Goal: Task Accomplishment & Management: Manage account settings

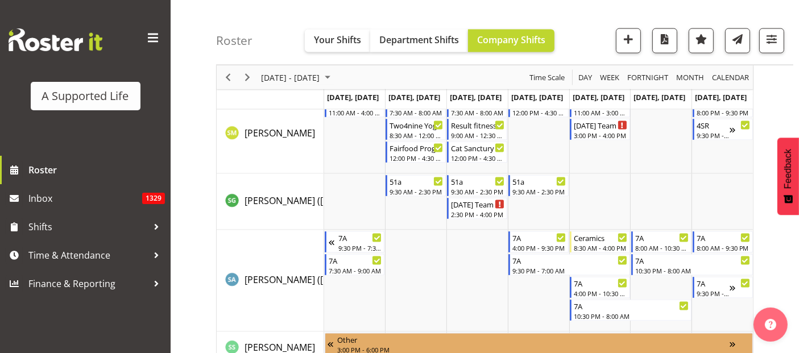
scroll to position [5831, 0]
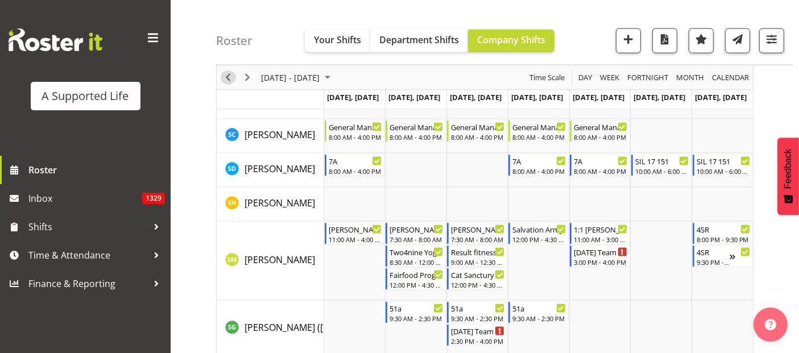
click at [227, 80] on span "Previous" at bounding box center [228, 78] width 14 height 14
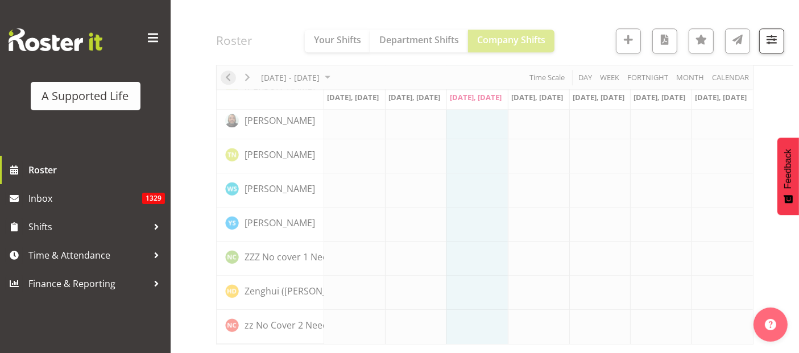
scroll to position [3297, 0]
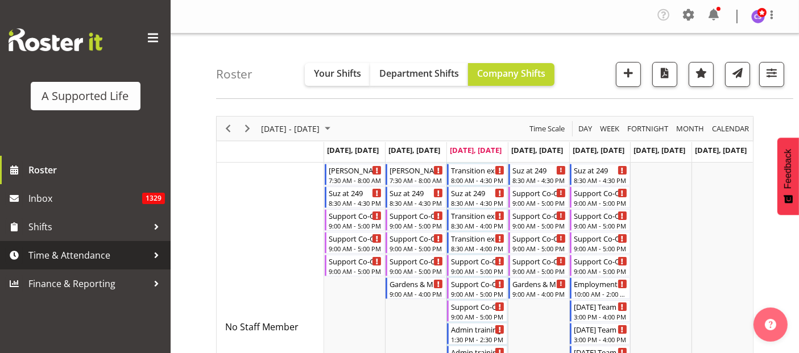
click at [58, 257] on span "Time & Attendance" at bounding box center [87, 255] width 119 height 17
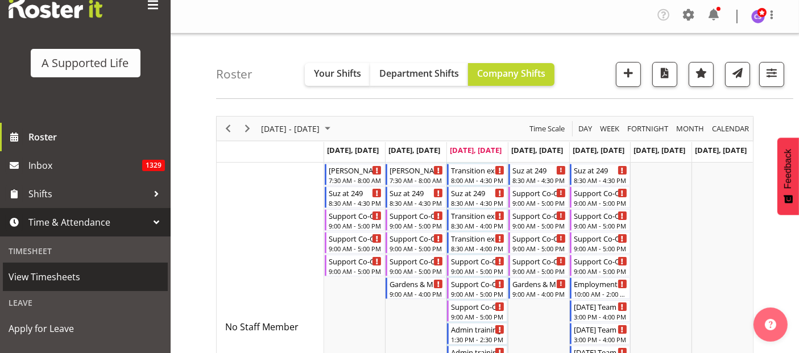
scroll to position [189, 0]
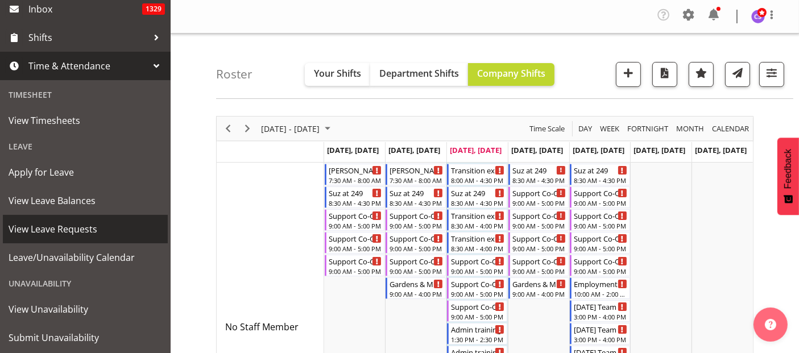
click at [92, 227] on span "View Leave Requests" at bounding box center [86, 229] width 154 height 17
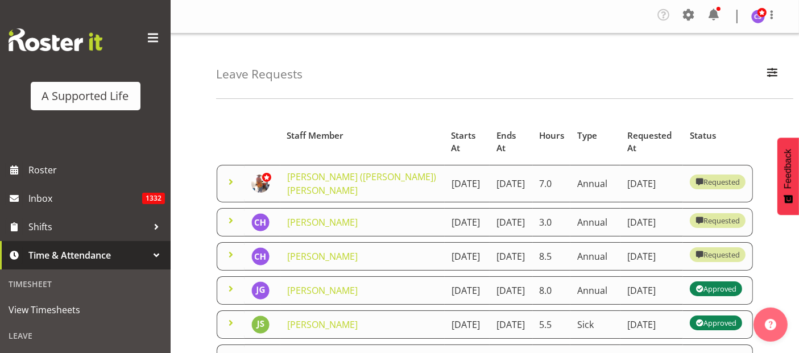
scroll to position [189, 0]
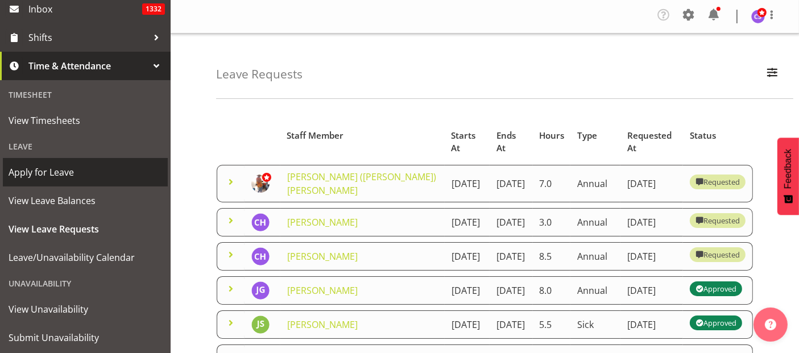
click at [55, 166] on span "Apply for Leave" at bounding box center [86, 172] width 154 height 17
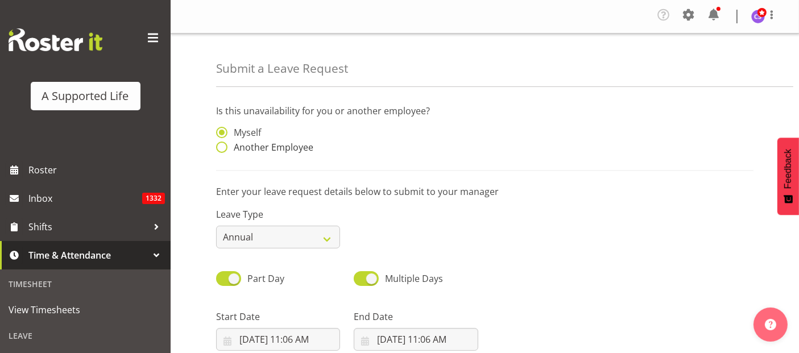
click at [222, 148] on span at bounding box center [221, 147] width 11 height 11
click at [222, 148] on input "Another Employee" at bounding box center [219, 147] width 7 height 7
radio input "true"
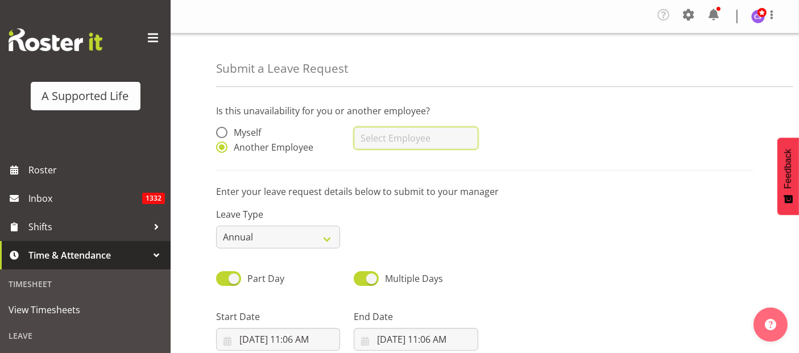
drag, startPoint x: 408, startPoint y: 147, endPoint x: 422, endPoint y: 136, distance: 18.3
click at [408, 147] on input "text" at bounding box center [416, 138] width 124 height 23
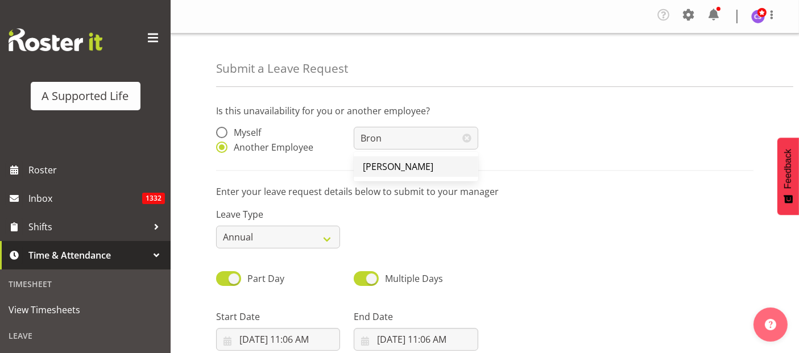
click at [407, 168] on span "[PERSON_NAME]" at bounding box center [398, 166] width 71 height 13
type input "[PERSON_NAME]"
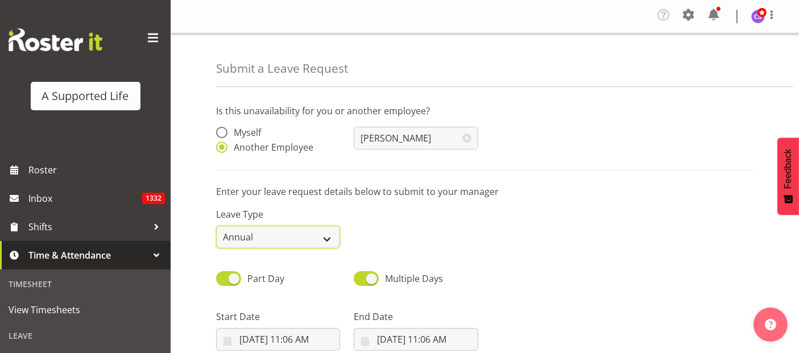
click at [277, 238] on select "Annual Sick Bereavement Domestic Violence Parental Jury Service Day In Lieu Oth…" at bounding box center [278, 237] width 124 height 23
select select "Sick"
click at [216, 226] on select "Annual Sick Bereavement Domestic Violence Parental Jury Service Day In Lieu Oth…" at bounding box center [278, 237] width 124 height 23
click at [268, 107] on p "Is this unavailability for you or another employee?" at bounding box center [484, 111] width 537 height 14
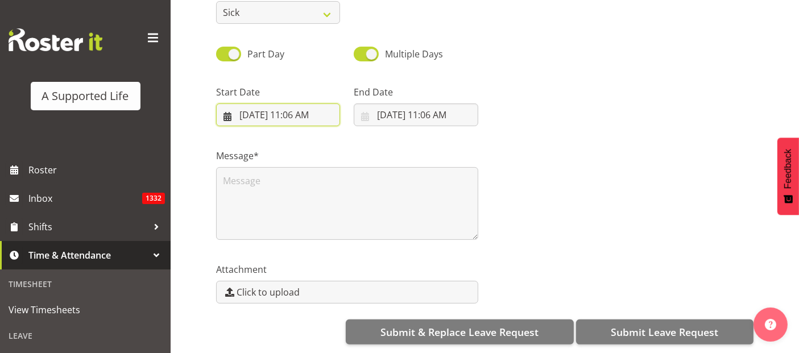
click at [299, 110] on input "9/3/2025, 11:06 AM" at bounding box center [278, 114] width 124 height 23
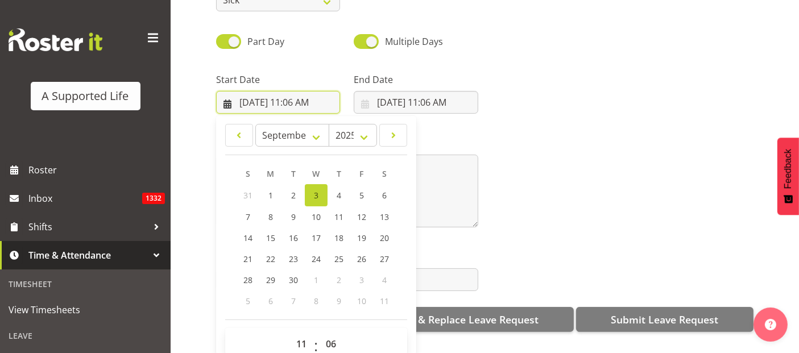
scroll to position [32, 0]
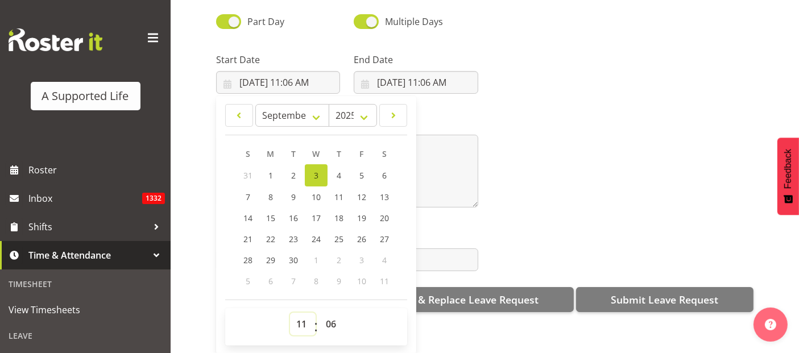
click at [300, 313] on select "00 01 02 03 04 05 06 07 08 09 10 11 12 13 14 15 16 17 18 19 20 21 22 23" at bounding box center [303, 324] width 26 height 23
select select "14"
click at [290, 313] on select "00 01 02 03 04 05 06 07 08 09 10 11 12 13 14 15 16 17 18 19 20 21 22 23" at bounding box center [303, 324] width 26 height 23
type input "9/3/2025, 2:06 PM"
click at [302, 313] on select "00 01 02 03 04 05 06 07 08 09 10 11 12 13 14 15 16 17 18 19 20 21 22 23" at bounding box center [303, 324] width 26 height 23
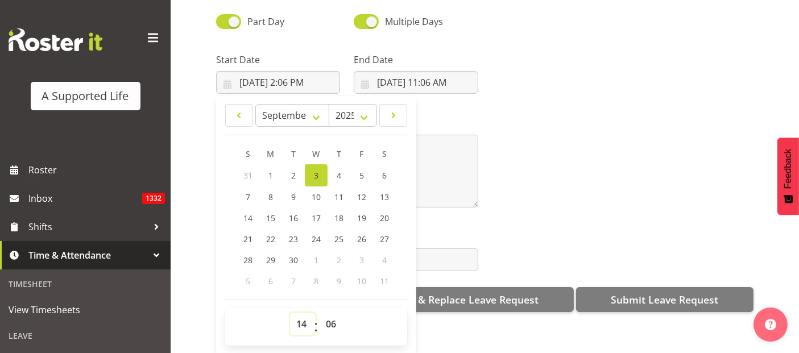
click at [290, 313] on select "00 01 02 03 04 05 06 07 08 09 10 11 12 13 14 15 16 17 18 19 20 21 22 23" at bounding box center [303, 324] width 26 height 23
click at [332, 314] on select "00 01 02 03 04 05 06 07 08 09 10 11 12 13 14 15 16 17 18 19 20 21 22 23 24 25 2…" at bounding box center [333, 324] width 26 height 23
click at [330, 314] on select "00 01 02 03 04 05 06 07 08 09 10 11 12 13 14 15 16 17 18 19 20 21 22 23 24 25 2…" at bounding box center [333, 324] width 26 height 23
click at [332, 313] on select "00 01 02 03 04 05 06 07 08 09 10 11 12 13 14 15 16 17 18 19 20 21 22 23 24 25 2…" at bounding box center [333, 324] width 26 height 23
click at [333, 313] on select "00 01 02 03 04 05 06 07 08 09 10 11 12 13 14 15 16 17 18 19 20 21 22 23 24 25 2…" at bounding box center [333, 324] width 26 height 23
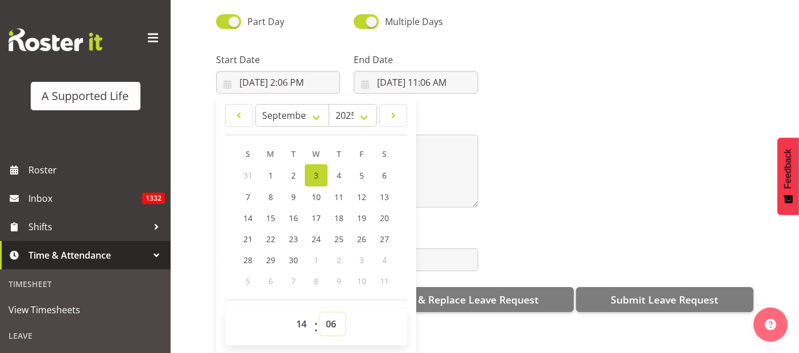
select select "30"
click at [320, 313] on select "00 01 02 03 04 05 06 07 08 09 10 11 12 13 14 15 16 17 18 19 20 21 22 23 24 25 2…" at bounding box center [333, 324] width 26 height 23
type input "9/3/2025, 2:30 PM"
click at [432, 77] on input "9/3/2025, 11:06 AM" at bounding box center [416, 82] width 124 height 23
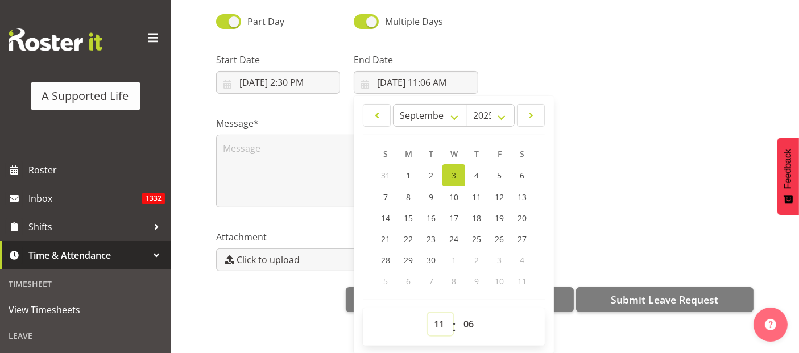
drag, startPoint x: 441, startPoint y: 313, endPoint x: 440, endPoint y: 307, distance: 5.7
click at [441, 313] on select "00 01 02 03 04 05 06 07 08 09 10 11 12 13 14 15 16 17 18 19 20 21 22 23" at bounding box center [441, 324] width 26 height 23
select select "9"
click at [428, 313] on select "00 01 02 03 04 05 06 07 08 09 10 11 12 13 14 15 16 17 18 19 20 21 22 23" at bounding box center [441, 324] width 26 height 23
type input "9/3/2025, 9:06 AM"
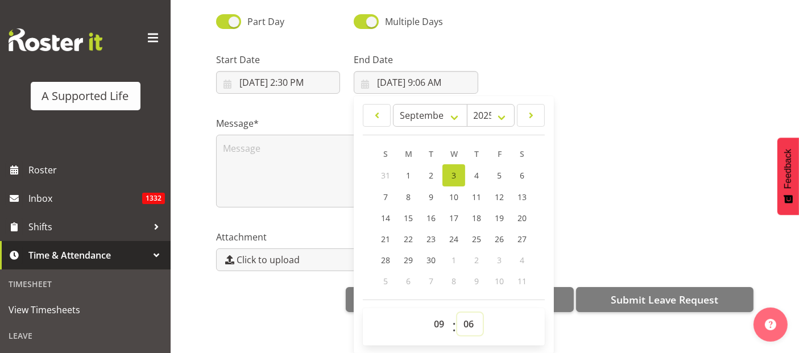
drag, startPoint x: 467, startPoint y: 314, endPoint x: 471, endPoint y: 304, distance: 10.7
click at [469, 314] on select "00 01 02 03 04 05 06 07 08 09 10 11 12 13 14 15 16 17 18 19 20 21 22 23 24 25 2…" at bounding box center [470, 324] width 26 height 23
select select "0"
click at [457, 313] on select "00 01 02 03 04 05 06 07 08 09 10 11 12 13 14 15 16 17 18 19 20 21 22 23 24 25 2…" at bounding box center [470, 324] width 26 height 23
click at [480, 164] on link "4" at bounding box center [476, 175] width 23 height 22
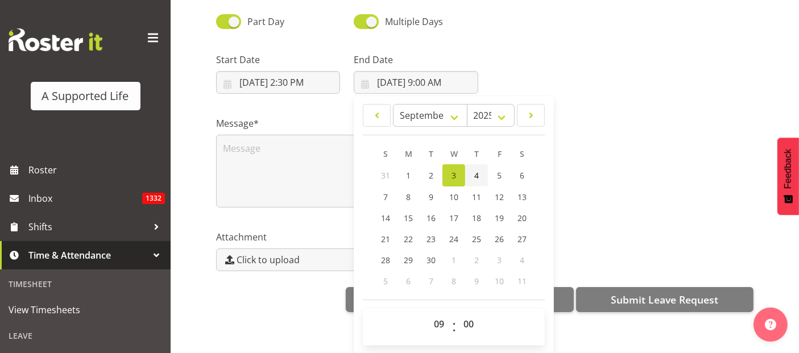
type input "[DATE] 9:00 AM"
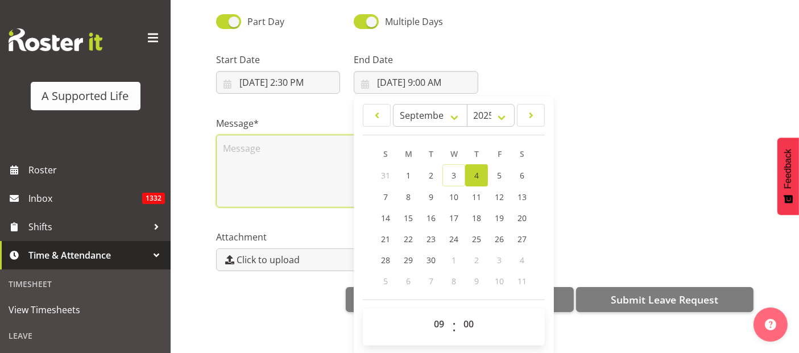
drag, startPoint x: 261, startPoint y: 148, endPoint x: 267, endPoint y: 147, distance: 6.5
click at [261, 148] on textarea at bounding box center [347, 171] width 262 height 73
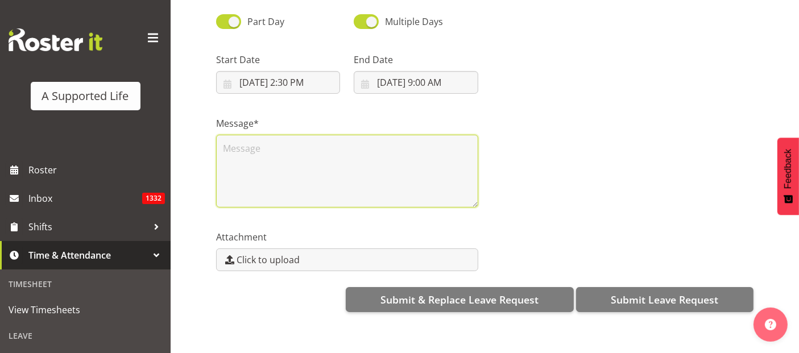
scroll to position [0, 0]
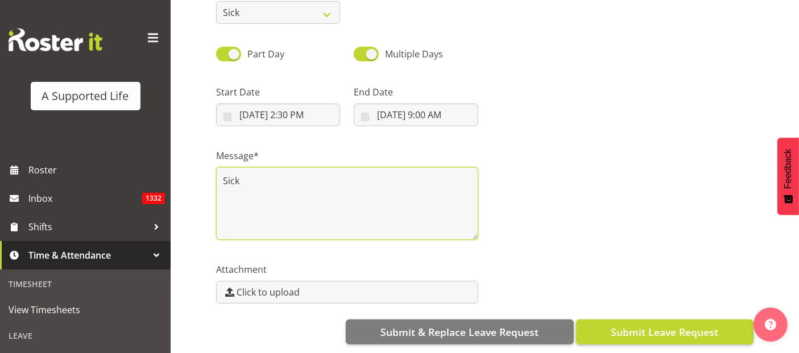
type textarea "Sick"
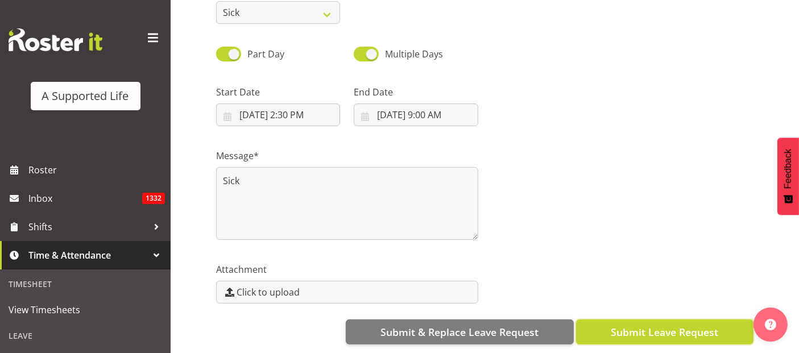
click at [656, 325] on span "Submit Leave Request" at bounding box center [664, 332] width 107 height 15
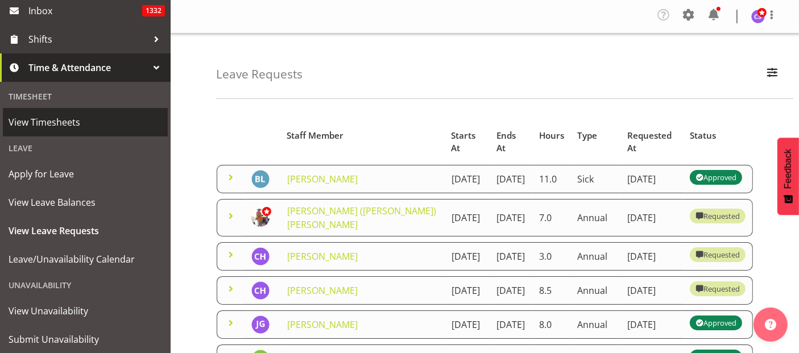
scroll to position [189, 0]
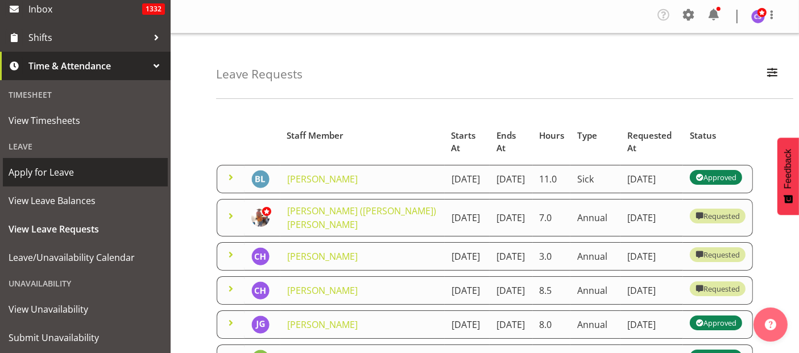
click at [54, 172] on span "Apply for Leave" at bounding box center [86, 172] width 154 height 17
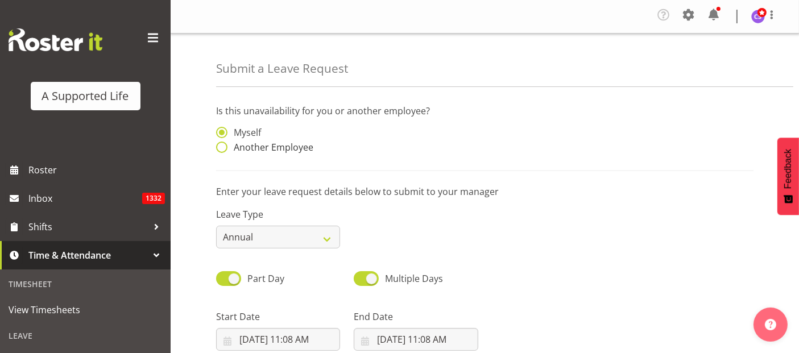
click at [220, 148] on span at bounding box center [221, 147] width 11 height 11
click at [220, 148] on input "Another Employee" at bounding box center [219, 147] width 7 height 7
radio input "true"
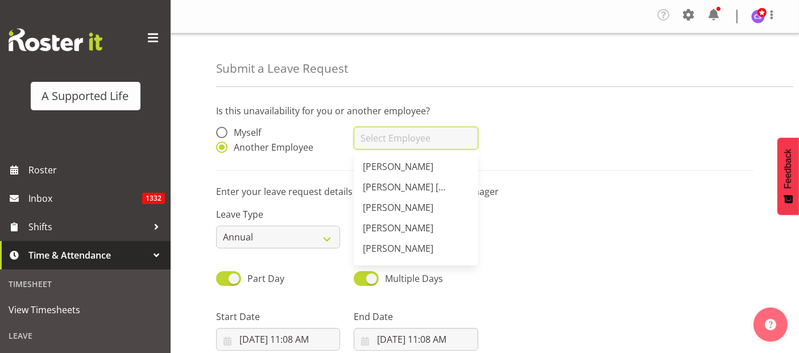
drag, startPoint x: 376, startPoint y: 134, endPoint x: 391, endPoint y: 133, distance: 15.4
click at [376, 134] on input "text" at bounding box center [416, 138] width 124 height 23
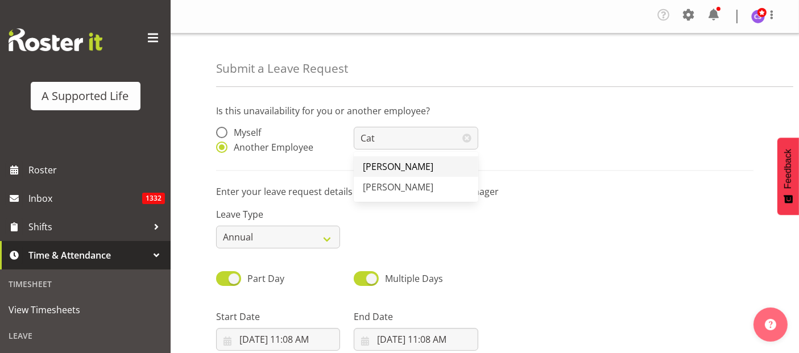
click at [414, 166] on span "[PERSON_NAME]" at bounding box center [398, 166] width 71 height 13
type input "[PERSON_NAME]"
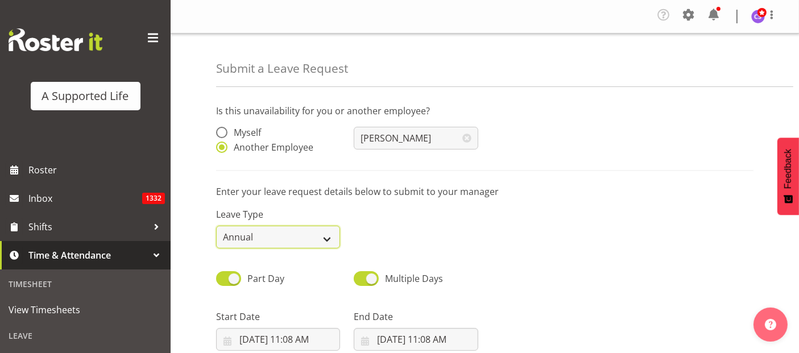
click at [320, 238] on select "Annual Sick Bereavement Domestic Violence Parental Jury Service Day In Lieu Oth…" at bounding box center [278, 237] width 124 height 23
select select "Sick"
click at [216, 226] on select "Annual Sick Bereavement Domestic Violence Parental Jury Service Day In Lieu Oth…" at bounding box center [278, 237] width 124 height 23
click at [280, 104] on p "Is this unavailability for you or another employee?" at bounding box center [484, 111] width 537 height 14
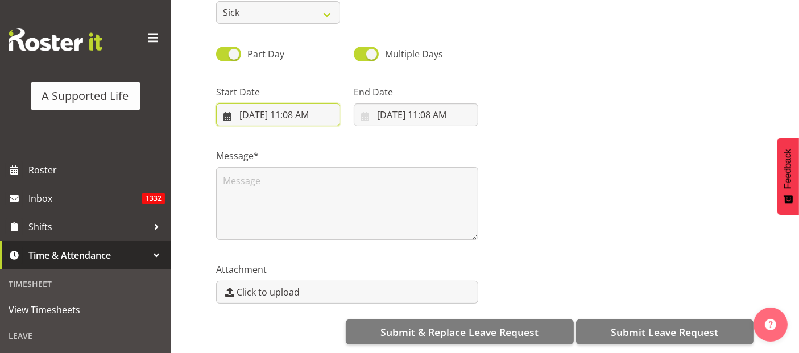
click at [299, 109] on input "9/3/2025, 11:08 AM" at bounding box center [278, 114] width 124 height 23
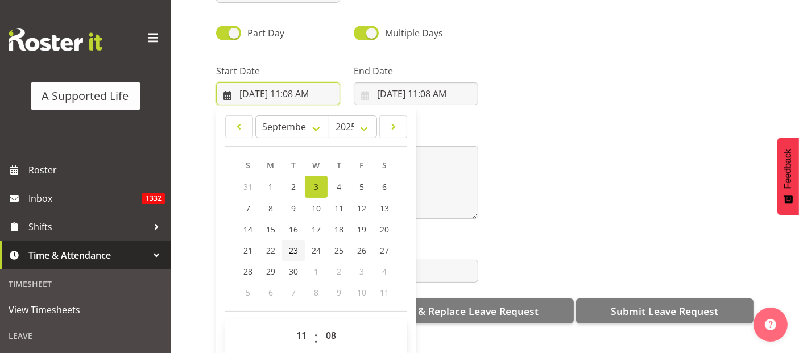
scroll to position [32, 0]
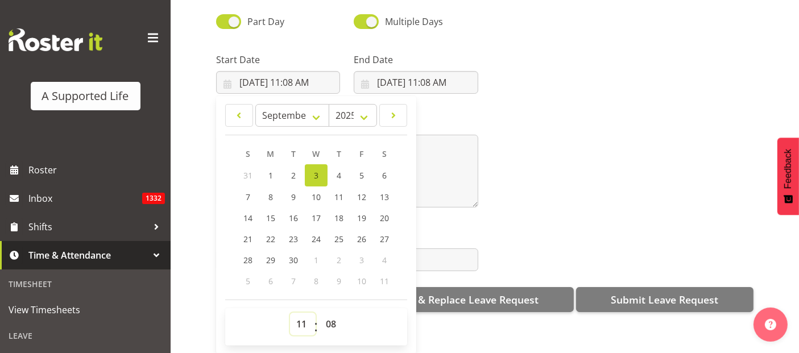
click at [303, 313] on select "00 01 02 03 04 05 06 07 08 09 10 11 12 13 14 15 16 17 18 19 20 21 22 23" at bounding box center [303, 324] width 26 height 23
select select "14"
click at [290, 313] on select "00 01 02 03 04 05 06 07 08 09 10 11 12 13 14 15 16 17 18 19 20 21 22 23" at bounding box center [303, 324] width 26 height 23
type input "9/3/2025, 2:08 PM"
click at [332, 313] on select "00 01 02 03 04 05 06 07 08 09 10 11 12 13 14 15 16 17 18 19 20 21 22 23 24 25 2…" at bounding box center [333, 324] width 26 height 23
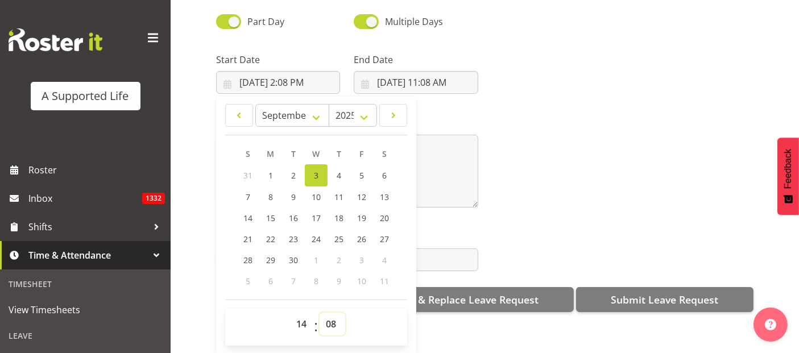
select select "0"
click at [320, 313] on select "00 01 02 03 04 05 06 07 08 09 10 11 12 13 14 15 16 17 18 19 20 21 22 23 24 25 2…" at bounding box center [333, 324] width 26 height 23
type input "9/3/2025, 2:00 PM"
click at [323, 313] on select "00 01 02 03 04 05 06 07 08 09 10 11 12 13 14 15 16 17 18 19 20 21 22 23 24 25 2…" at bounding box center [333, 324] width 26 height 23
select select "30"
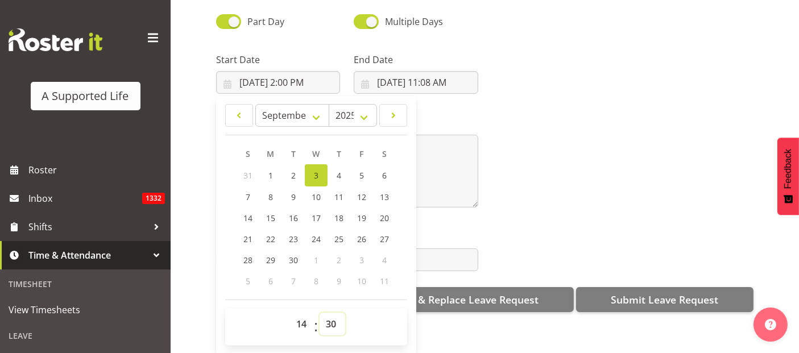
click at [320, 313] on select "00 01 02 03 04 05 06 07 08 09 10 11 12 13 14 15 16 17 18 19 20 21 22 23 24 25 2…" at bounding box center [333, 324] width 26 height 23
click at [433, 71] on input "9/3/2025, 11:08 AM" at bounding box center [416, 82] width 124 height 23
type input "9/3/2025, 2:30 PM"
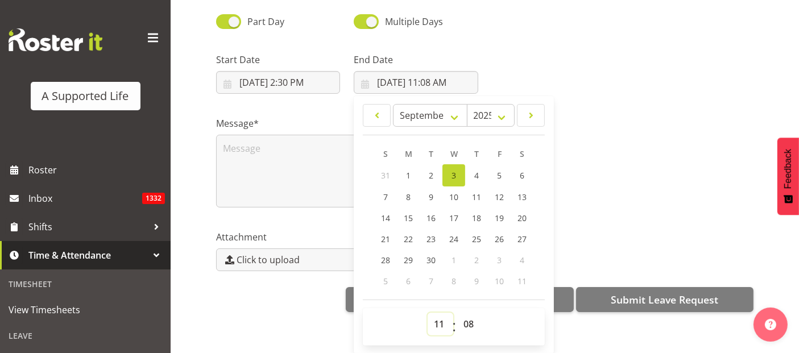
drag, startPoint x: 430, startPoint y: 310, endPoint x: 436, endPoint y: 304, distance: 8.5
click at [430, 313] on select "00 01 02 03 04 05 06 07 08 09 10 11 12 13 14 15 16 17 18 19 20 21 22 23" at bounding box center [441, 324] width 26 height 23
select select "9"
click at [428, 313] on select "00 01 02 03 04 05 06 07 08 09 10 11 12 13 14 15 16 17 18 19 20 21 22 23" at bounding box center [441, 324] width 26 height 23
type input "9/3/2025, 9:08 AM"
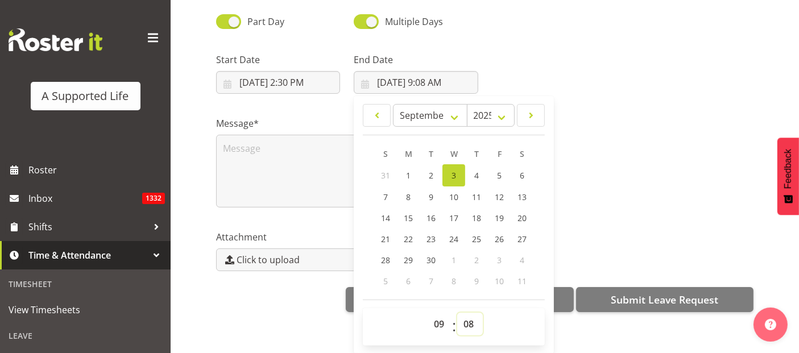
click at [469, 315] on select "00 01 02 03 04 05 06 07 08 09 10 11 12 13 14 15 16 17 18 19 20 21 22 23 24 25 2…" at bounding box center [470, 324] width 26 height 23
select select "0"
click at [457, 313] on select "00 01 02 03 04 05 06 07 08 09 10 11 12 13 14 15 16 17 18 19 20 21 22 23 24 25 2…" at bounding box center [470, 324] width 26 height 23
click at [476, 170] on span "4" at bounding box center [476, 175] width 5 height 11
type input "[DATE] 9:00 AM"
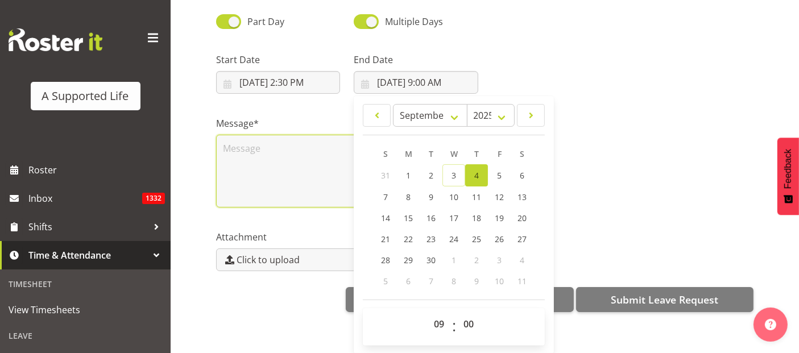
click at [252, 145] on textarea at bounding box center [347, 171] width 262 height 73
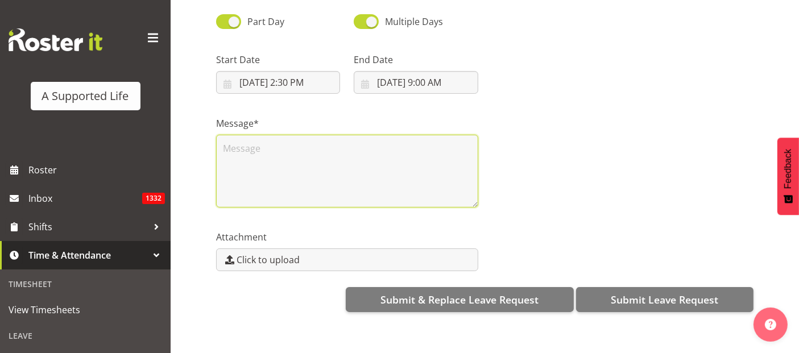
scroll to position [0, 0]
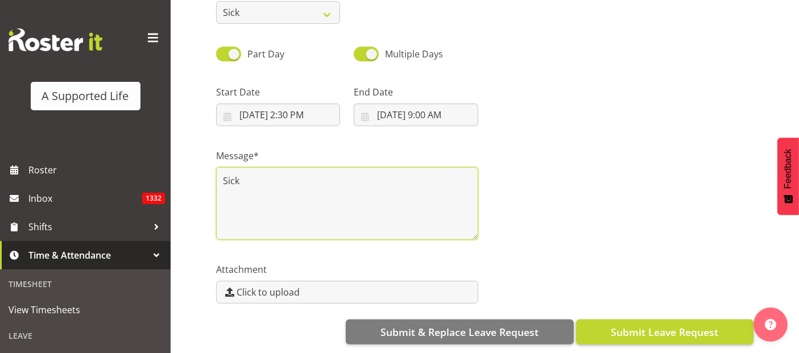
type textarea "Sick"
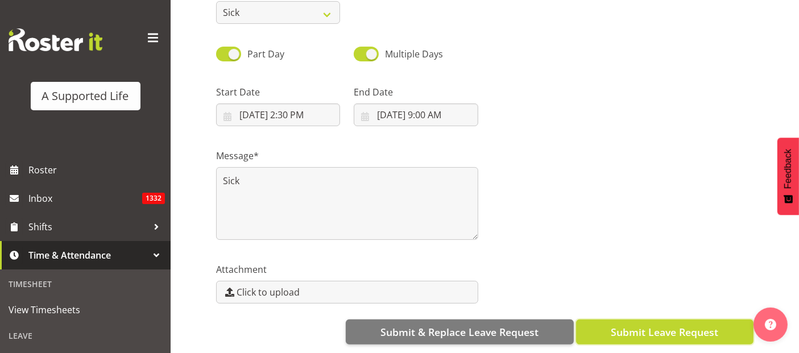
click at [667, 328] on span "Submit Leave Request" at bounding box center [664, 332] width 107 height 15
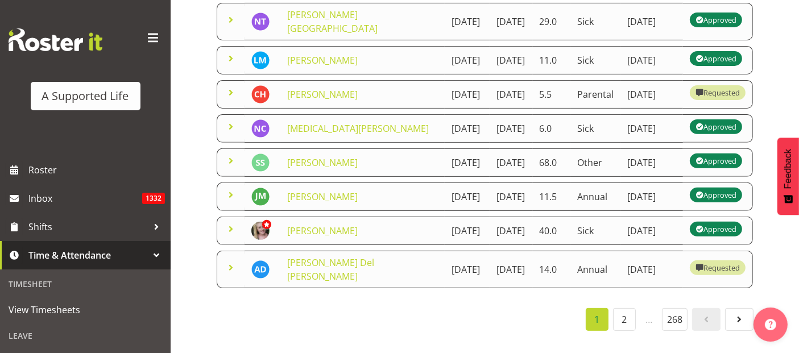
scroll to position [569, 0]
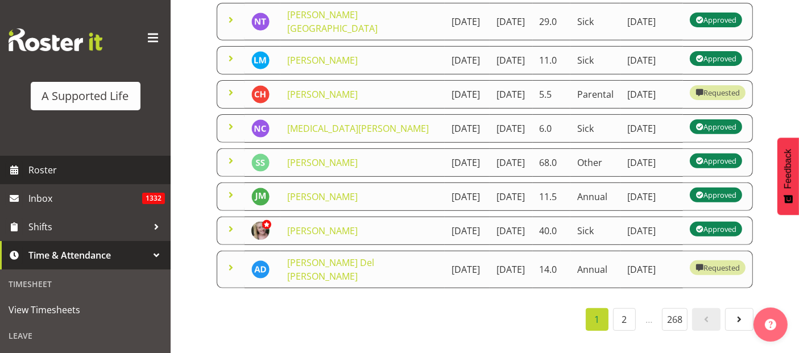
click at [48, 167] on span "Roster" at bounding box center [96, 169] width 136 height 17
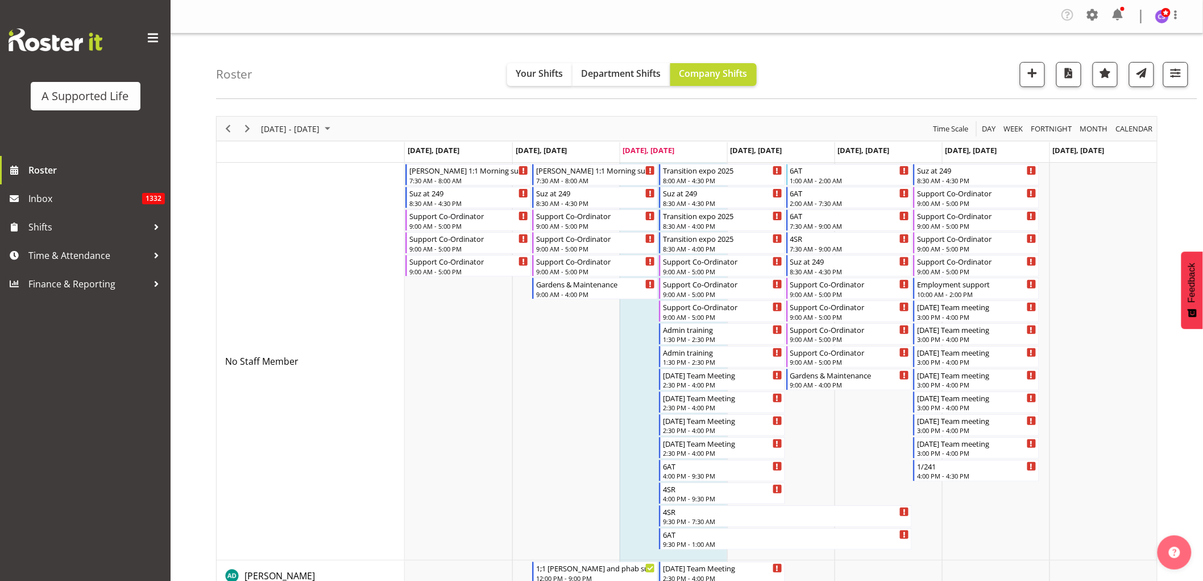
scroll to position [63, 0]
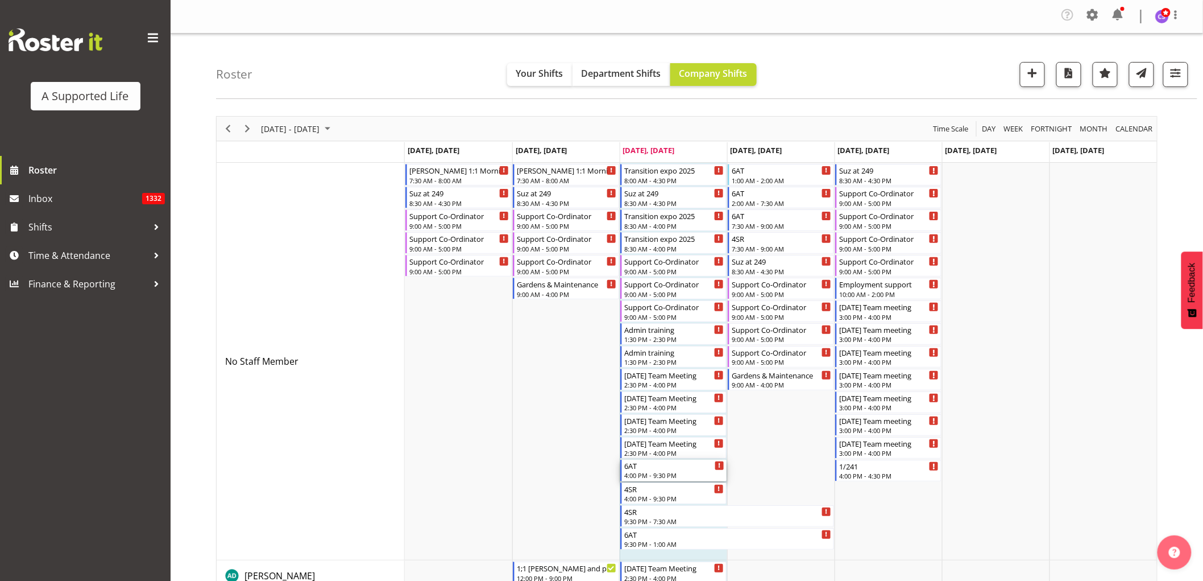
click at [650, 470] on div "6AT 4:00 PM - 9:30 PM" at bounding box center [674, 470] width 100 height 22
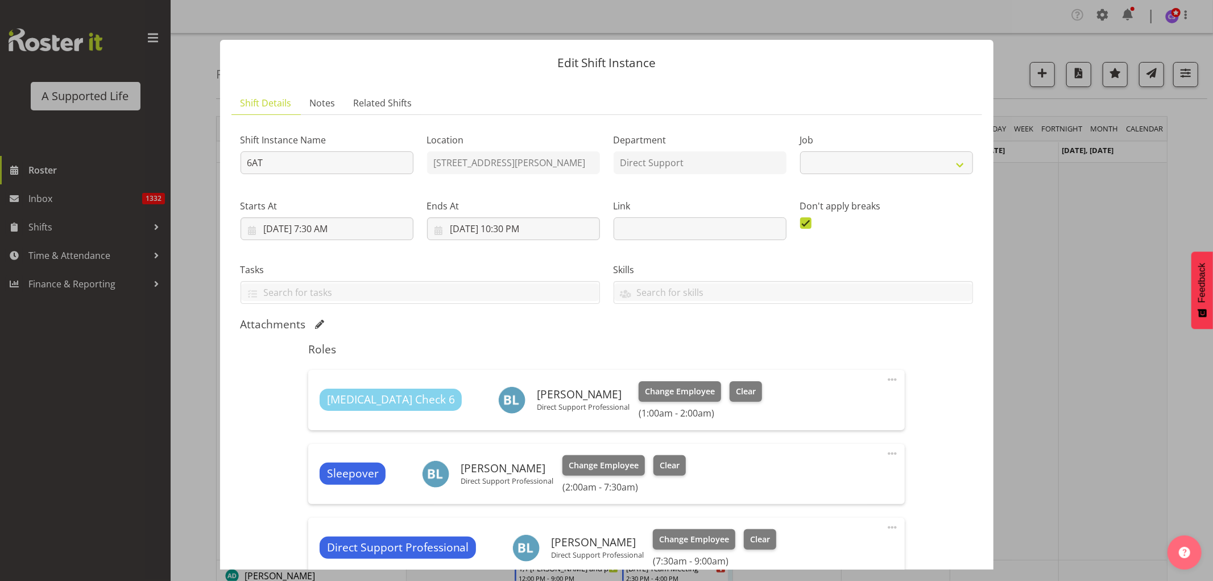
select select "4112"
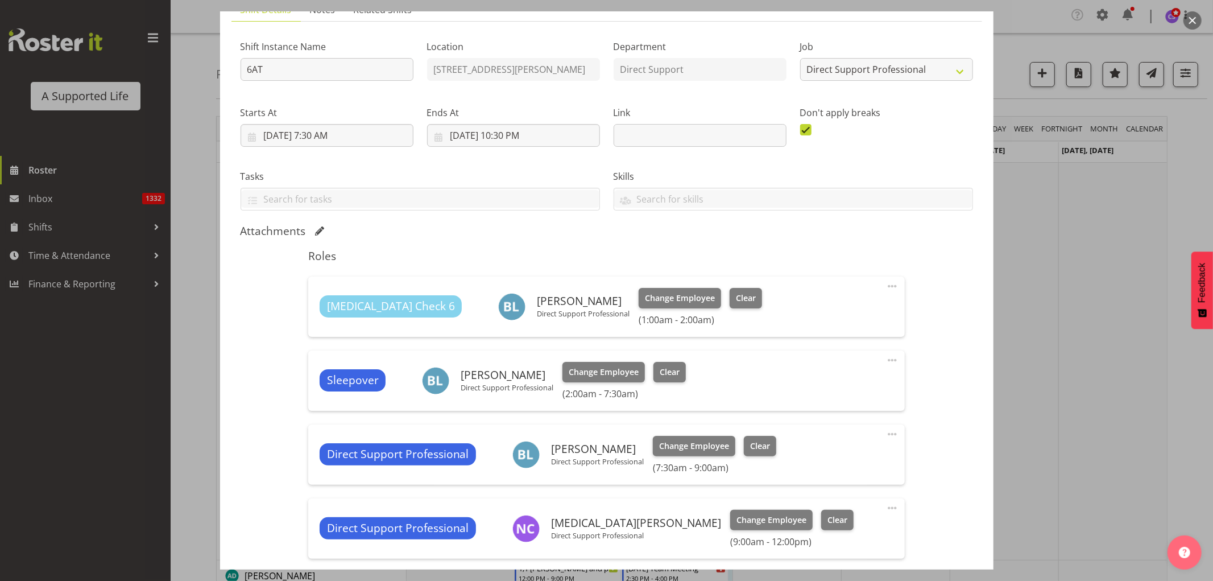
scroll to position [252, 0]
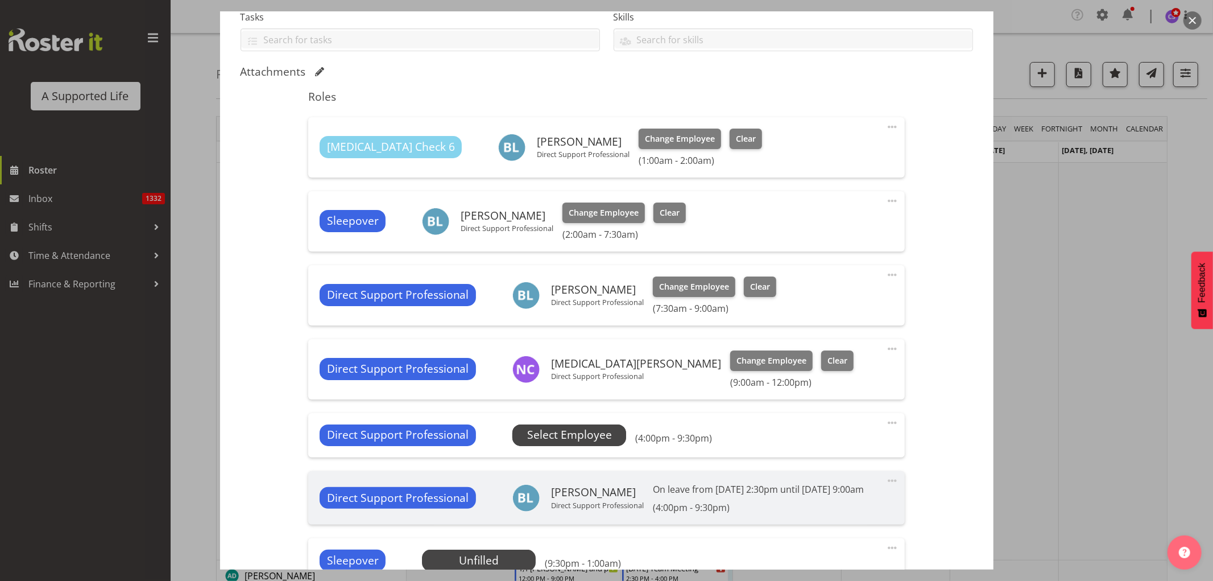
click at [538, 439] on span "Select Employee" at bounding box center [569, 434] width 85 height 16
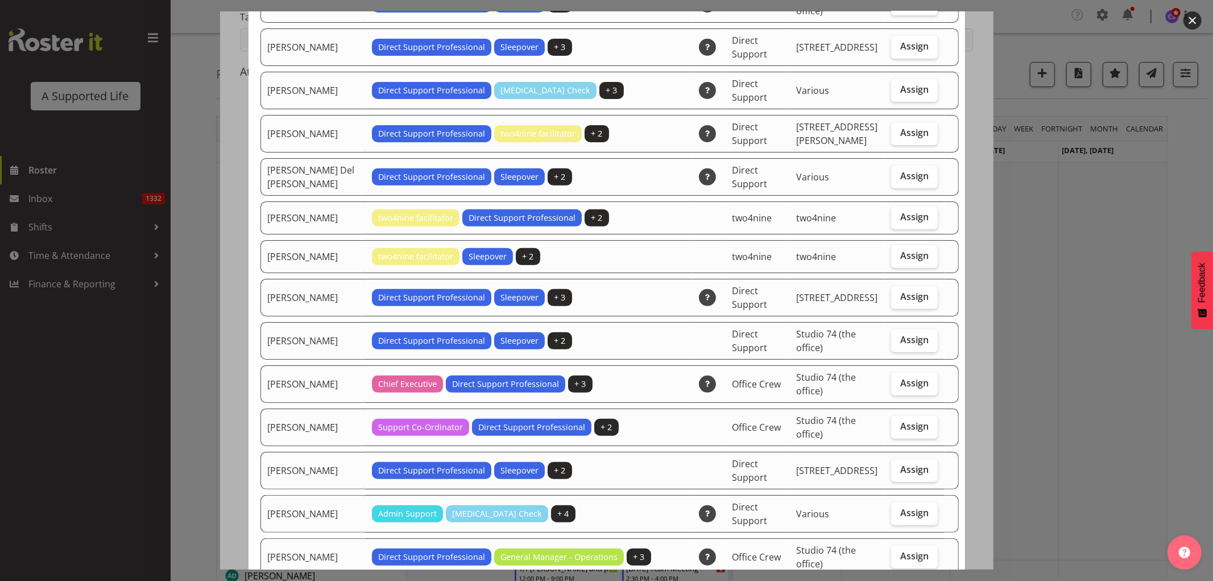
scroll to position [316, 0]
click at [901, 296] on span "Assign" at bounding box center [914, 295] width 28 height 11
click at [898, 296] on input "Assign" at bounding box center [894, 295] width 7 height 7
checkbox input "true"
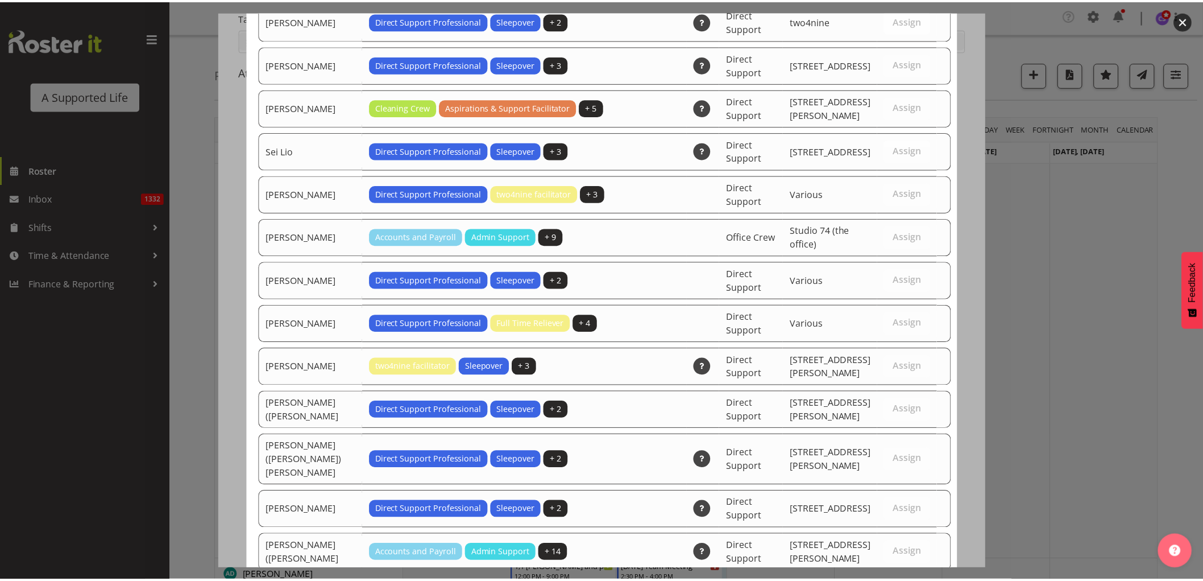
scroll to position [3346, 0]
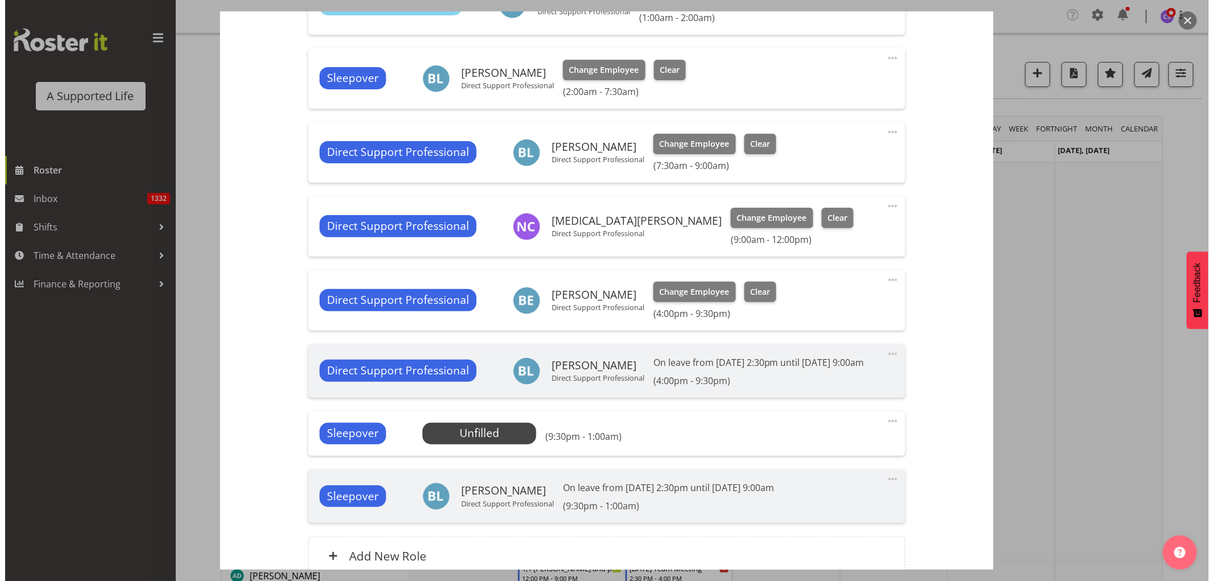
scroll to position [505, 0]
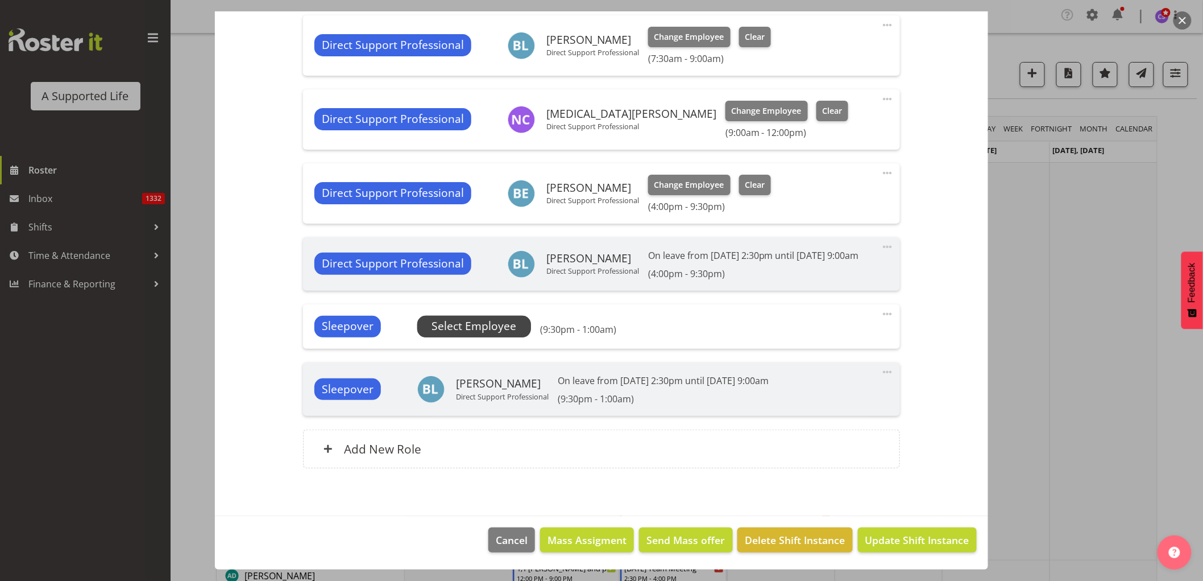
click at [463, 334] on span "Select Employee" at bounding box center [474, 326] width 85 height 16
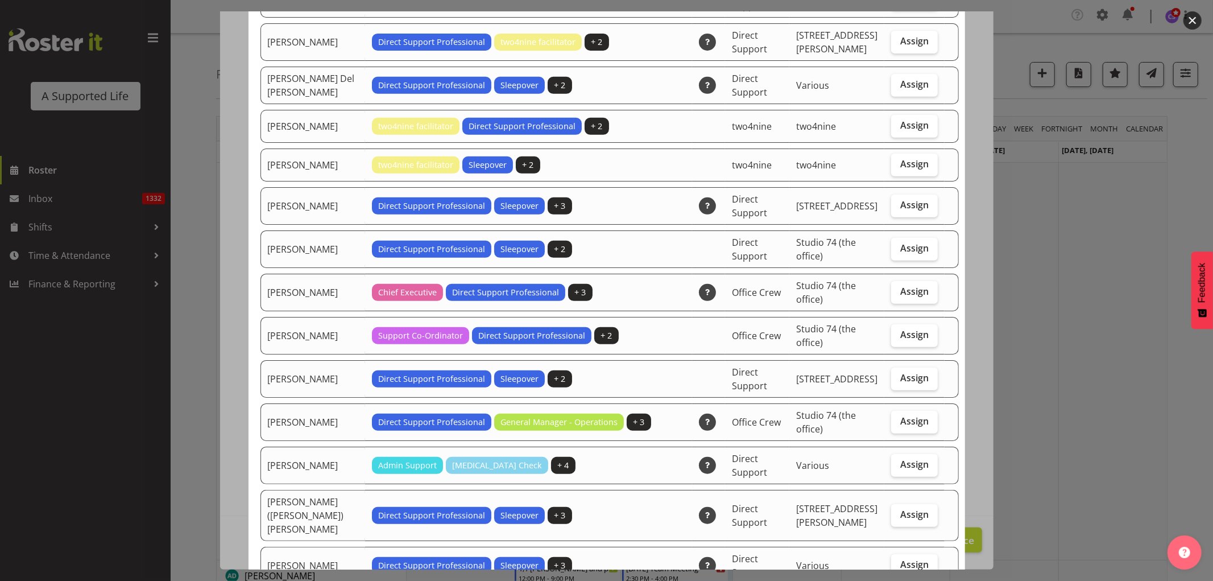
scroll to position [379, 0]
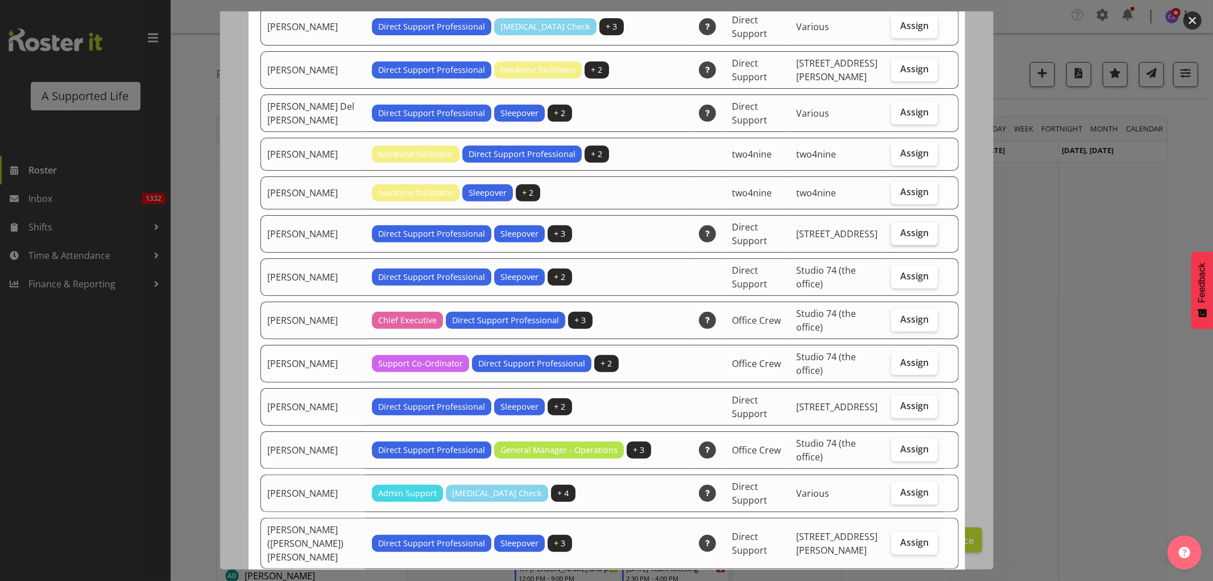
click at [907, 235] on span "Assign" at bounding box center [914, 232] width 28 height 11
click at [898, 235] on input "Assign" at bounding box center [894, 232] width 7 height 7
checkbox input "true"
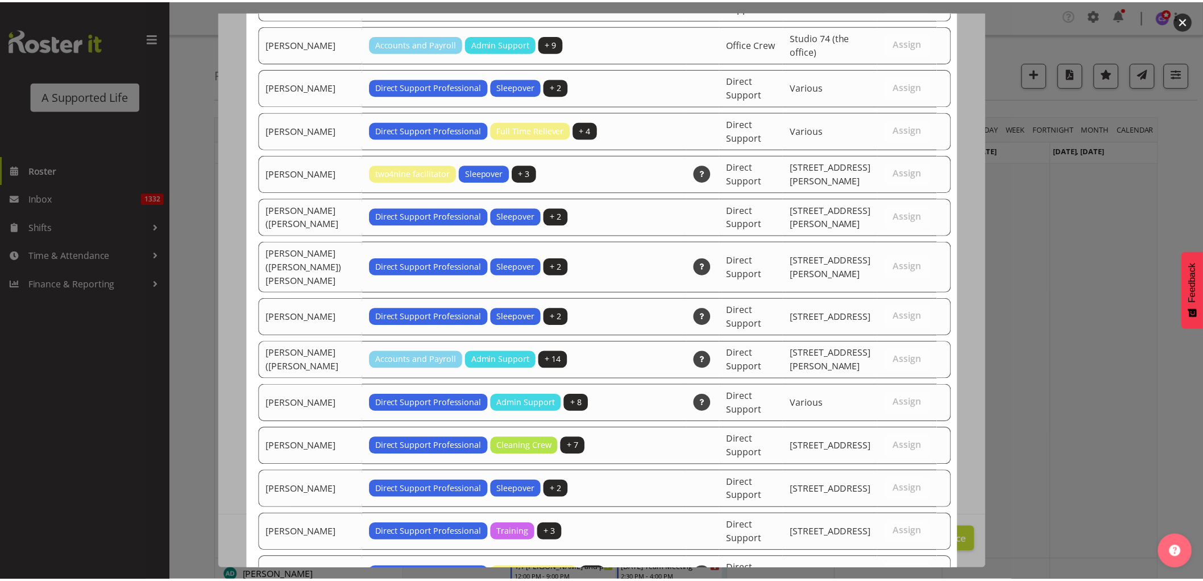
scroll to position [3302, 0]
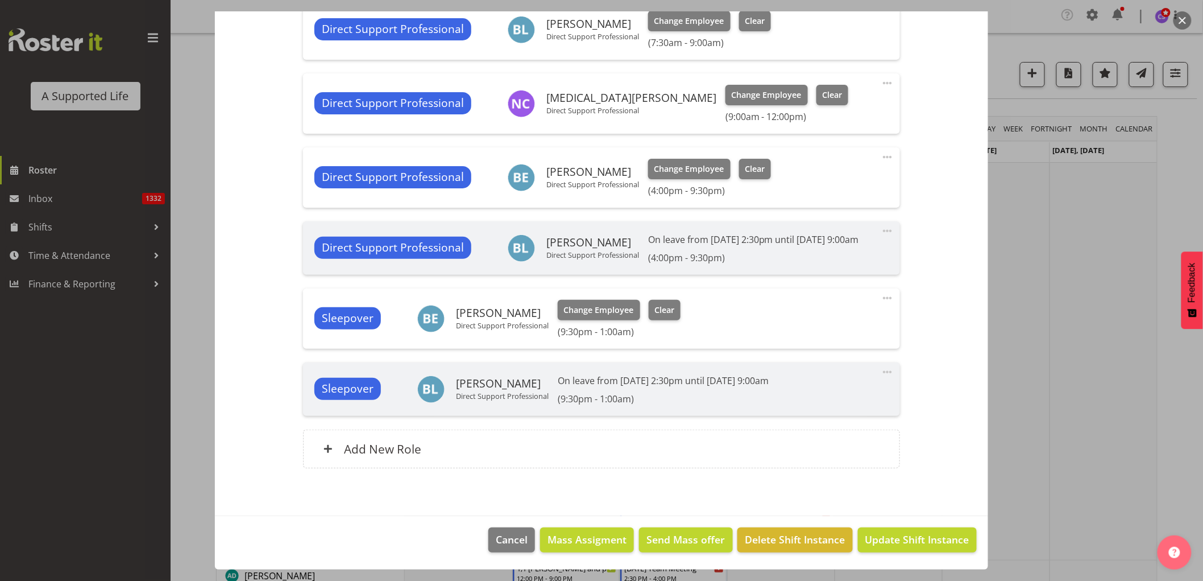
scroll to position [531, 0]
click at [917, 539] on span "Update Shift Instance" at bounding box center [917, 539] width 104 height 15
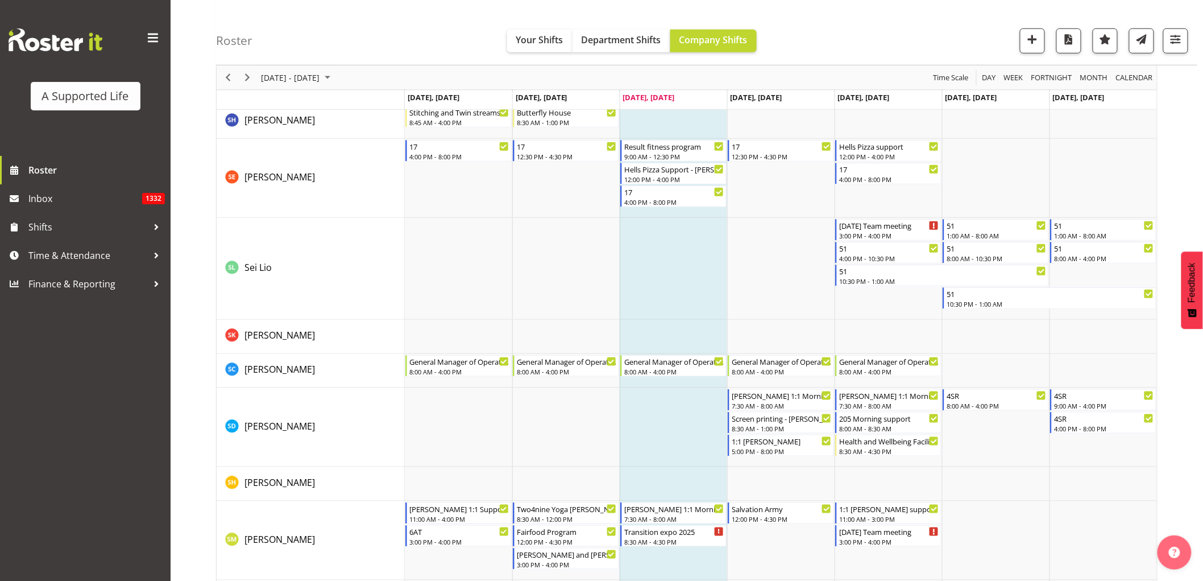
scroll to position [5749, 0]
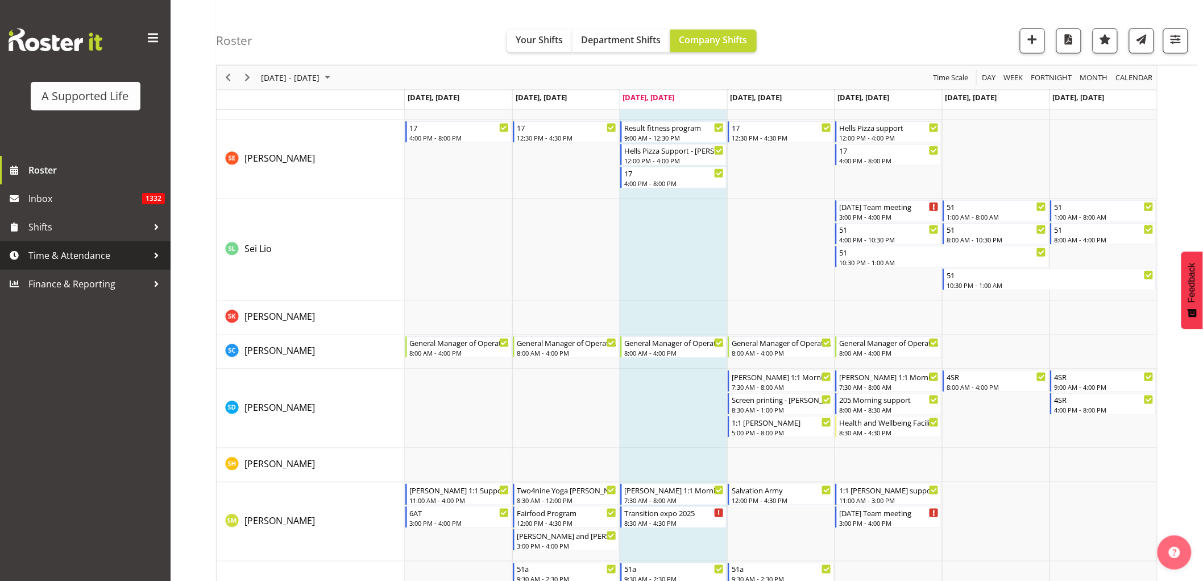
click at [74, 258] on span "Time & Attendance" at bounding box center [87, 255] width 119 height 17
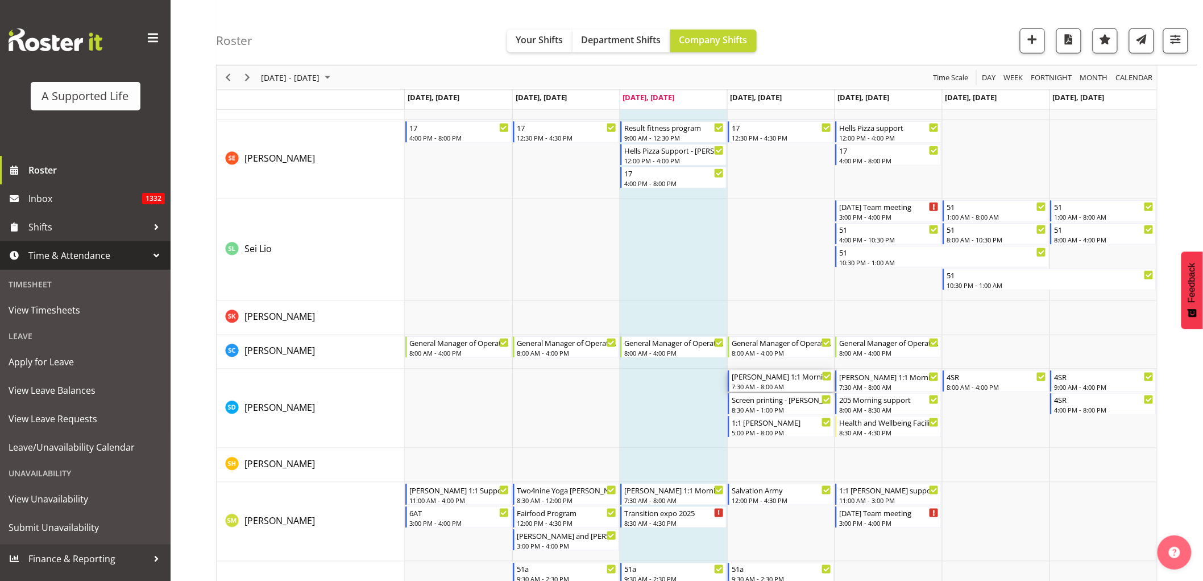
click at [777, 379] on div "[PERSON_NAME] 1:1 Morning supports" at bounding box center [782, 375] width 100 height 11
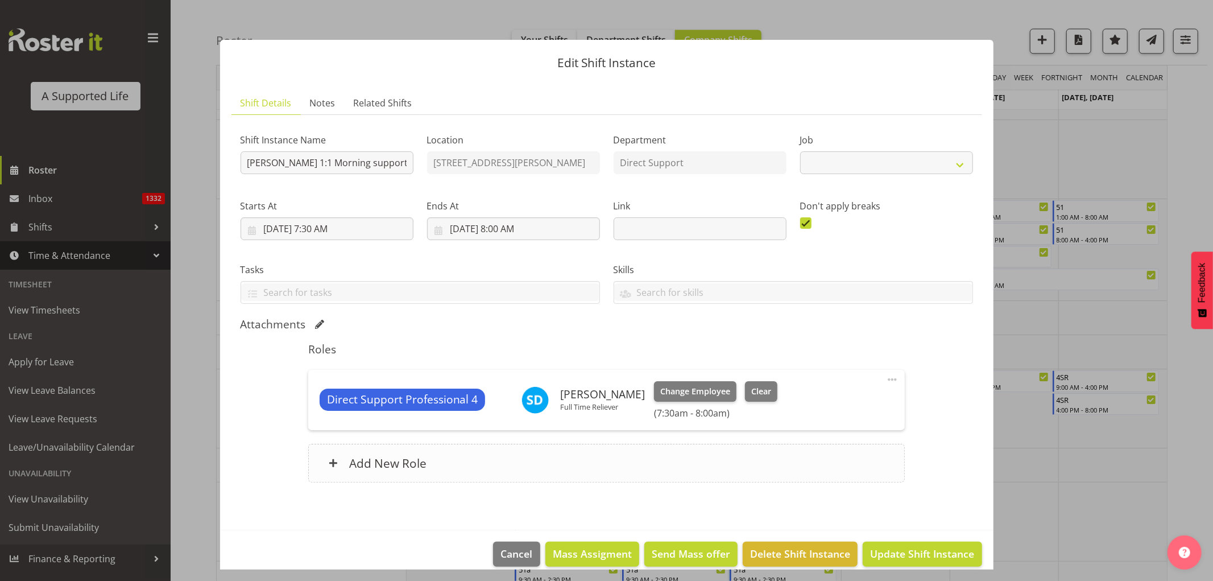
select select "4112"
click at [764, 388] on span "Clear" at bounding box center [761, 391] width 20 height 13
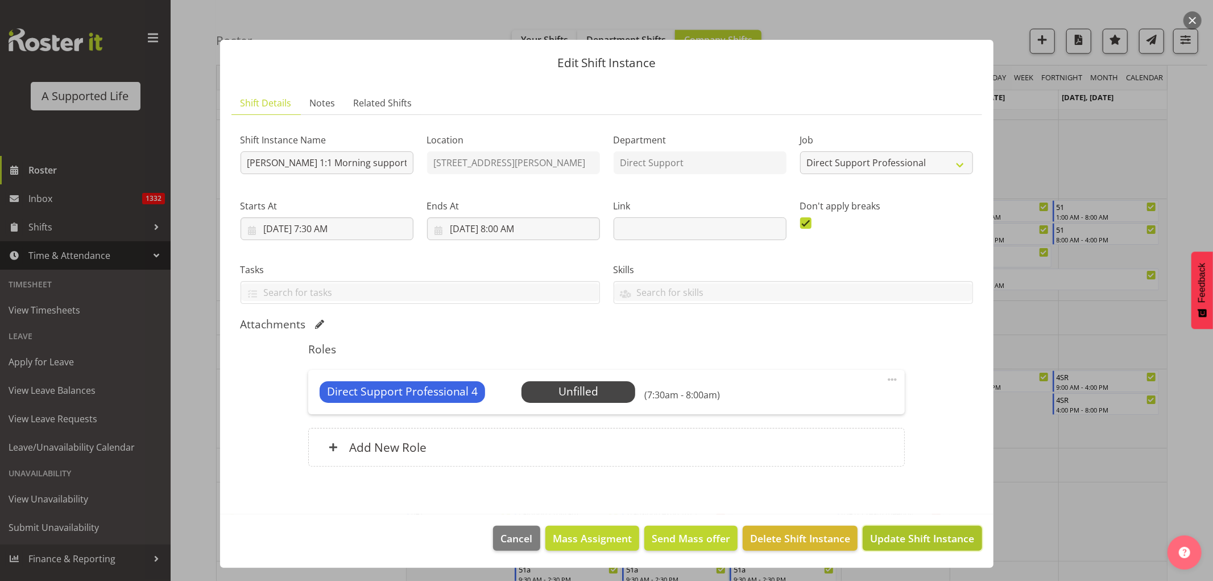
click at [931, 537] on span "Update Shift Instance" at bounding box center [922, 538] width 104 height 15
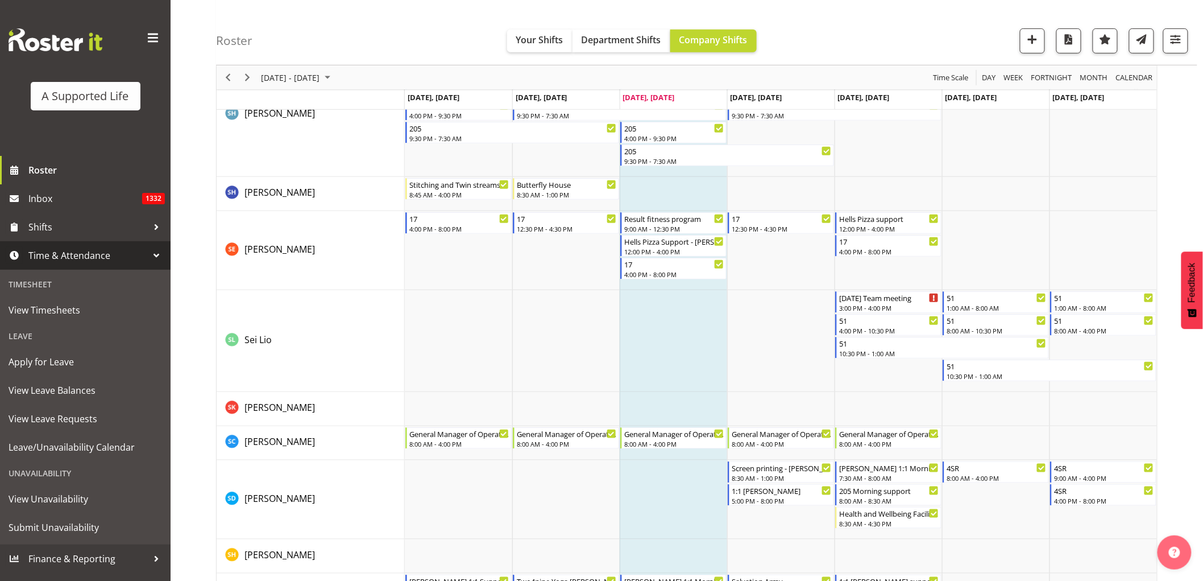
scroll to position [5722, 0]
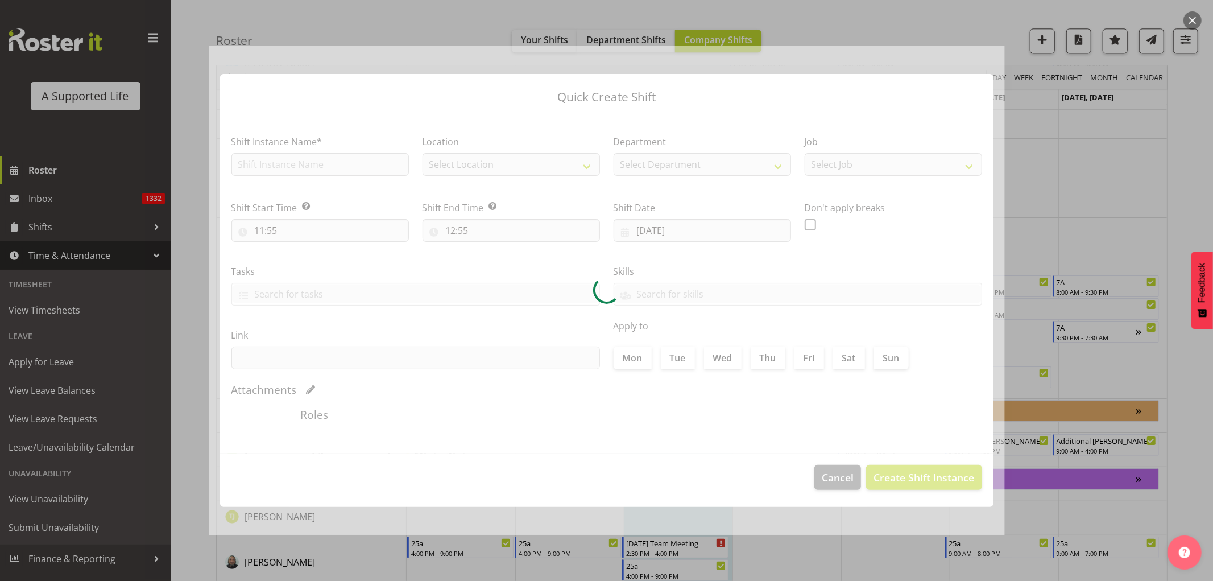
type input "[DATE]"
checkbox input "true"
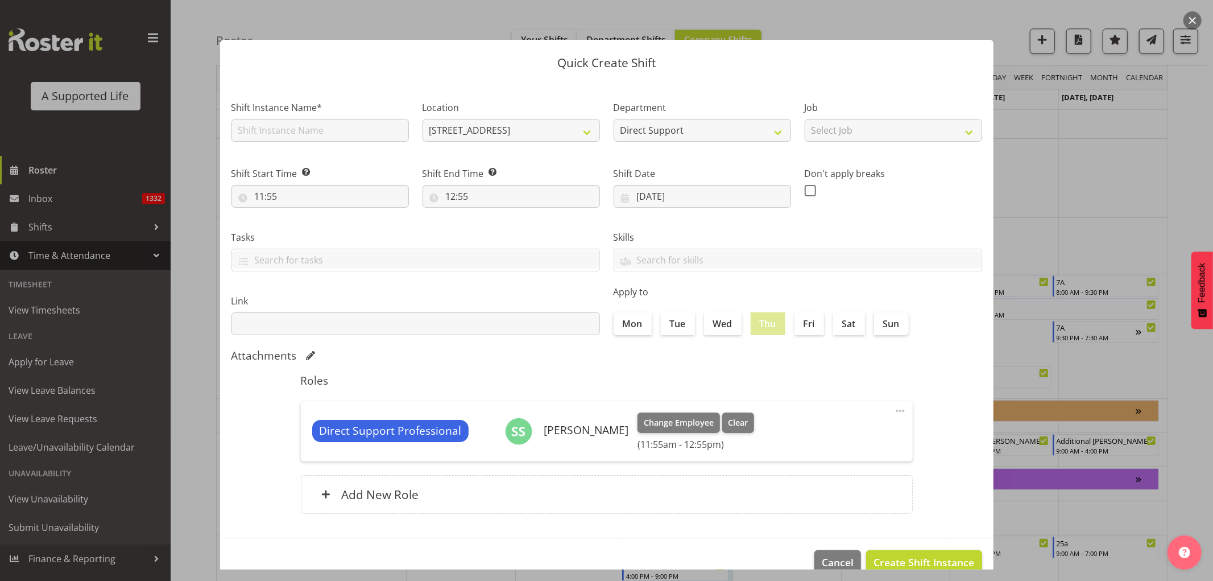
click at [1119, 381] on div at bounding box center [606, 290] width 1213 height 581
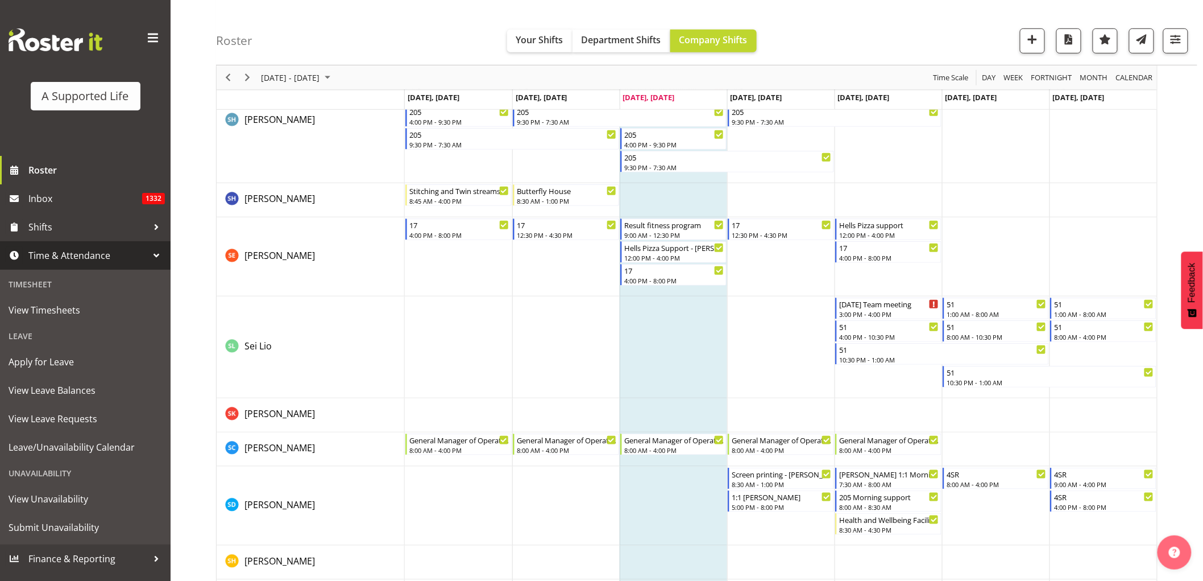
scroll to position [5651, 0]
click at [792, 483] on div "8:30 AM - 1:00 PM" at bounding box center [782, 484] width 100 height 9
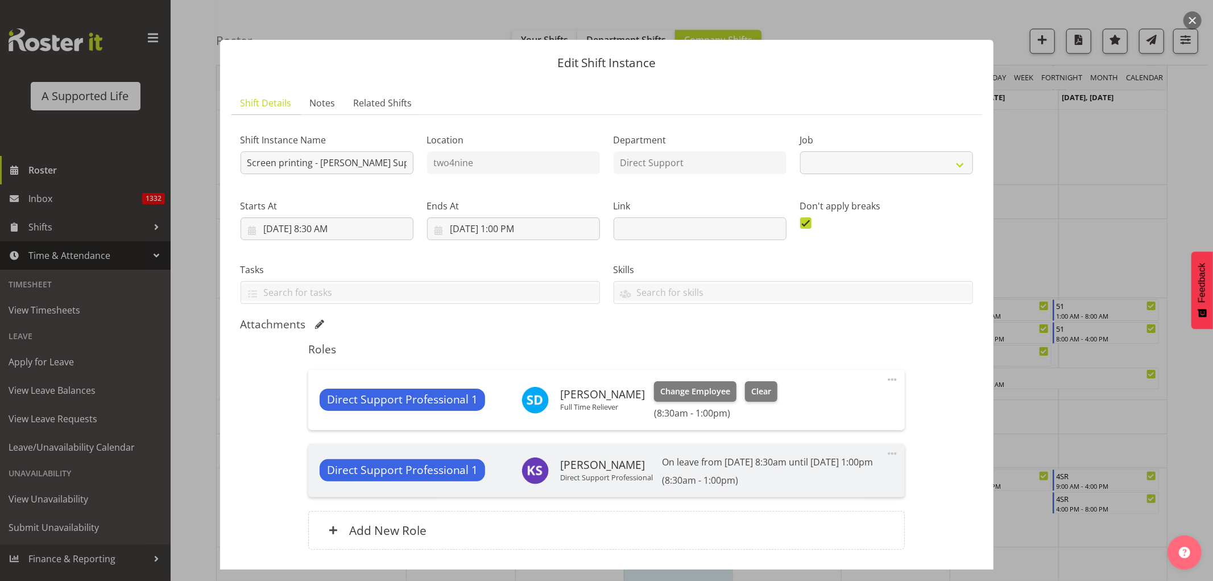
select select "4112"
click at [889, 374] on span at bounding box center [892, 379] width 14 height 14
click at [842, 410] on link "Edit" at bounding box center [844, 406] width 109 height 20
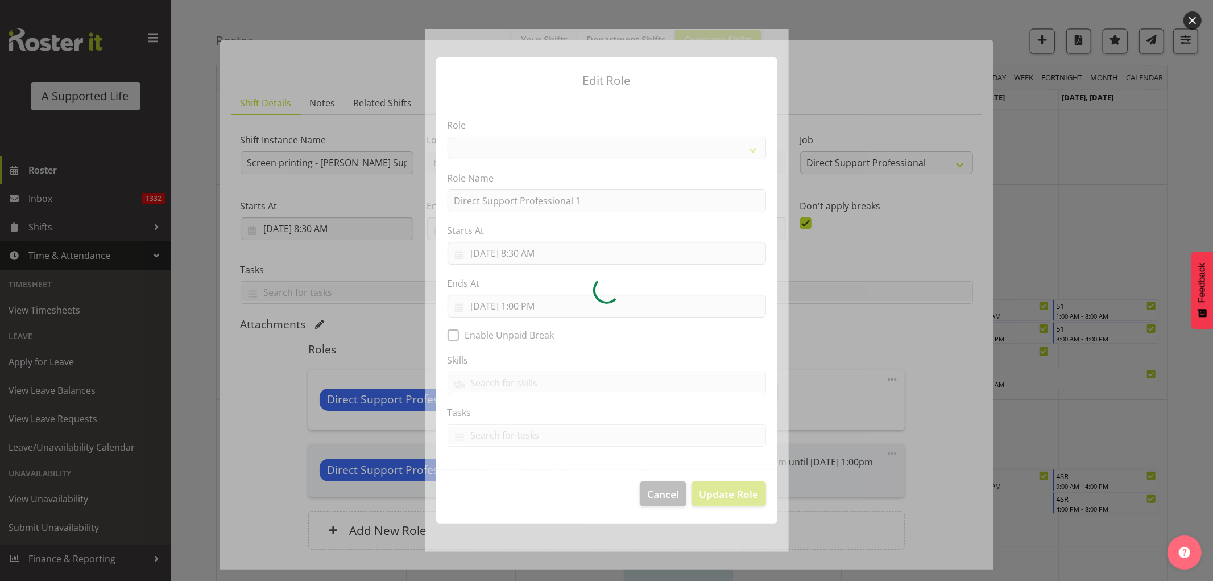
select select "519"
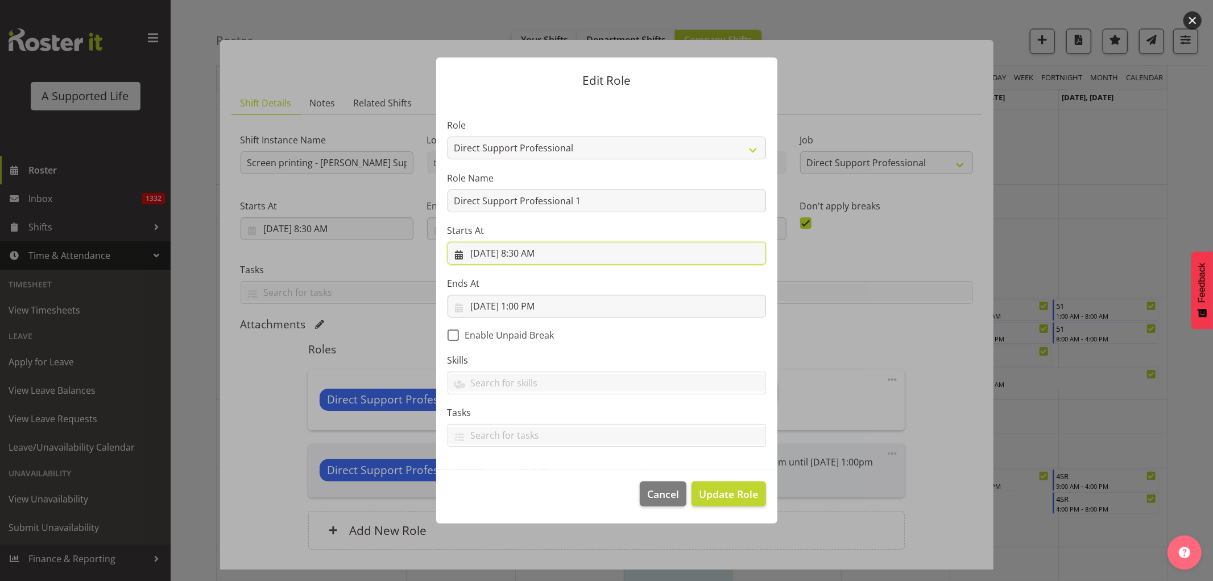
click at [535, 253] on input "[DATE] 8:30 AM" at bounding box center [607, 253] width 318 height 23
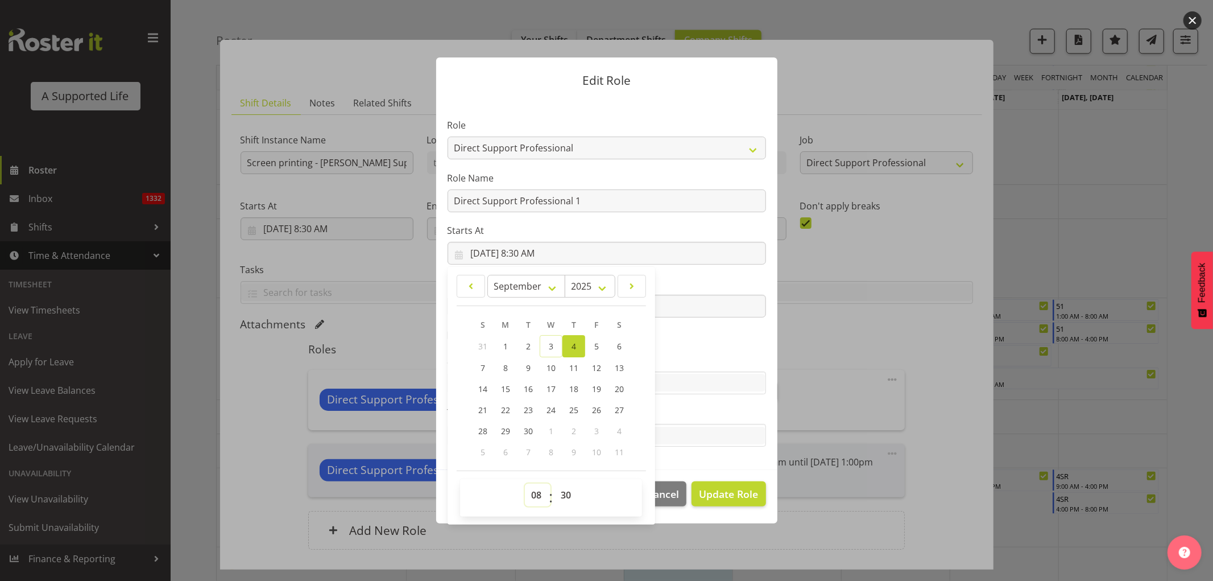
click at [537, 493] on select "00 01 02 03 04 05 06 07 08 09 10 11 12 13 14 15 16 17 18 19 20 21 22 23" at bounding box center [538, 494] width 26 height 23
select select "9"
click at [525, 483] on select "00 01 02 03 04 05 06 07 08 09 10 11 12 13 14 15 16 17 18 19 20 21 22 23" at bounding box center [538, 494] width 26 height 23
type input "[DATE] 9:30 AM"
click at [573, 494] on select "00 01 02 03 04 05 06 07 08 09 10 11 12 13 14 15 16 17 18 19 20 21 22 23 24 25 2…" at bounding box center [567, 494] width 26 height 23
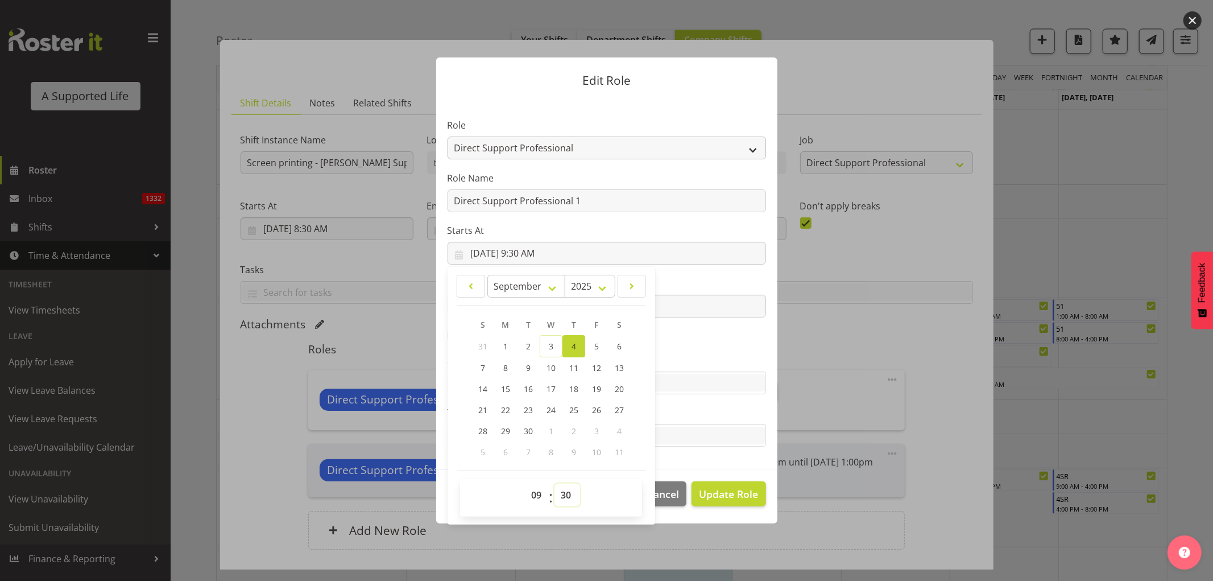
select select "0"
click at [554, 483] on select "00 01 02 03 04 05 06 07 08 09 10 11 12 13 14 15 16 17 18 19 20 21 22 23 24 25 2…" at bounding box center [567, 494] width 26 height 23
type input "[DATE] 9:00 AM"
click at [732, 487] on span "Update Role" at bounding box center [728, 493] width 59 height 15
select select
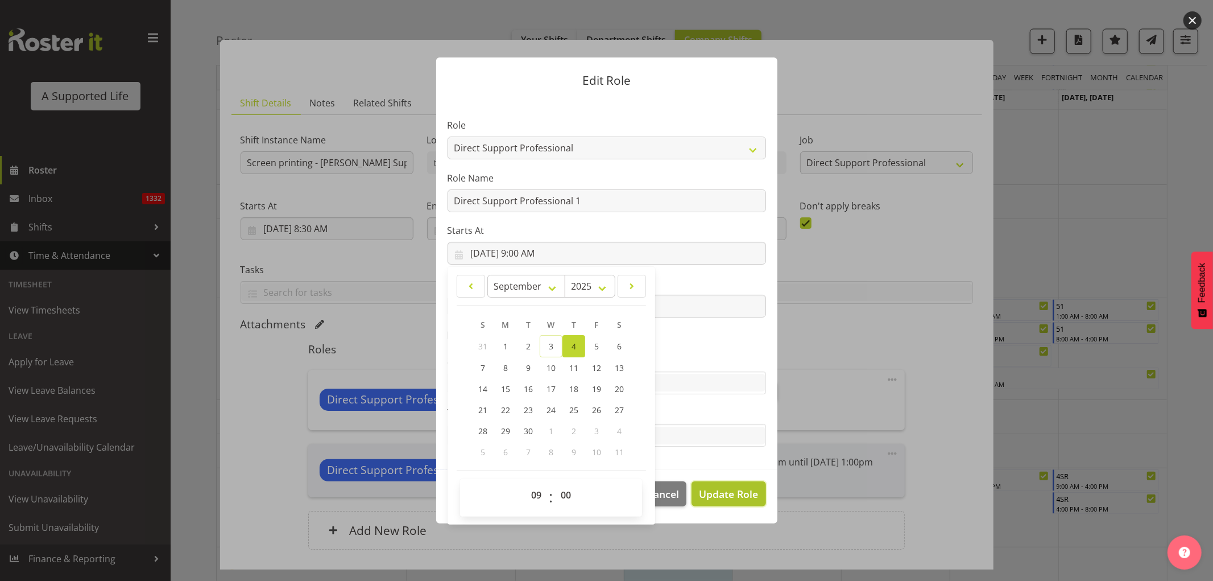
select select
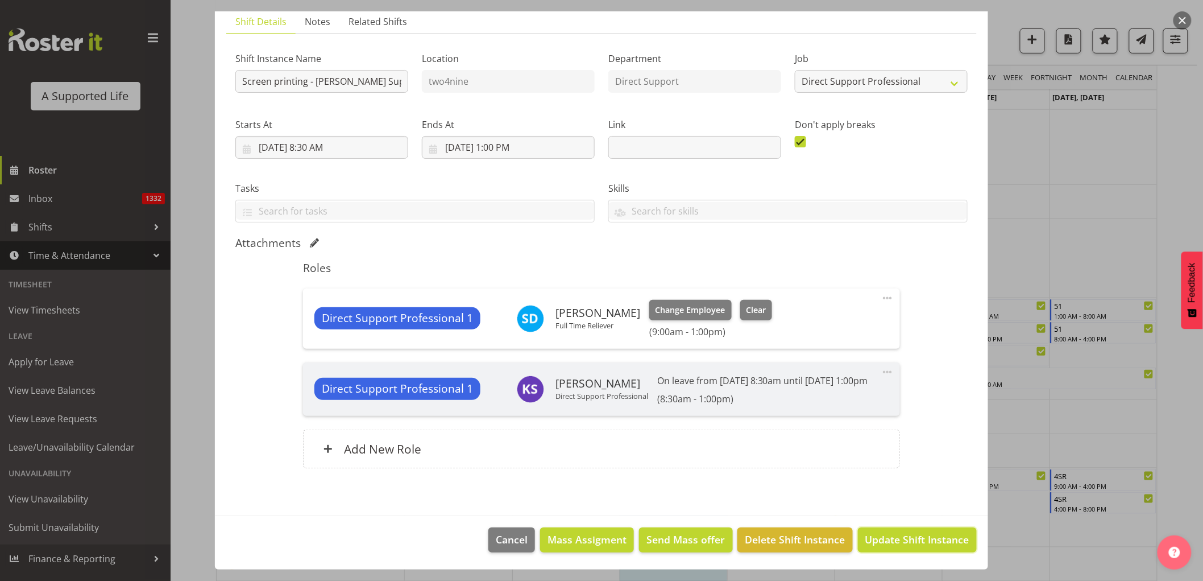
click at [885, 531] on button "Update Shift Instance" at bounding box center [917, 539] width 119 height 25
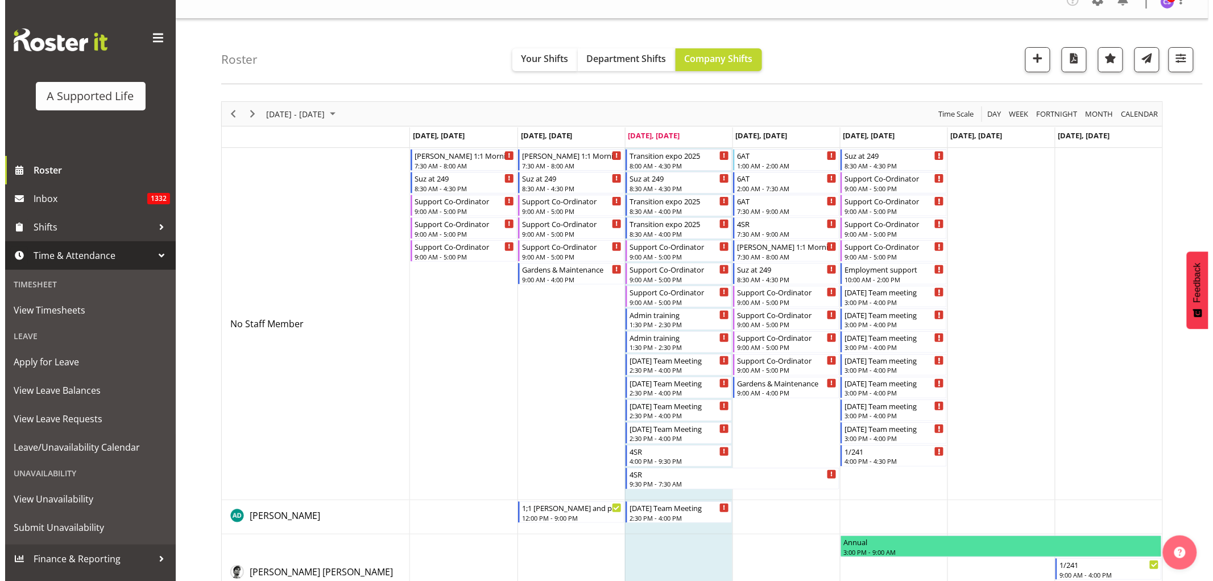
scroll to position [0, 0]
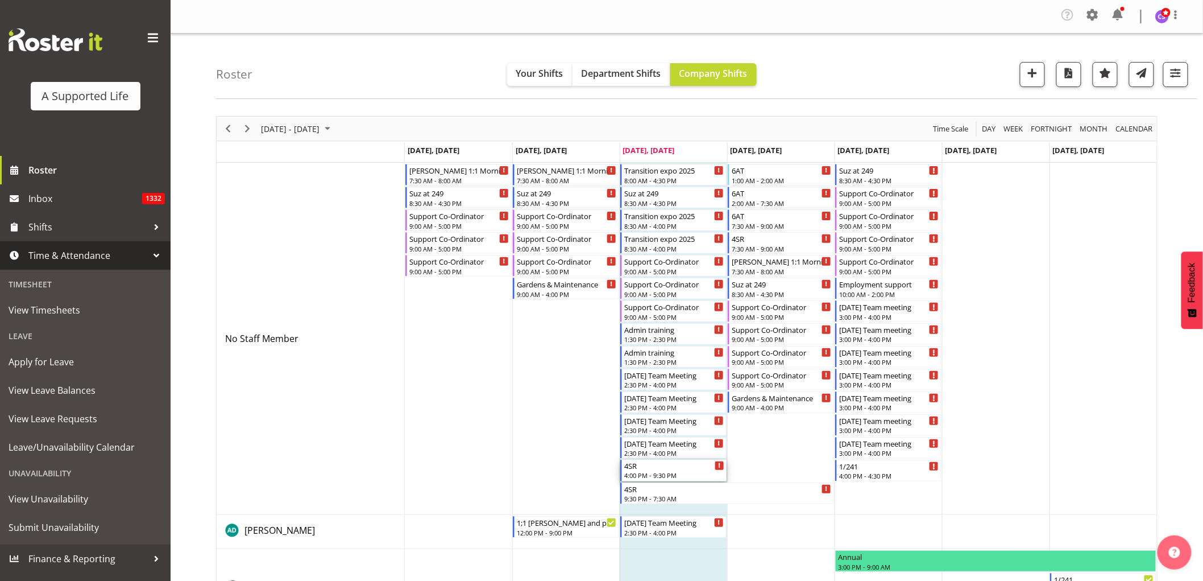
click at [691, 476] on div "4:00 PM - 9:30 PM" at bounding box center [674, 474] width 100 height 9
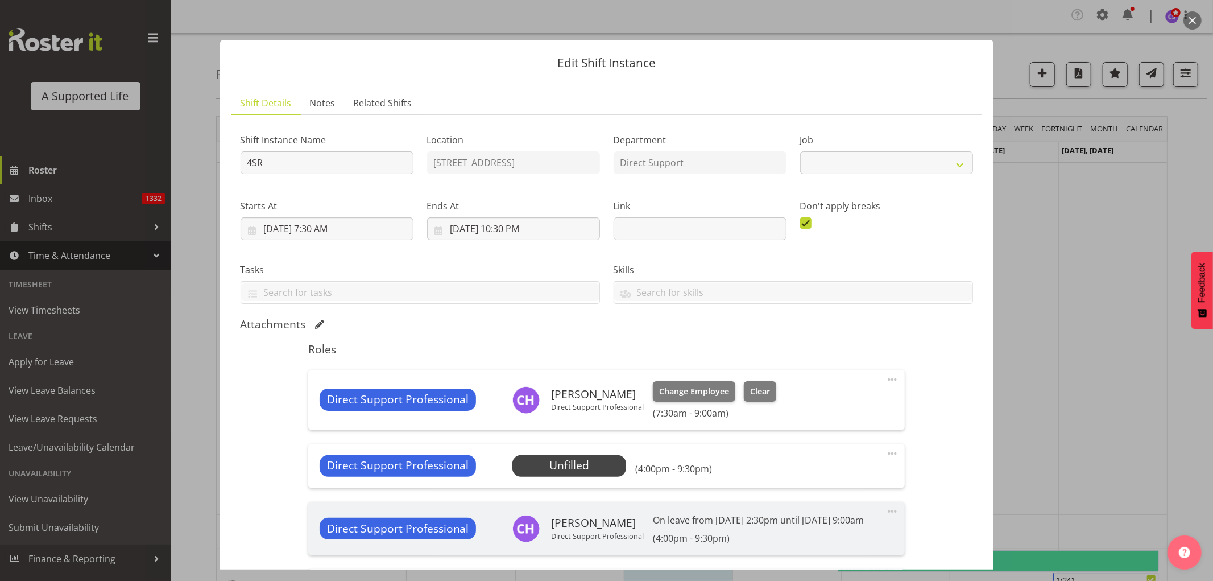
select select "4112"
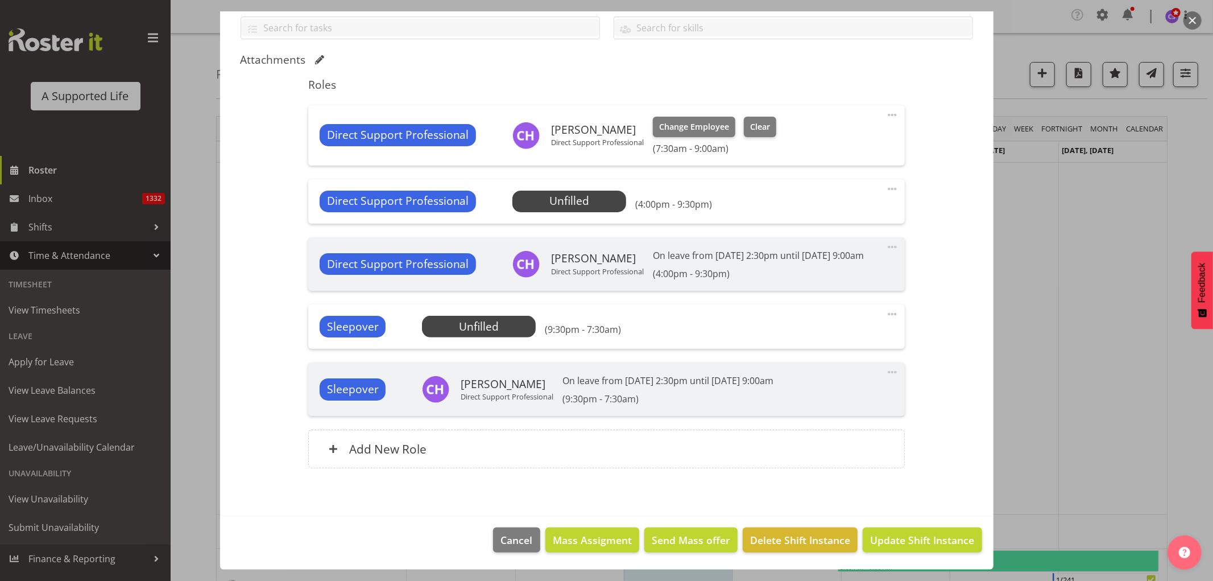
scroll to position [279, 0]
click at [550, 445] on div "Add New Role" at bounding box center [606, 448] width 596 height 39
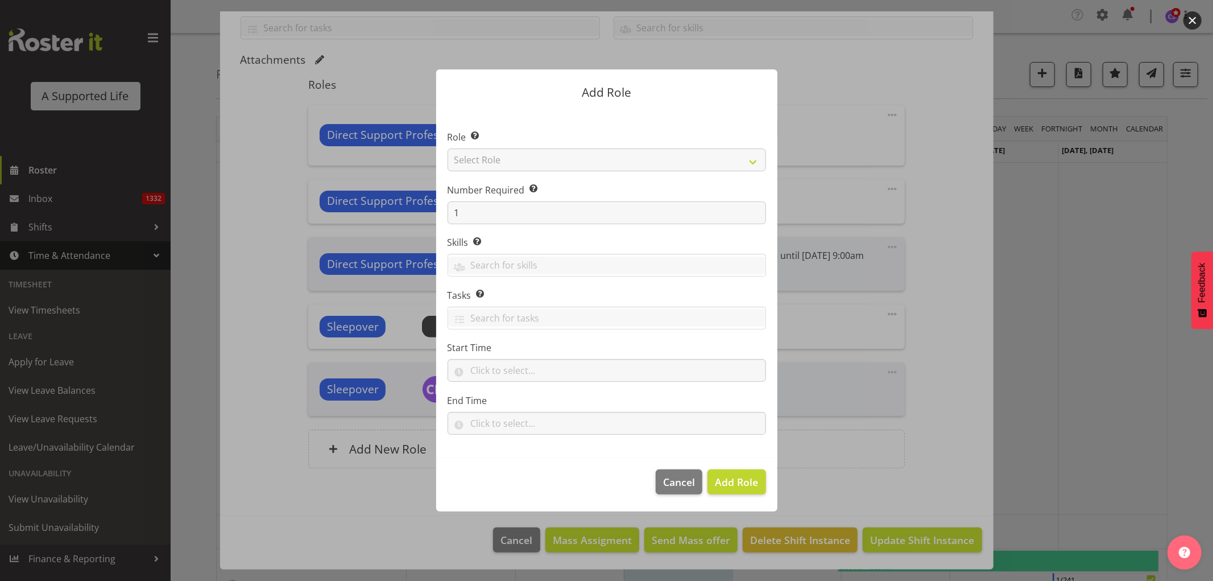
click at [502, 171] on section "Role Select the role you wish to add to the shift. Select Role Accounts and Pay…" at bounding box center [606, 284] width 341 height 348
click at [501, 161] on select "Select Role Accounts and Payroll Admin Support Aspirations & Support Facilitato…" at bounding box center [607, 159] width 318 height 23
select select "519"
click at [448, 148] on select "Select Role Accounts and Payroll Admin Support Aspirations & Support Facilitato…" at bounding box center [607, 159] width 318 height 23
click at [482, 365] on input "text" at bounding box center [607, 370] width 318 height 23
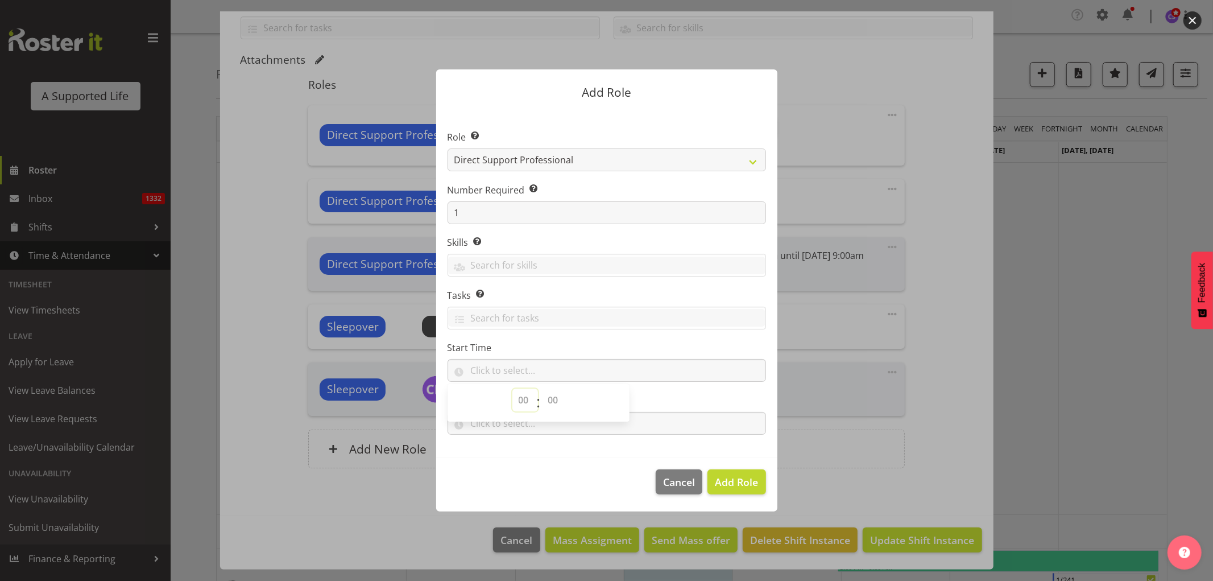
click at [525, 404] on select "00 00 01 02 03 04 05 06 07 08 09 10 11 12 13 14 15 16 17 18 19 20 21 22 23" at bounding box center [525, 399] width 26 height 23
select select "16"
click at [512, 388] on select "00 00 01 02 03 04 05 06 07 08 09 10 11 12 13 14 15 16 17 18 19 20 21 22 23" at bounding box center [525, 399] width 26 height 23
click at [556, 395] on select "00 00 01 02 03 04 05 06 07 08 09 10 11 12 13 14 15 16 17 18 19 20 21 22 23 24 2…" at bounding box center [555, 399] width 26 height 23
select select "0"
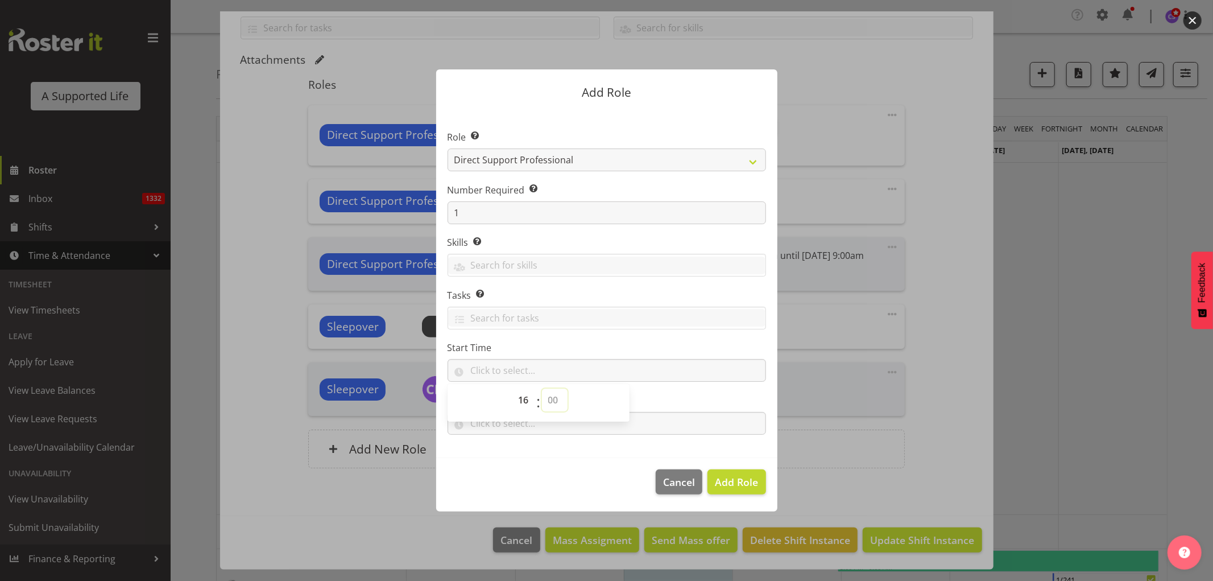
click at [542, 388] on select "00 00 01 02 03 04 05 06 07 08 09 10 11 12 13 14 15 16 17 18 19 20 21 22 23 24 2…" at bounding box center [555, 399] width 26 height 23
type input "16:00"
click at [637, 421] on input "text" at bounding box center [607, 423] width 318 height 23
click at [521, 452] on select "00 00 01 02 03 04 05 06 07 08 09 10 11 12 13 14 15 16 17 18 19 20 21 22 23" at bounding box center [525, 452] width 26 height 23
select select "18"
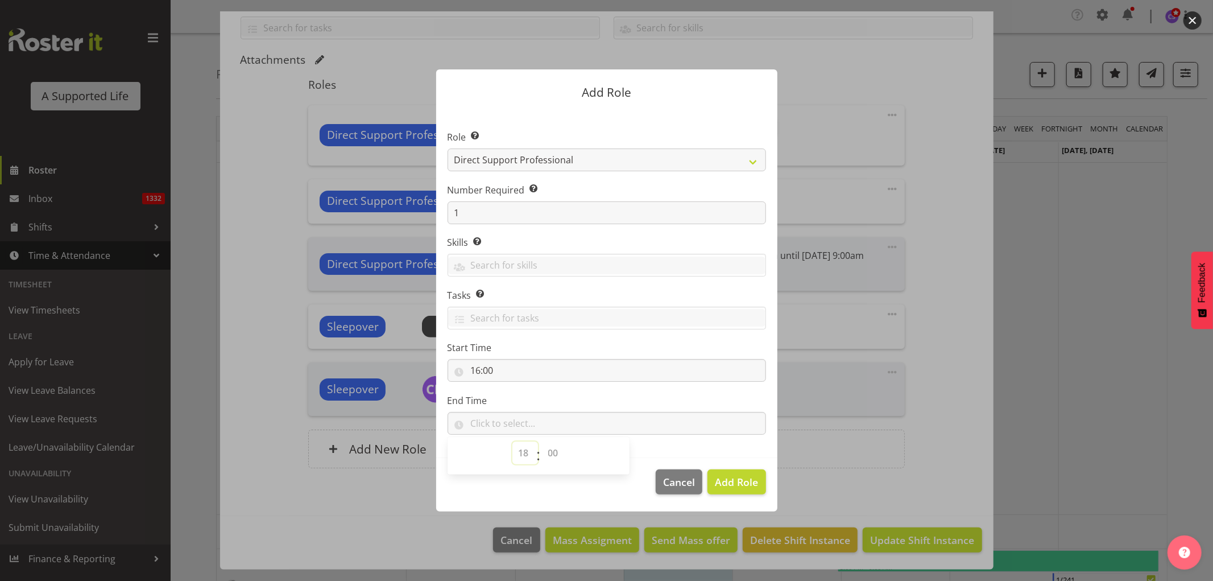
click at [512, 441] on select "00 00 01 02 03 04 05 06 07 08 09 10 11 12 13 14 15 16 17 18 19 20 21 22 23" at bounding box center [525, 452] width 26 height 23
click at [552, 451] on select "00 00 01 02 03 04 05 06 07 08 09 10 11 12 13 14 15 16 17 18 19 20 21 22 23 24 2…" at bounding box center [555, 452] width 26 height 23
select select "0"
click at [542, 441] on select "00 00 01 02 03 04 05 06 07 08 09 10 11 12 13 14 15 16 17 18 19 20 21 22 23 24 2…" at bounding box center [555, 452] width 26 height 23
type input "18:00"
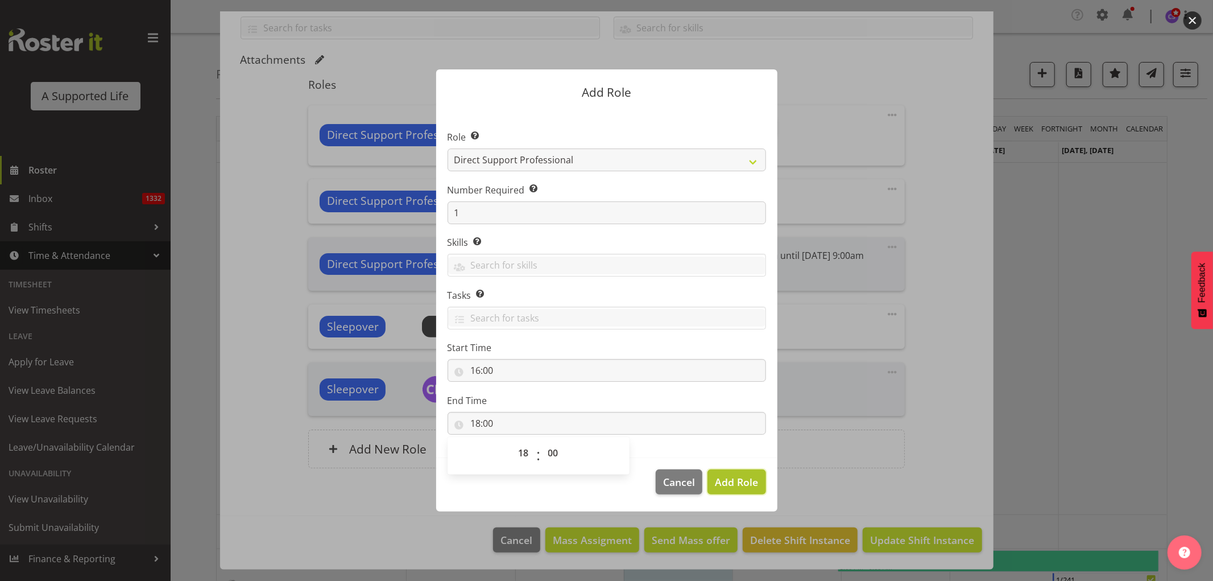
click at [723, 487] on span "Add Role" at bounding box center [736, 482] width 43 height 14
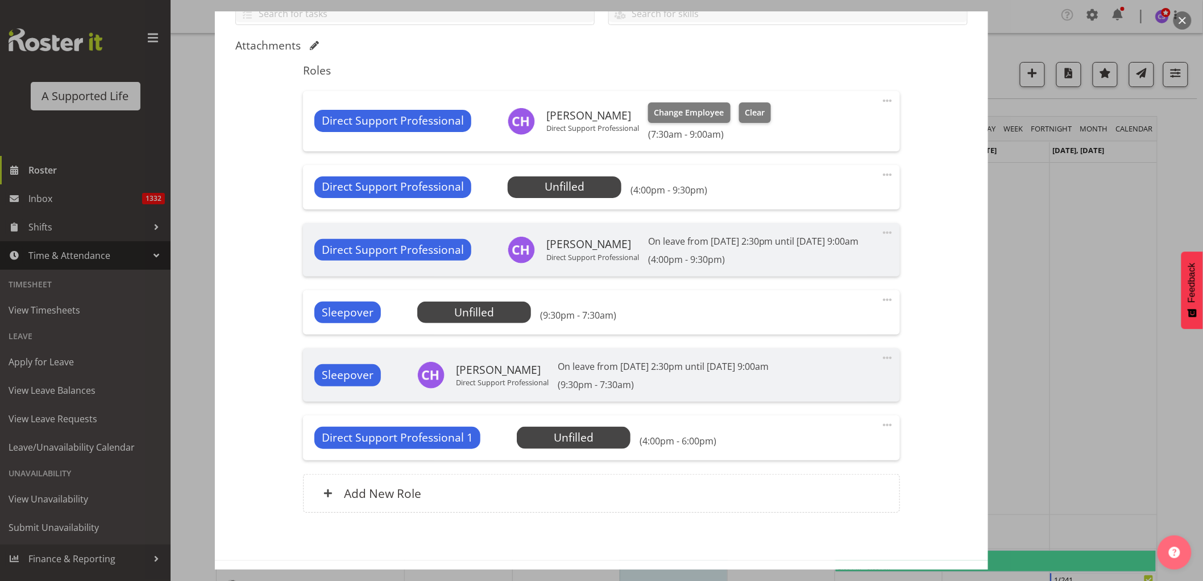
click at [884, 173] on span at bounding box center [888, 175] width 14 height 14
click at [838, 205] on link "Edit" at bounding box center [839, 202] width 109 height 20
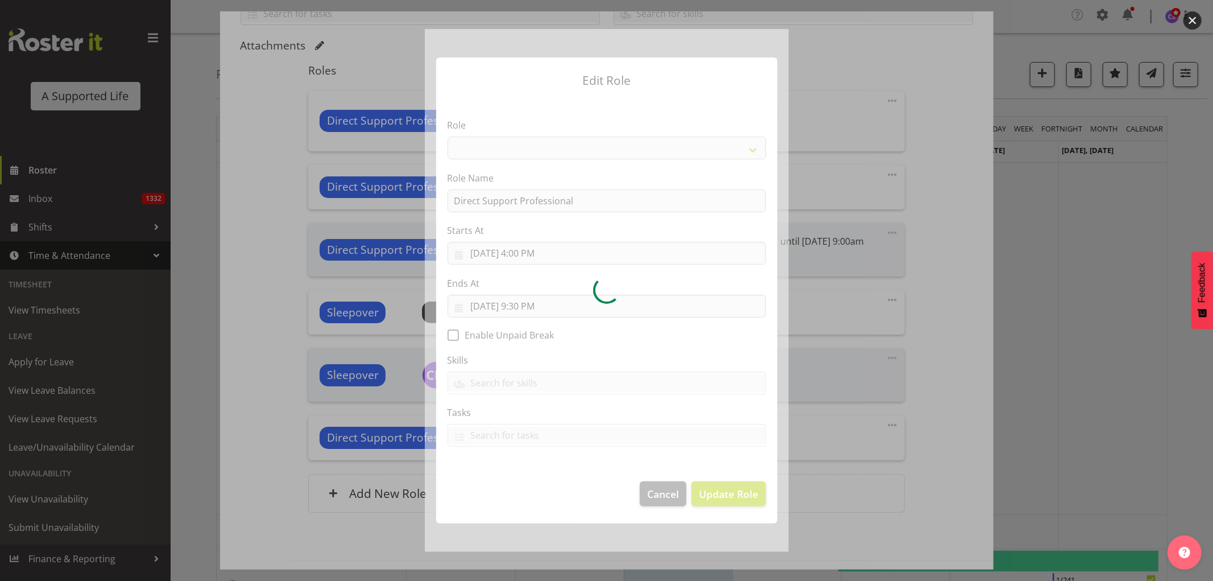
select select "519"
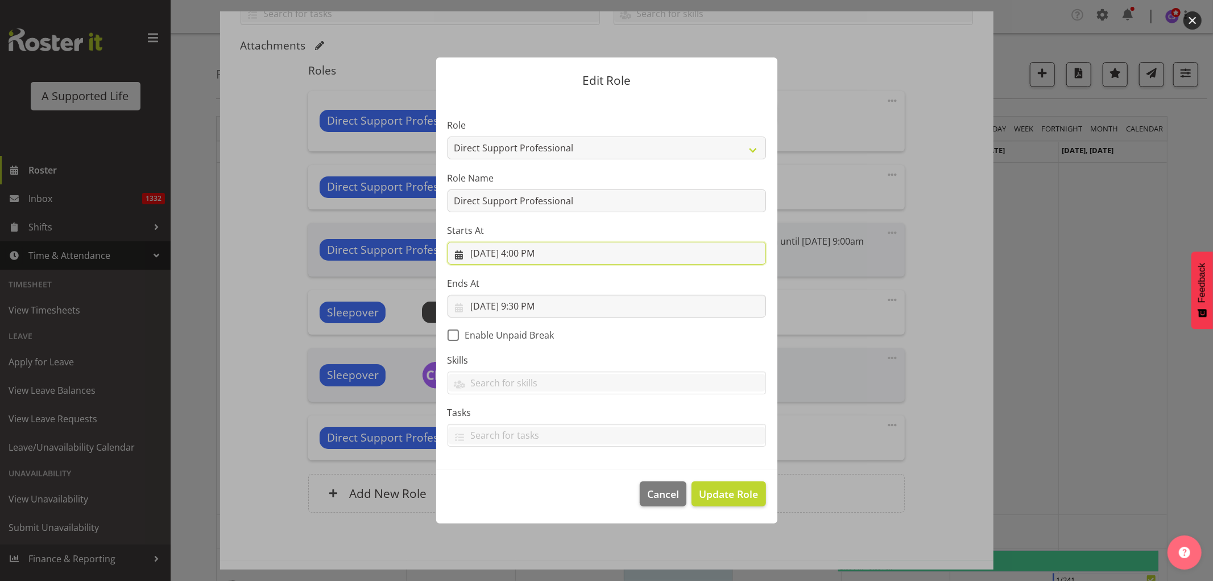
click at [552, 252] on input "[DATE] 4:00 PM" at bounding box center [607, 253] width 318 height 23
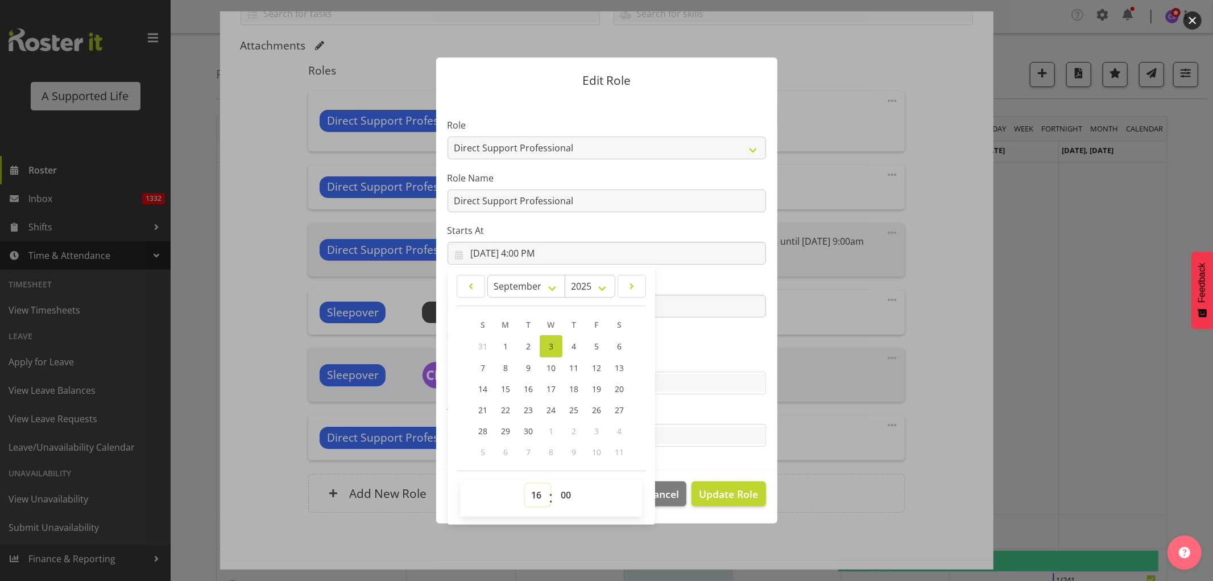
click at [542, 495] on select "00 01 02 03 04 05 06 07 08 09 10 11 12 13 14 15 16 17 18 19 20 21 22 23" at bounding box center [538, 494] width 26 height 23
select select "18"
click at [525, 483] on select "00 01 02 03 04 05 06 07 08 09 10 11 12 13 14 15 16 17 18 19 20 21 22 23" at bounding box center [538, 494] width 26 height 23
type input "[DATE] 6:00 PM"
drag, startPoint x: 720, startPoint y: 502, endPoint x: 743, endPoint y: 500, distance: 22.8
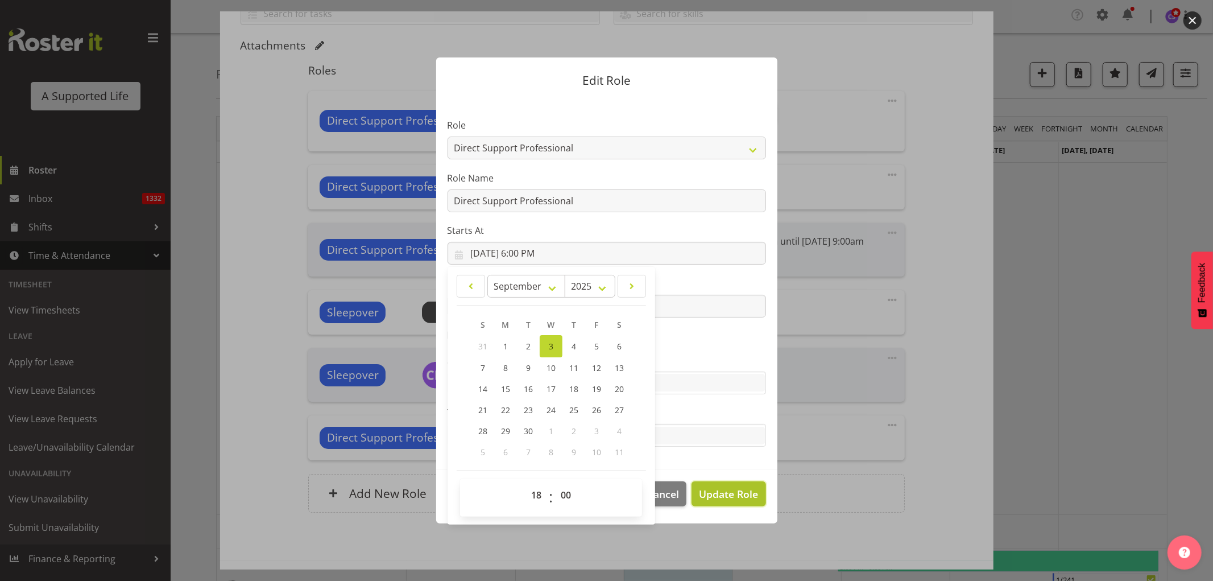
click at [720, 501] on button "Update Role" at bounding box center [728, 493] width 74 height 25
select select
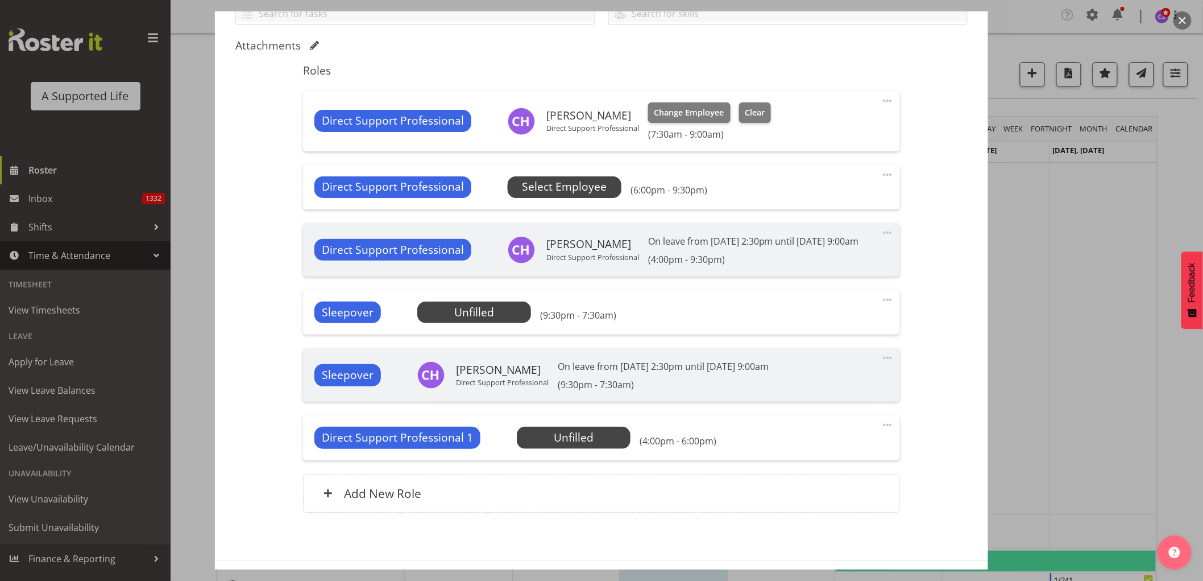
click at [546, 190] on span "Select Employee" at bounding box center [564, 187] width 85 height 16
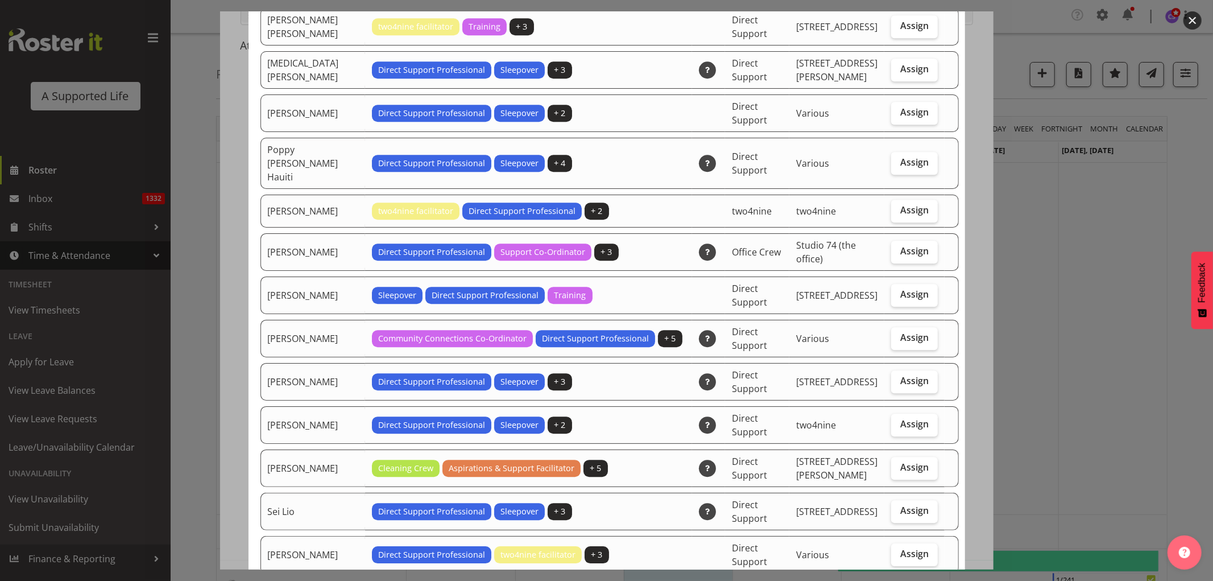
scroll to position [2779, 0]
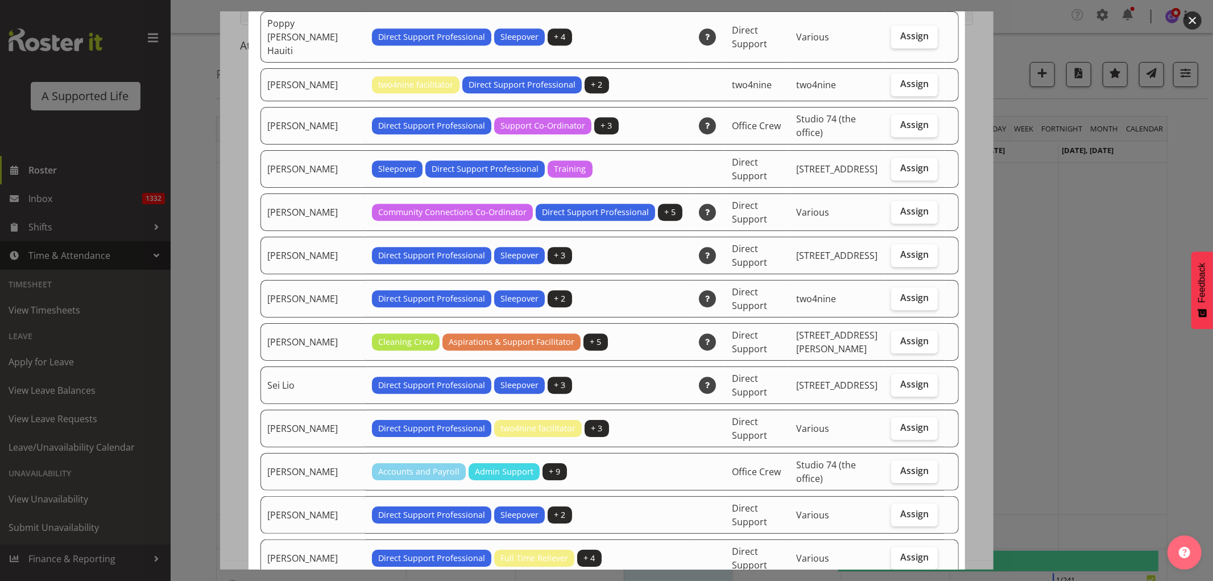
drag, startPoint x: 902, startPoint y: 514, endPoint x: 922, endPoint y: 501, distance: 23.3
click at [902, 551] on span "Assign" at bounding box center [914, 556] width 28 height 11
click at [898, 553] on input "Assign" at bounding box center [894, 556] width 7 height 7
checkbox input "true"
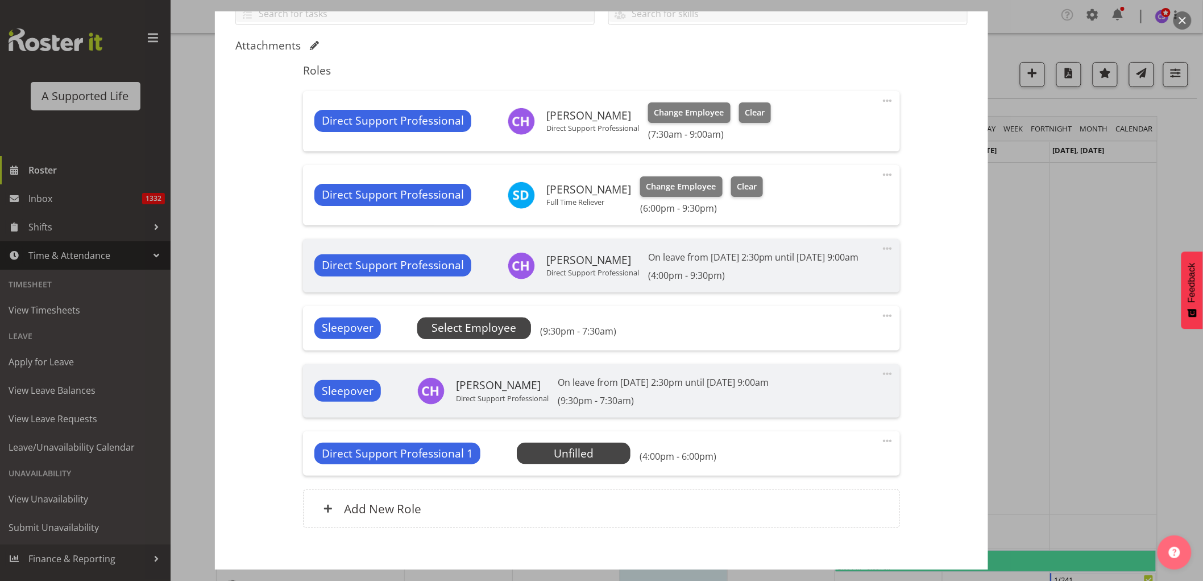
click at [502, 336] on span "Select Employee" at bounding box center [474, 328] width 85 height 16
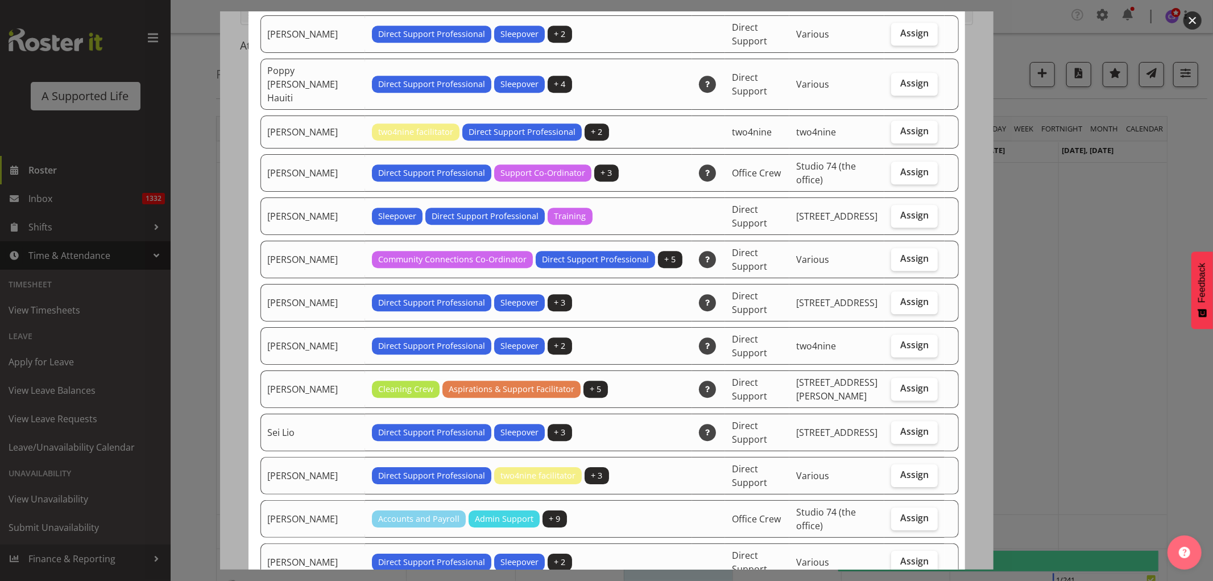
scroll to position [2779, 0]
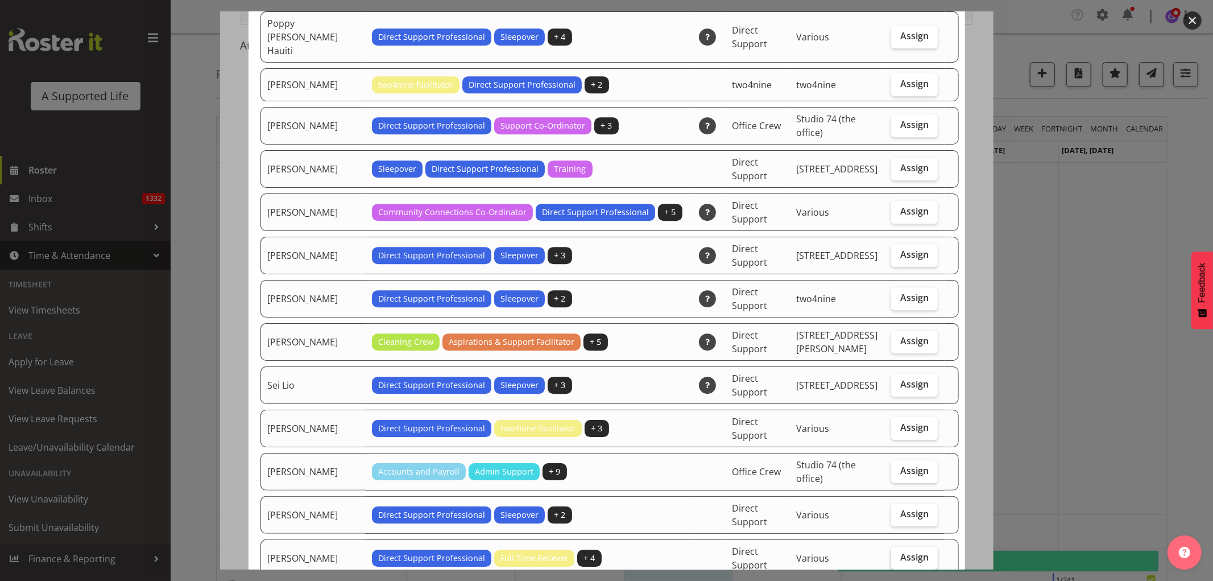
click at [907, 551] on span "Assign" at bounding box center [914, 556] width 28 height 11
click at [898, 553] on input "Assign" at bounding box center [894, 556] width 7 height 7
checkbox input "true"
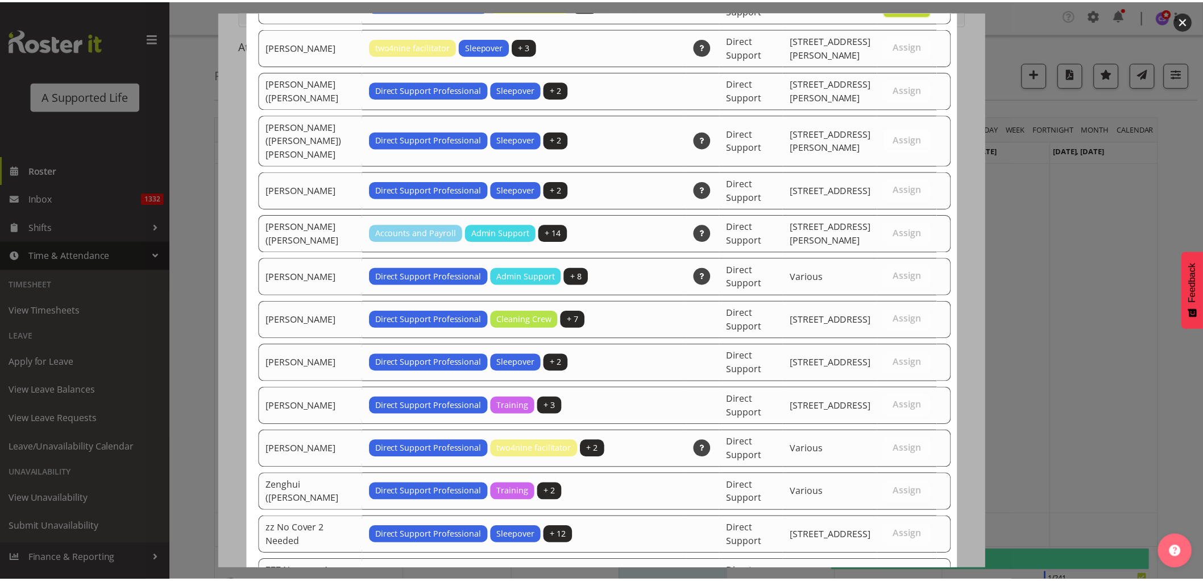
scroll to position [3389, 0]
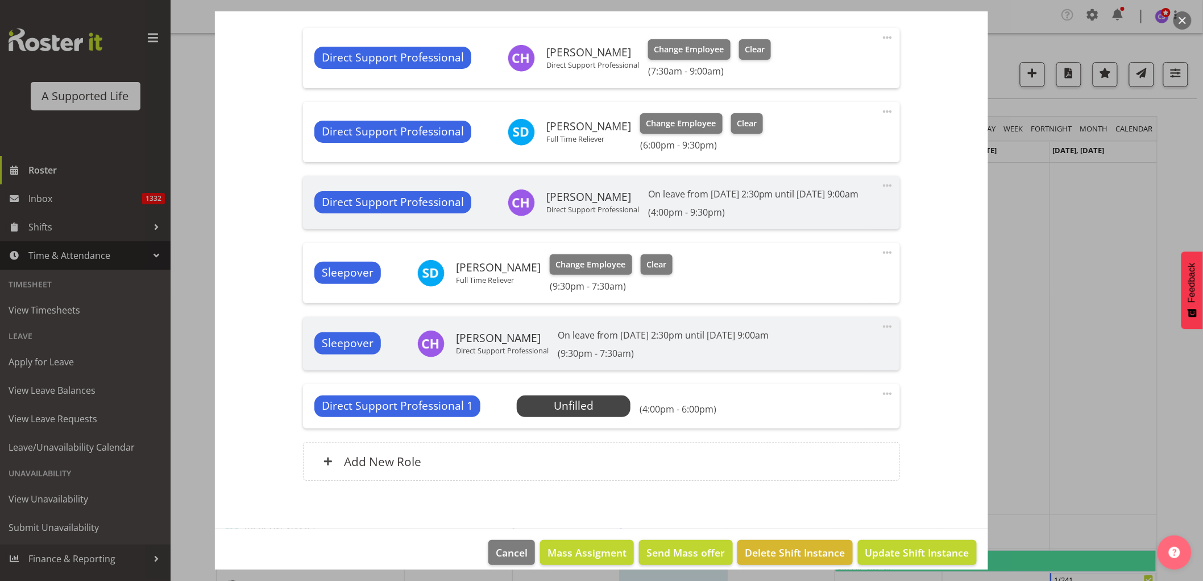
scroll to position [368, 0]
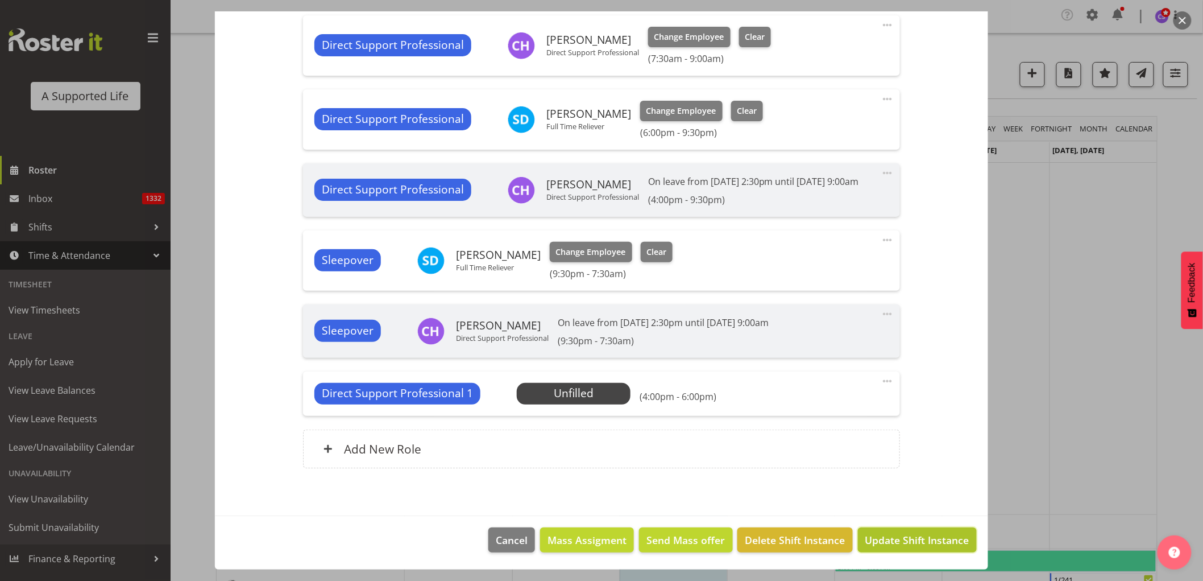
click at [923, 541] on span "Update Shift Instance" at bounding box center [917, 539] width 104 height 15
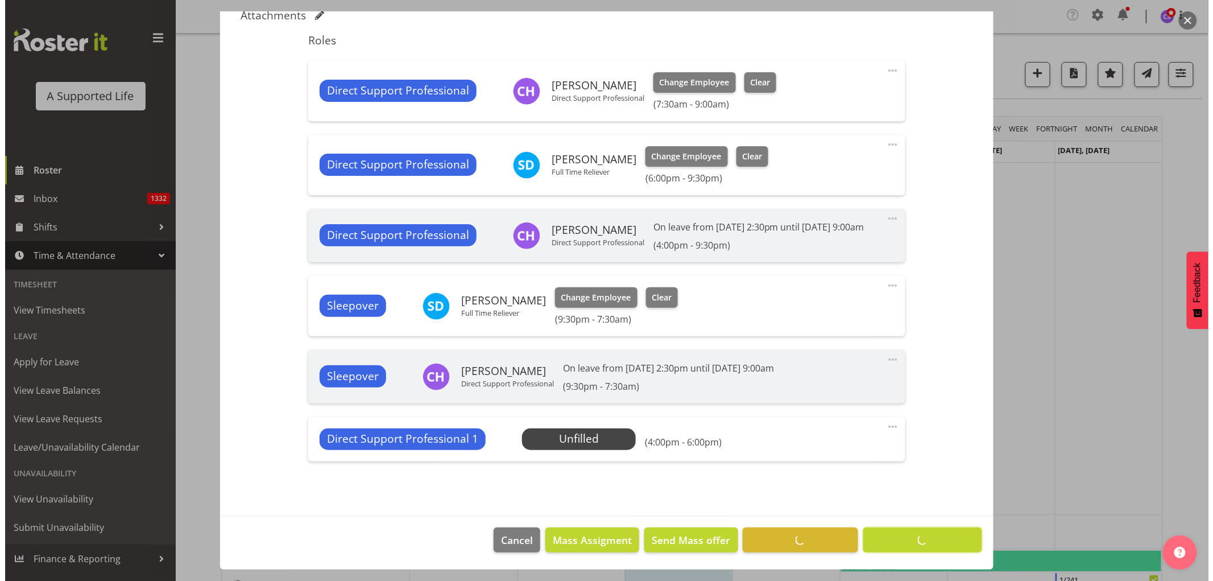
scroll to position [322, 0]
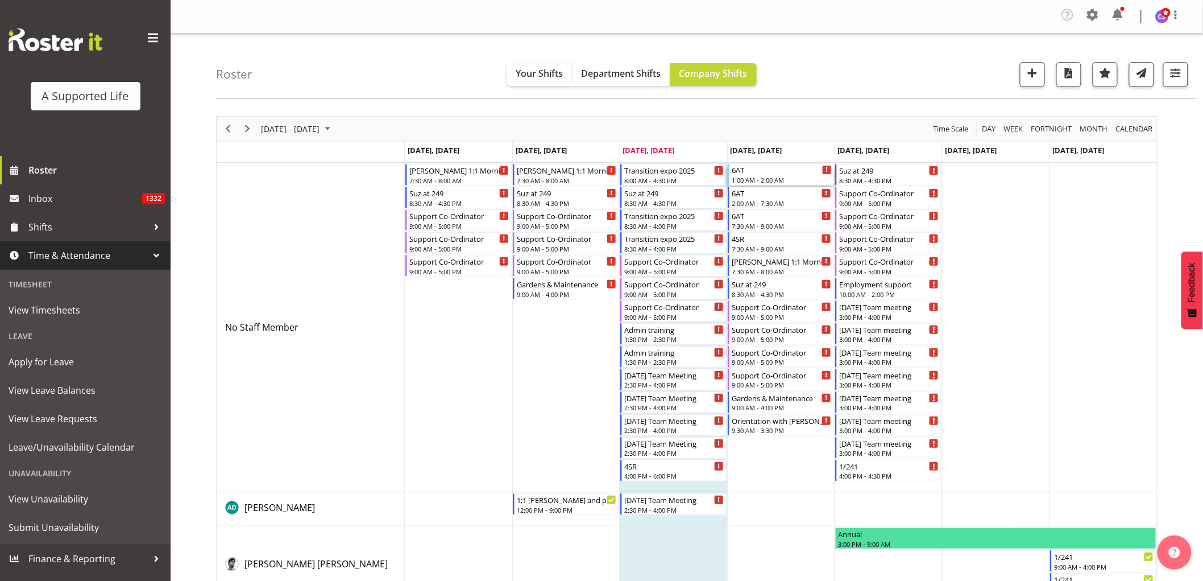
click at [771, 179] on div "1:00 AM - 2:00 AM" at bounding box center [782, 179] width 100 height 9
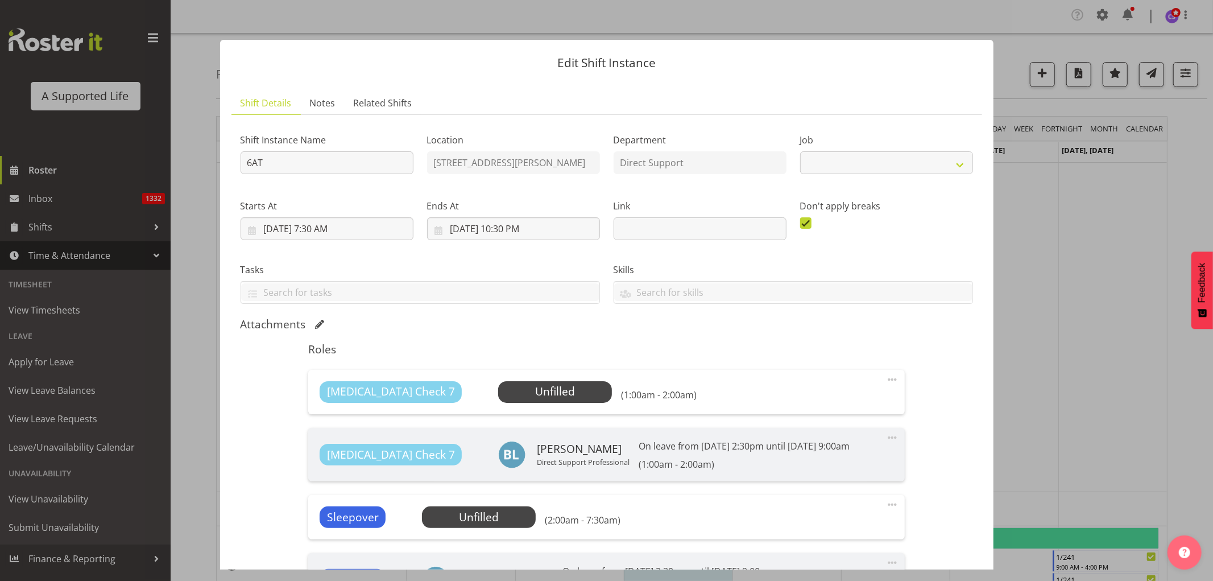
select select "4112"
click at [519, 400] on span "Select Employee" at bounding box center [555, 391] width 85 height 16
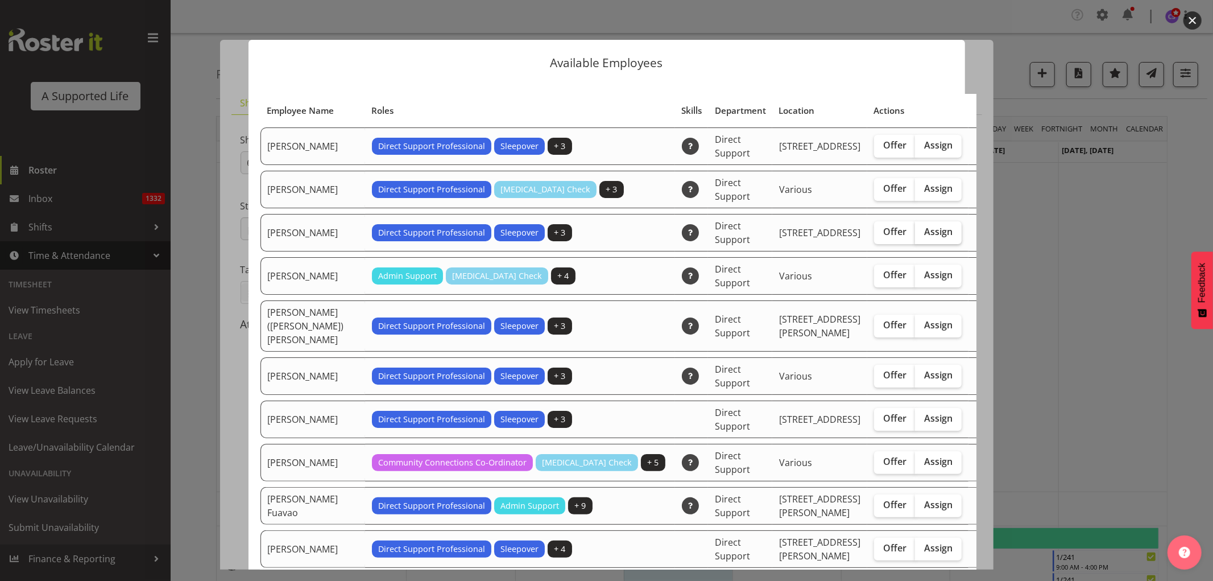
click at [924, 231] on span "Assign" at bounding box center [938, 231] width 28 height 11
click at [915, 231] on input "Assign" at bounding box center [918, 231] width 7 height 7
checkbox input "true"
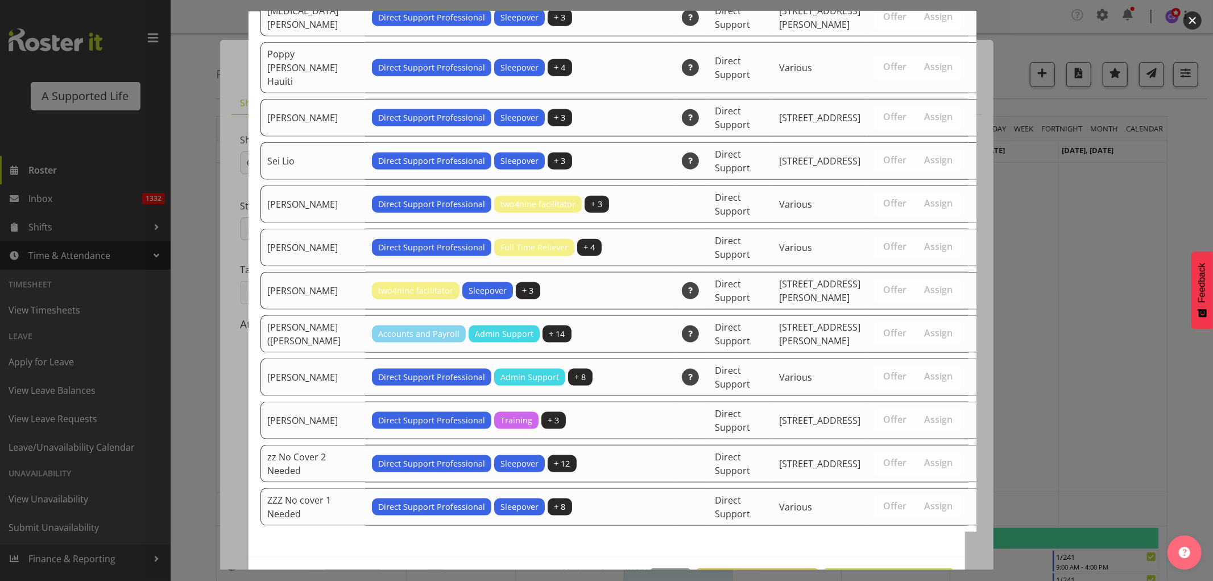
scroll to position [1067, 0]
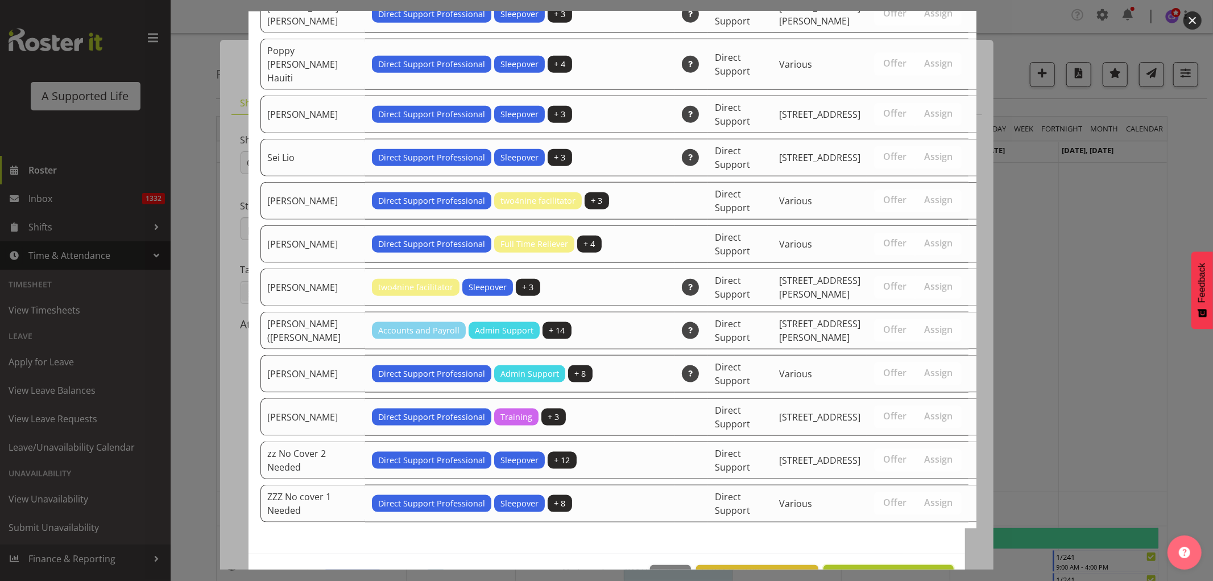
click at [931, 570] on span "Assign [PERSON_NAME]" at bounding box center [888, 577] width 115 height 14
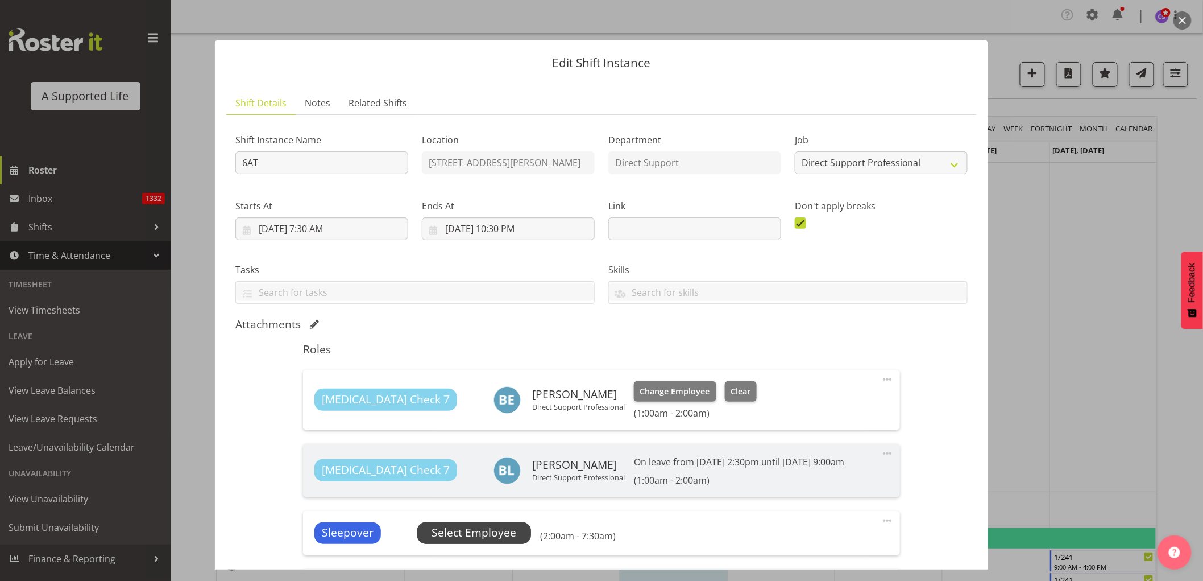
click at [506, 529] on span "Select Employee" at bounding box center [474, 532] width 85 height 16
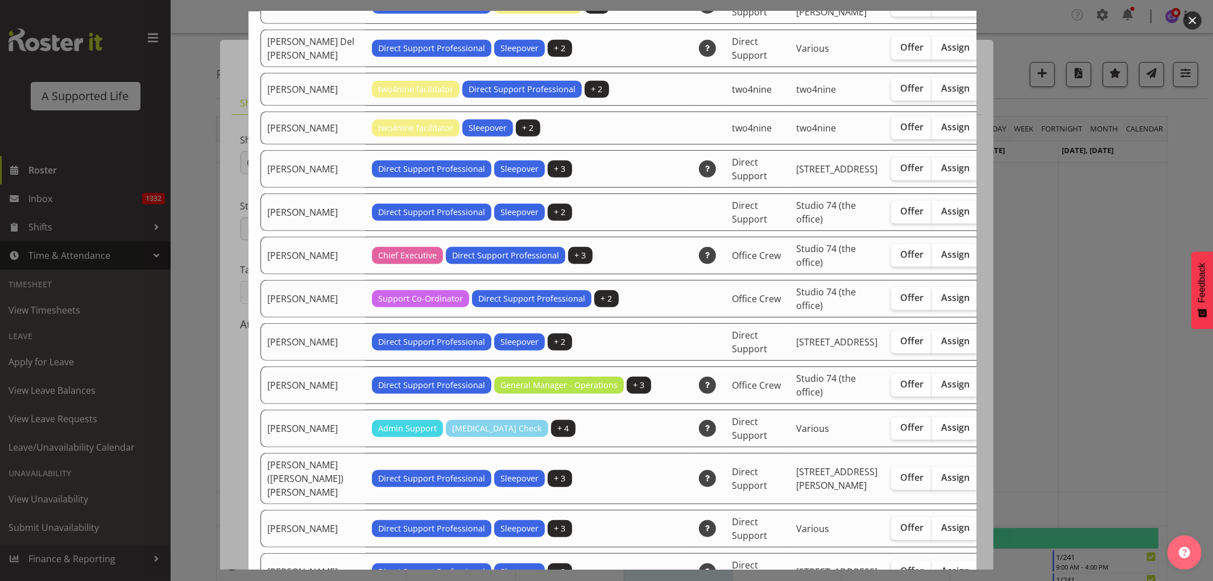
scroll to position [316, 0]
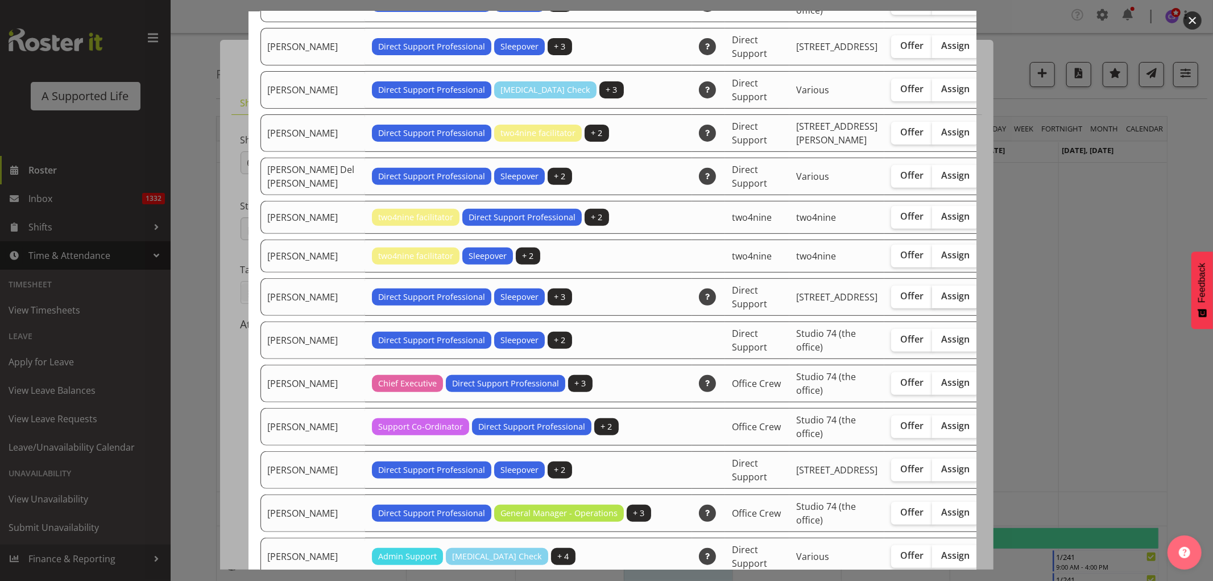
click at [941, 301] on span "Assign" at bounding box center [955, 295] width 28 height 11
click at [932, 300] on input "Assign" at bounding box center [935, 295] width 7 height 7
checkbox input "true"
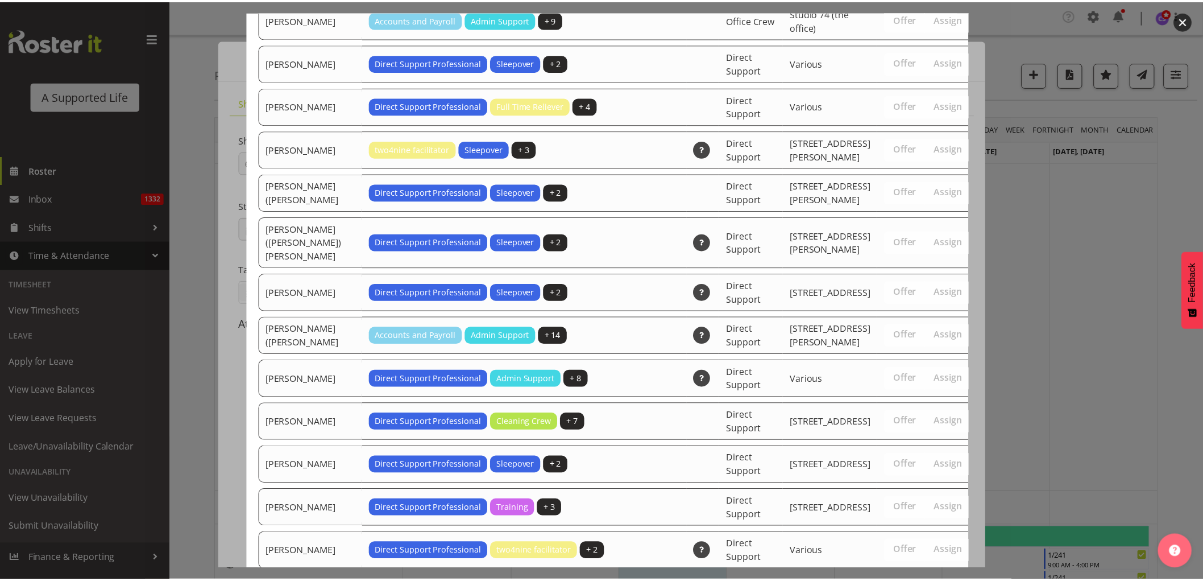
scroll to position [3552, 0]
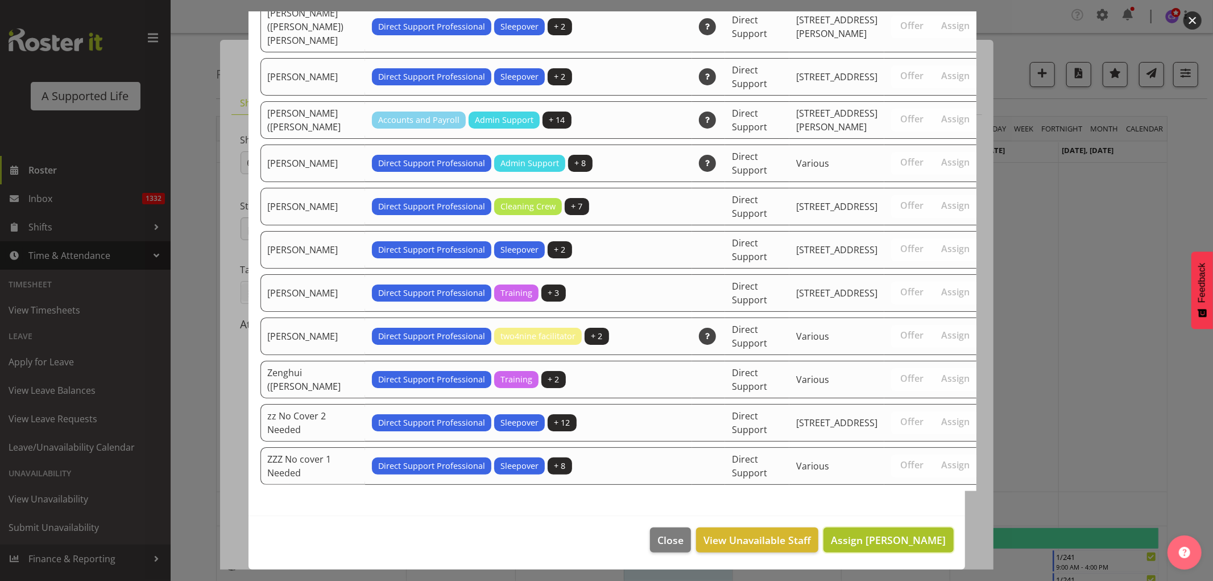
click at [901, 543] on span "Assign [PERSON_NAME]" at bounding box center [888, 540] width 115 height 14
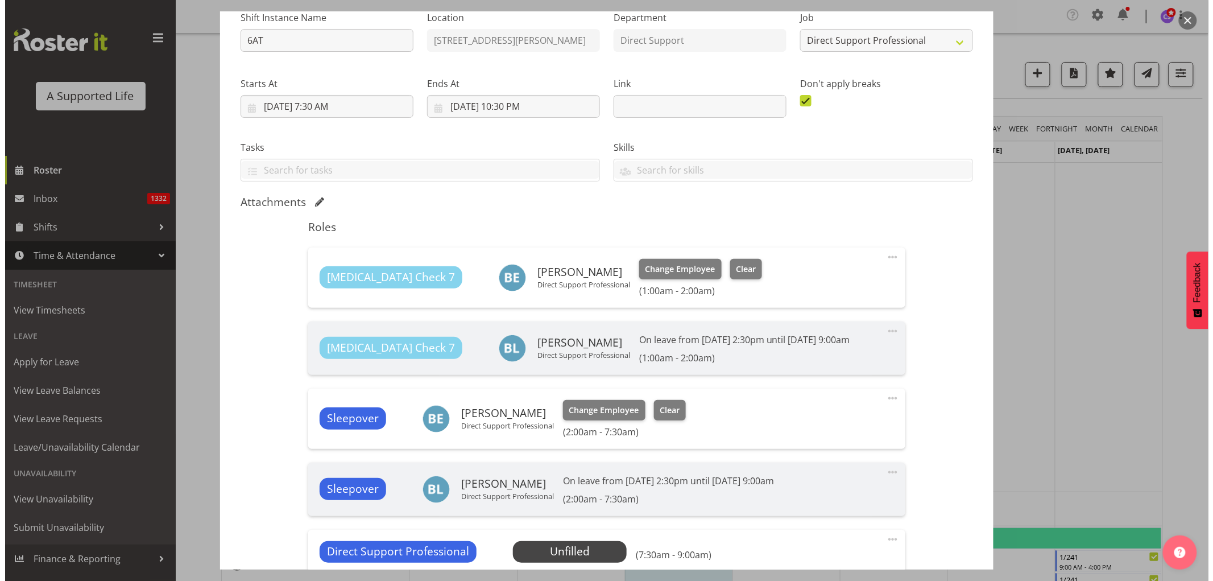
scroll to position [252, 0]
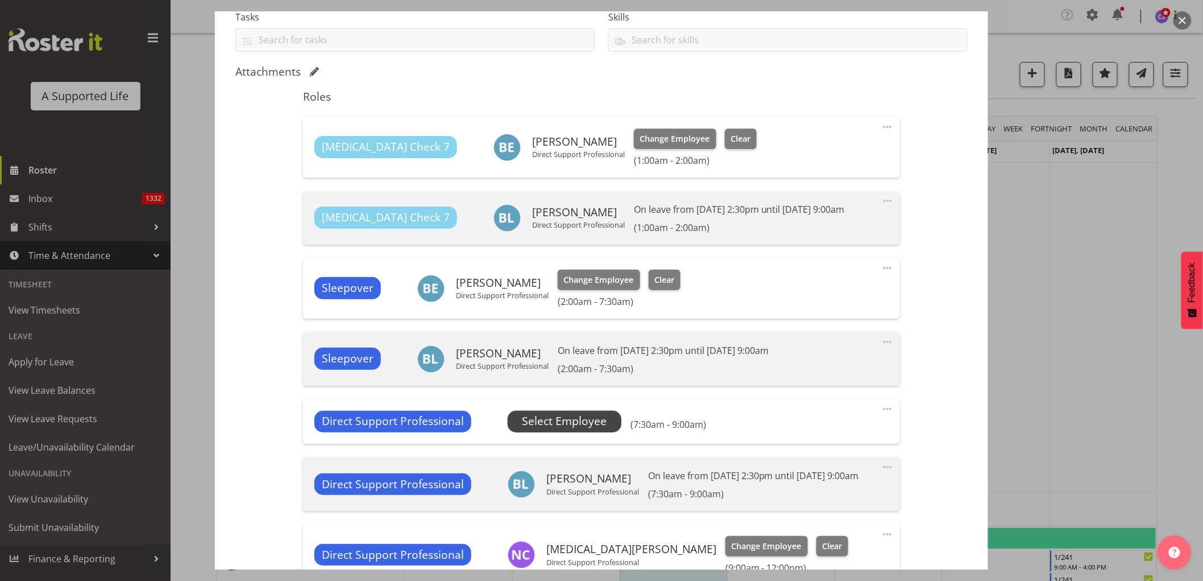
click at [547, 422] on span "Select Employee" at bounding box center [564, 421] width 85 height 16
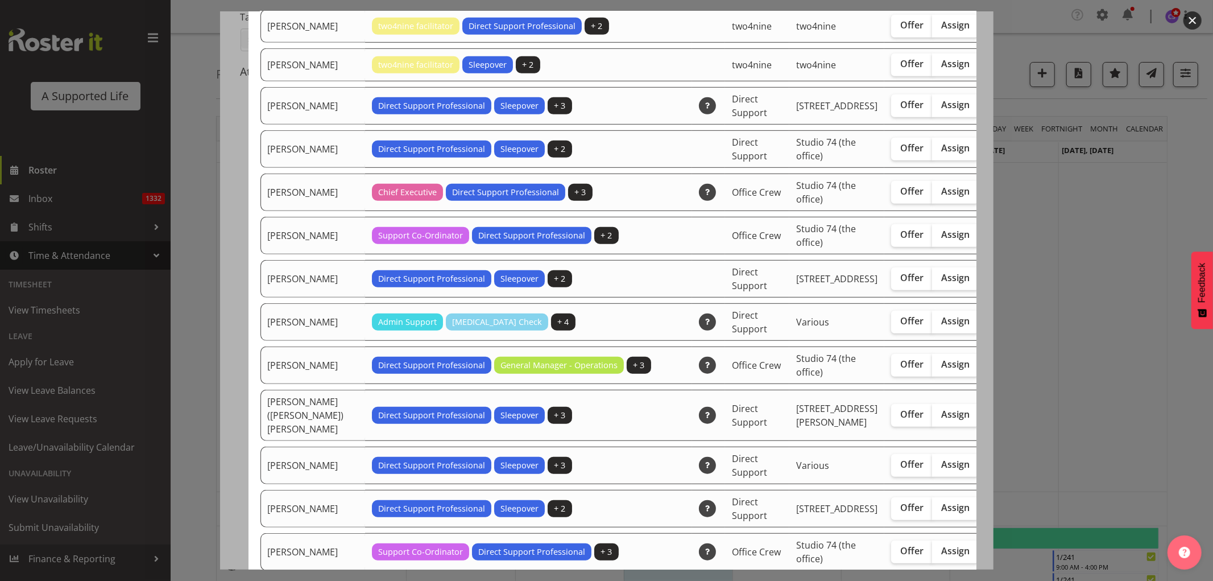
scroll to position [442, 0]
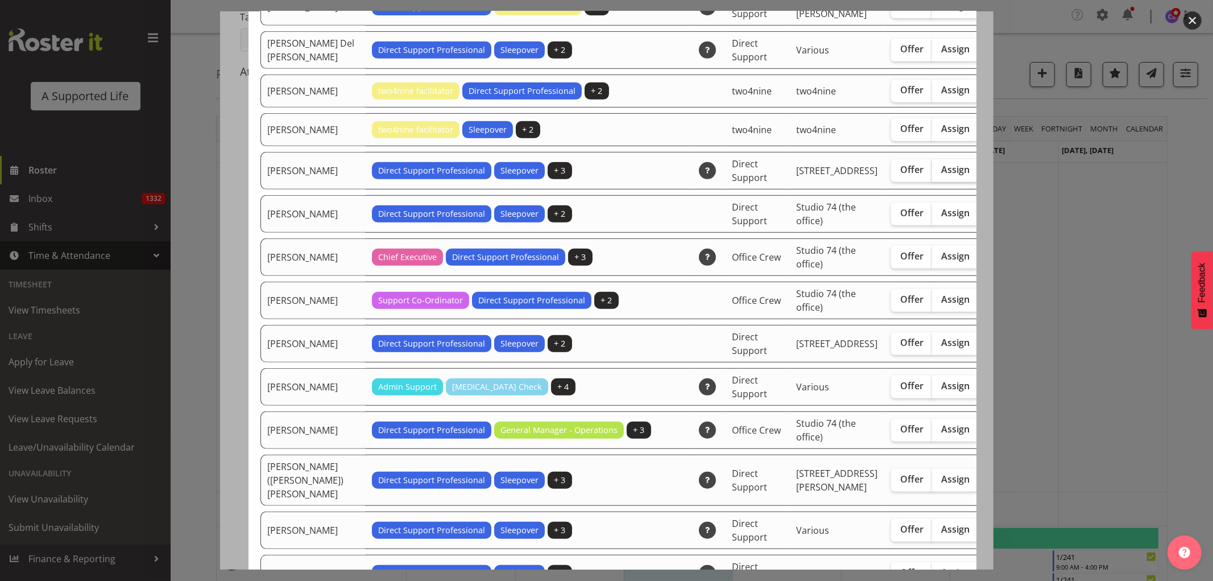
click at [941, 175] on span "Assign" at bounding box center [955, 169] width 28 height 11
click at [932, 173] on input "Assign" at bounding box center [935, 169] width 7 height 7
checkbox input "true"
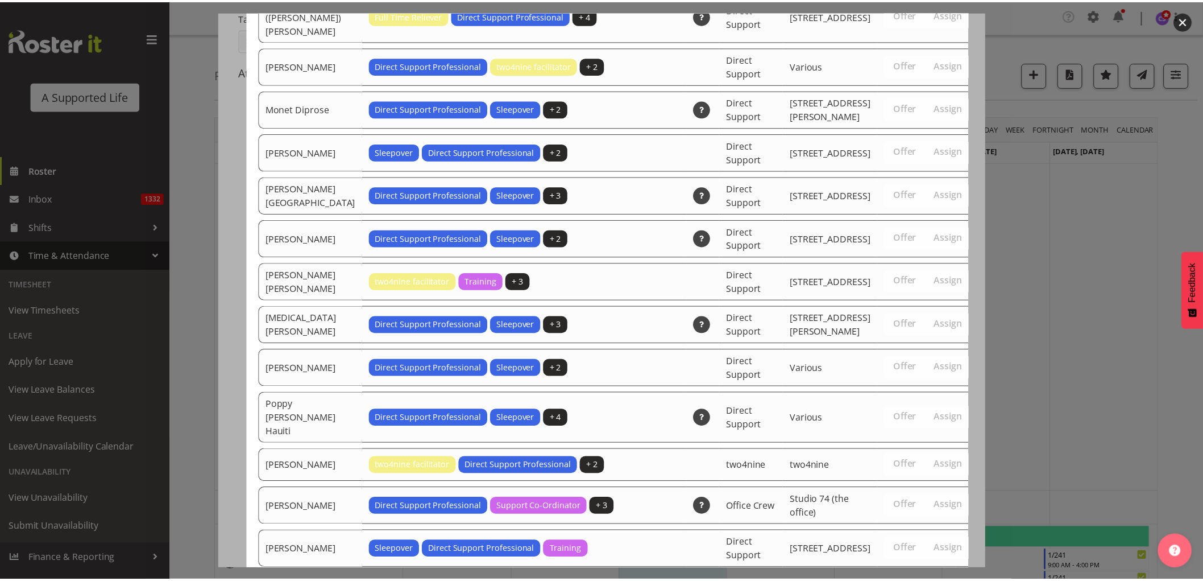
scroll to position [3595, 0]
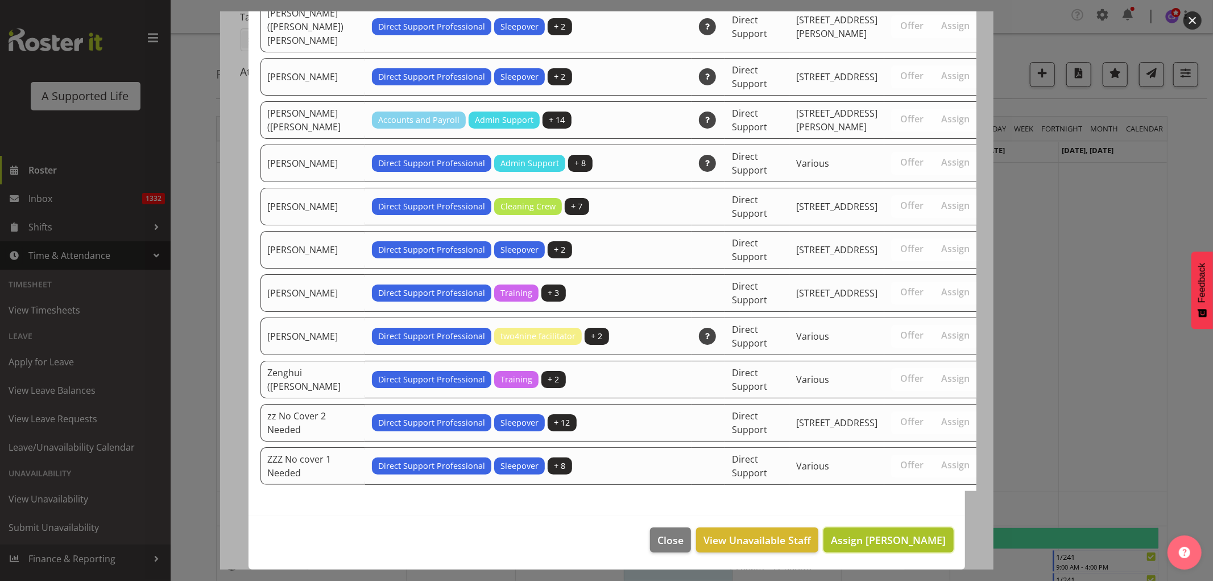
click at [902, 541] on span "Assign [PERSON_NAME]" at bounding box center [888, 540] width 115 height 14
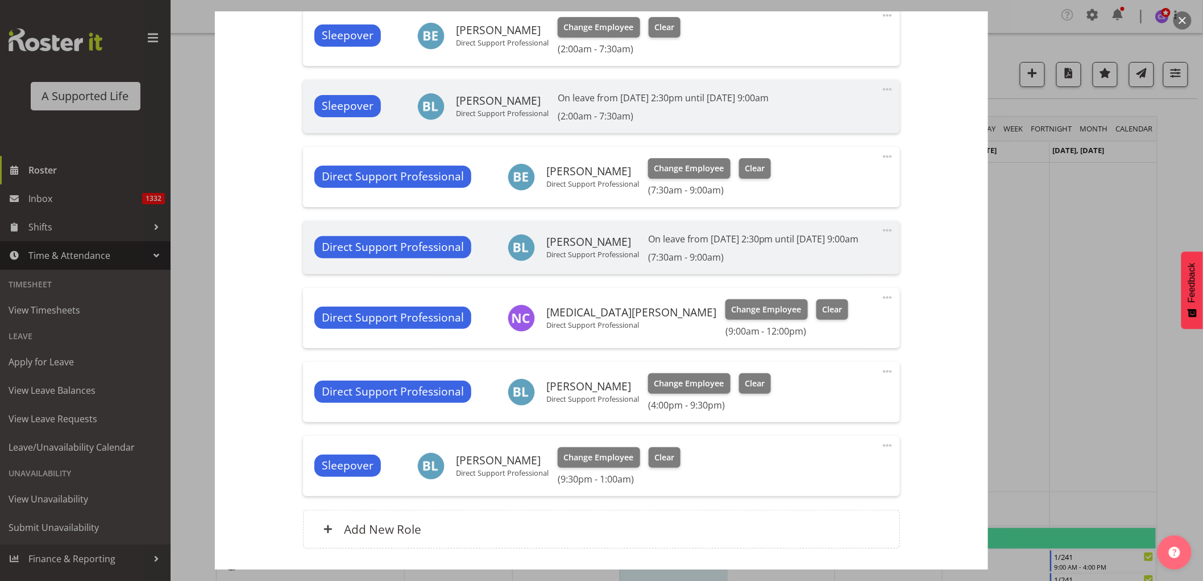
scroll to position [599, 0]
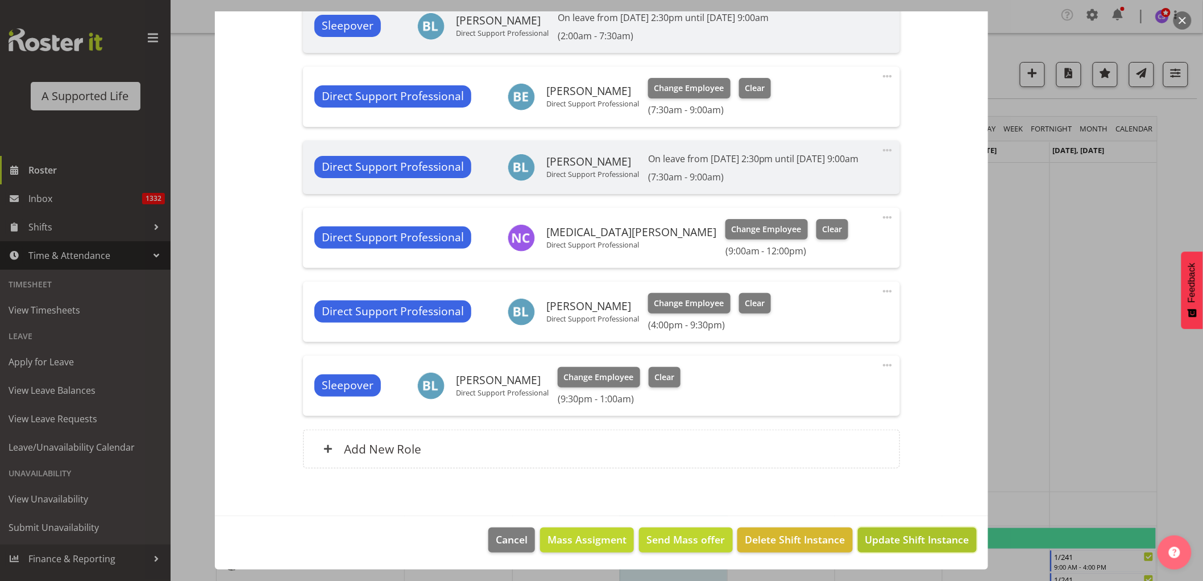
click at [931, 546] on span "Update Shift Instance" at bounding box center [917, 539] width 104 height 15
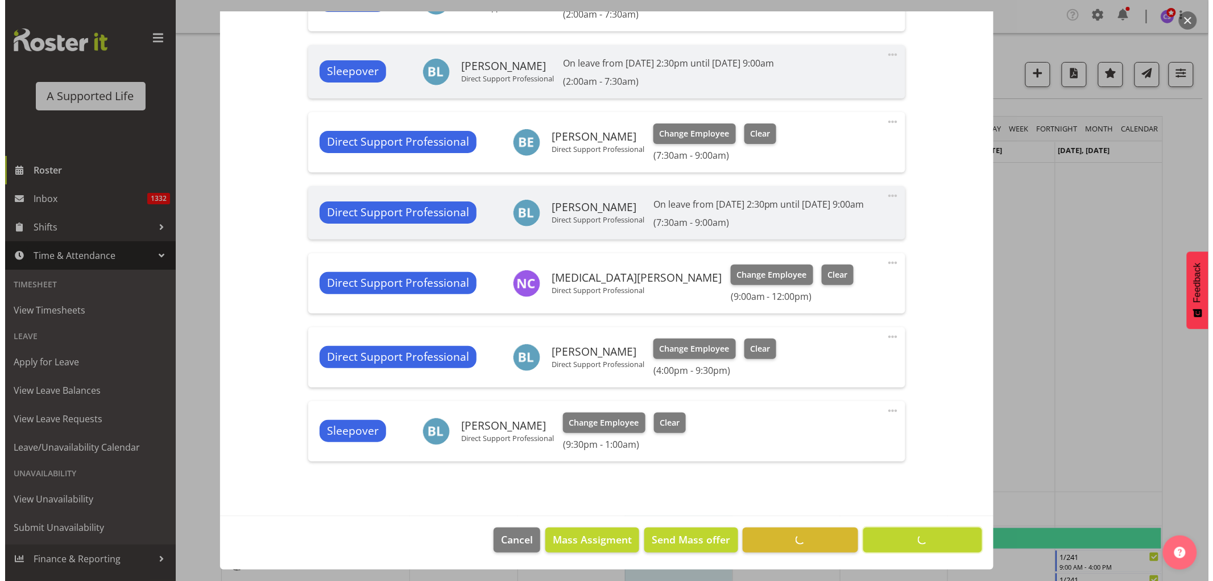
scroll to position [553, 0]
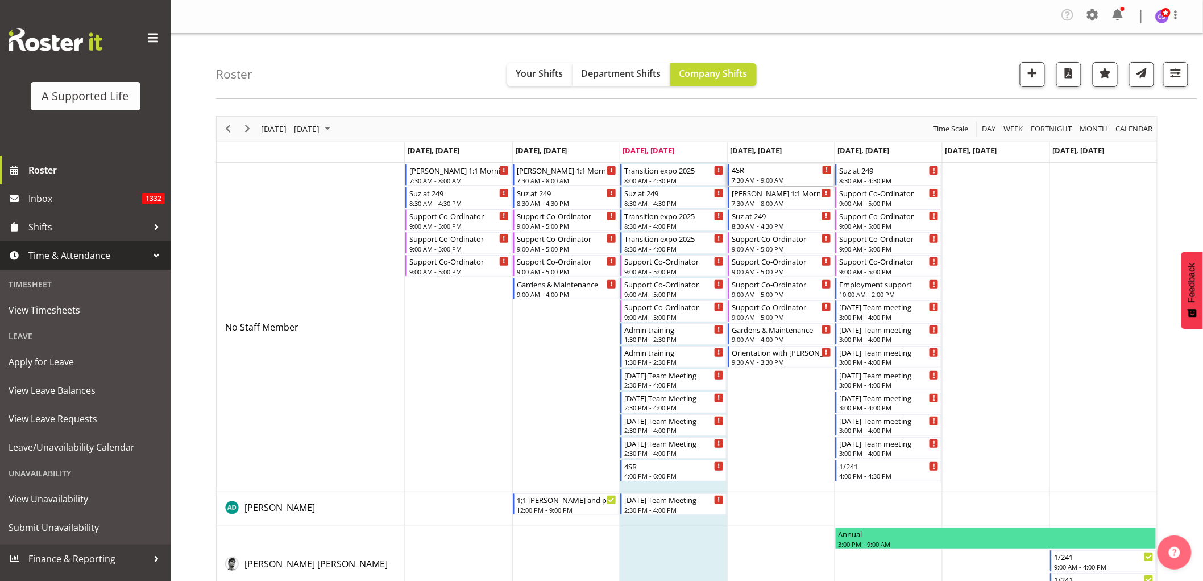
click at [777, 177] on div "7:30 AM - 9:00 AM" at bounding box center [782, 179] width 100 height 9
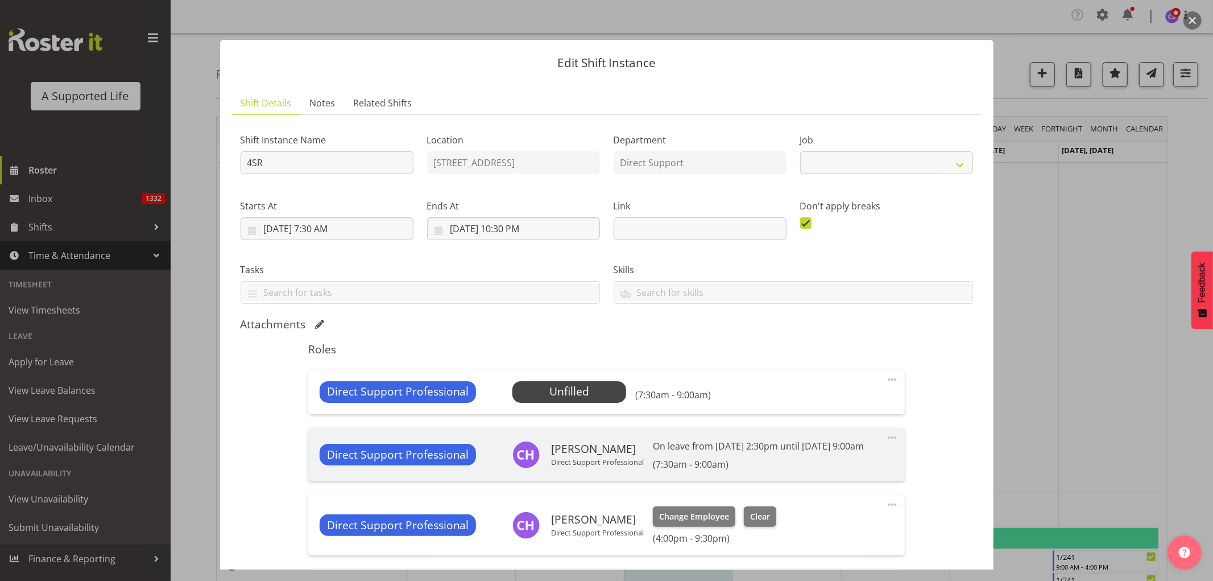
select select "4112"
click at [592, 397] on span "Select Employee" at bounding box center [569, 391] width 85 height 16
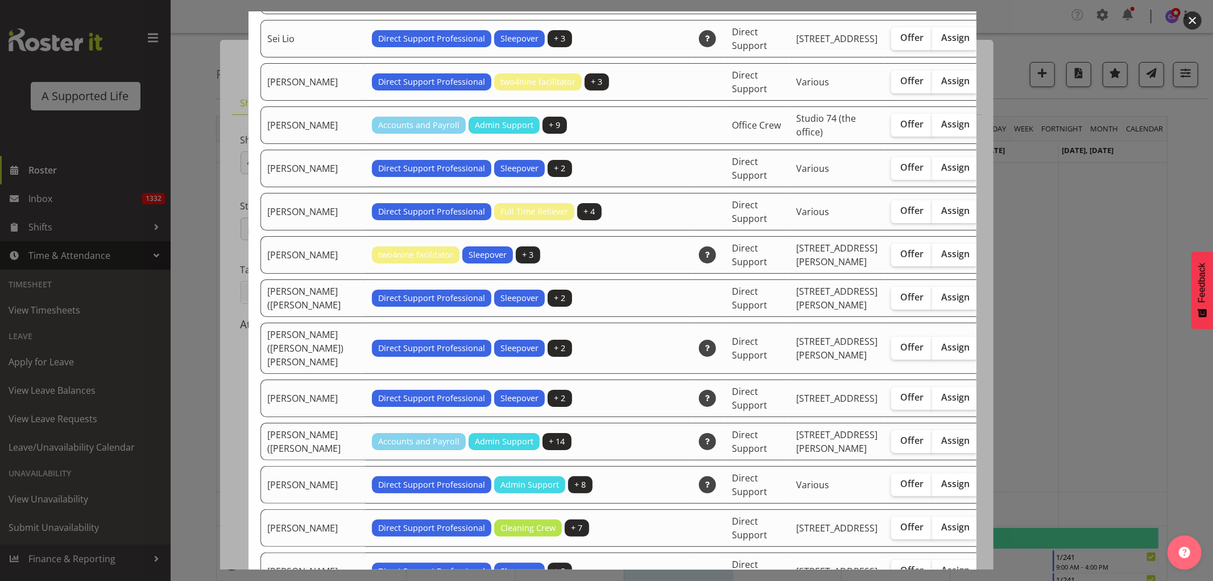
scroll to position [3096, 0]
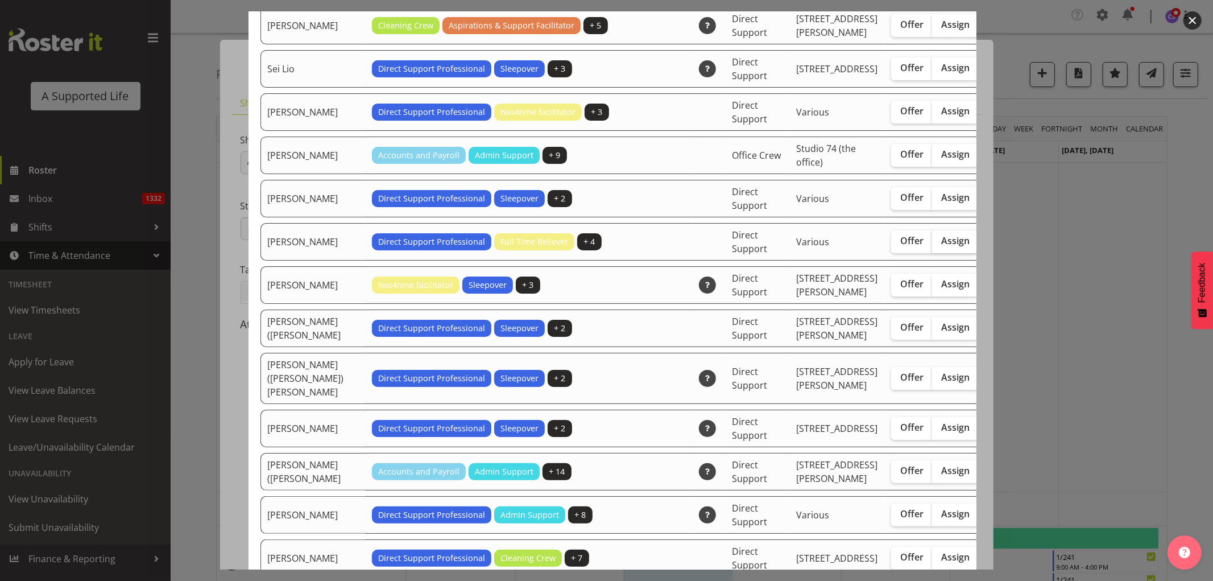
click at [941, 246] on span "Assign" at bounding box center [955, 240] width 28 height 11
click at [932, 245] on input "Assign" at bounding box center [935, 240] width 7 height 7
checkbox input "true"
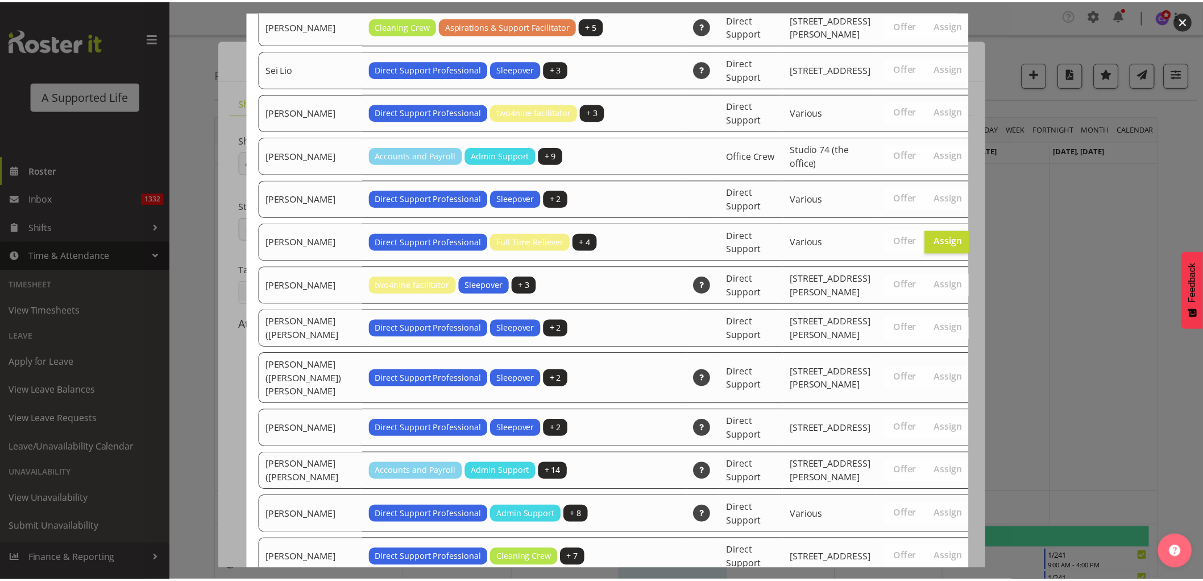
scroll to position [3639, 0]
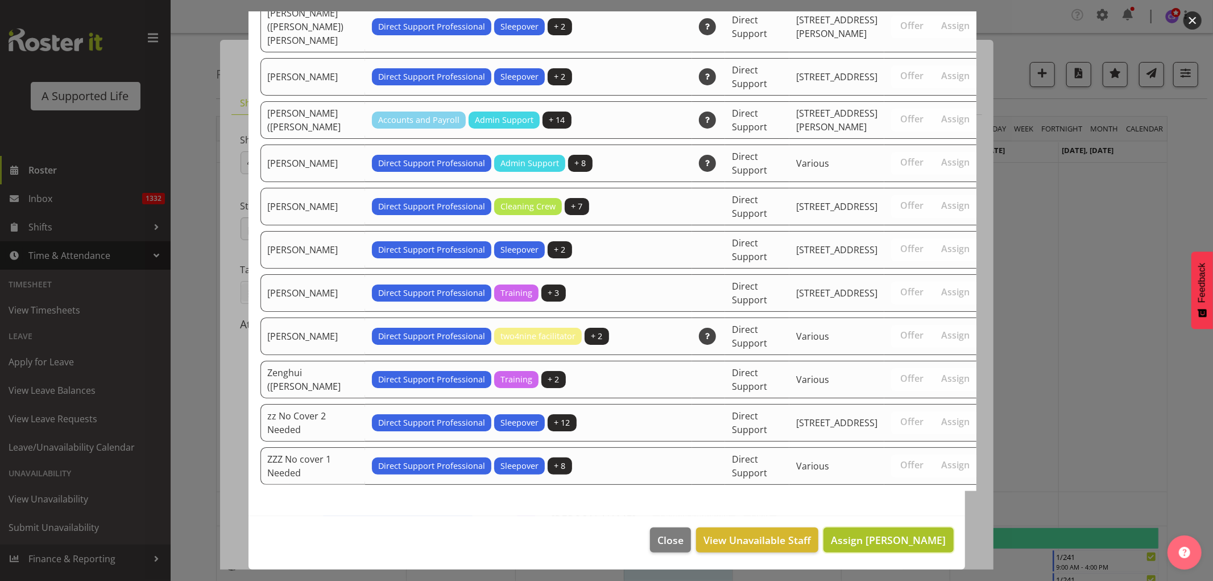
click at [894, 539] on span "Assign [PERSON_NAME]" at bounding box center [888, 540] width 115 height 14
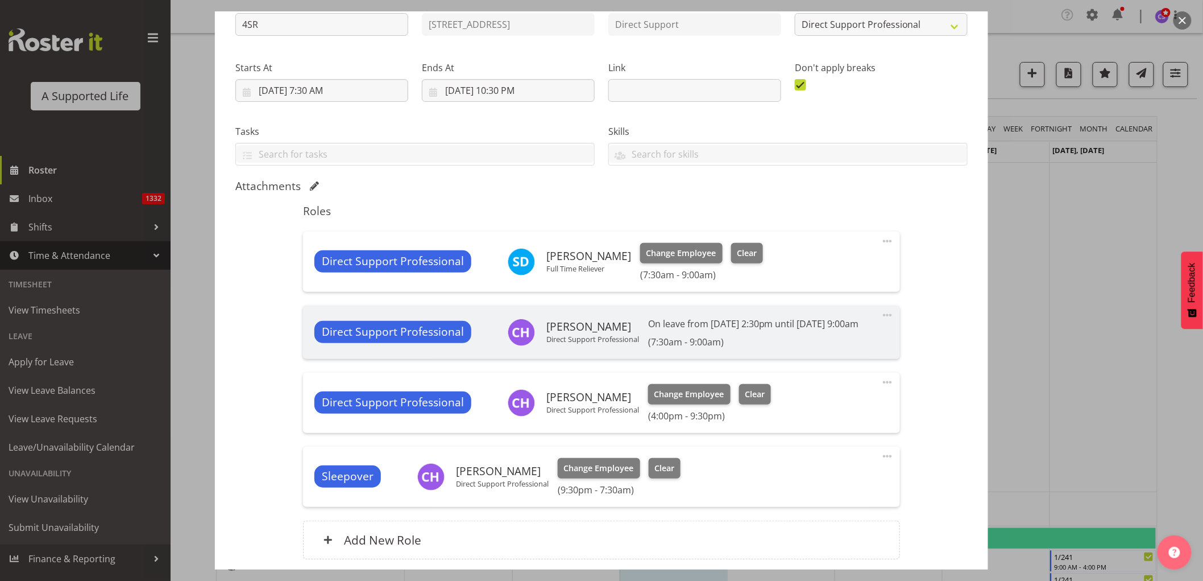
scroll to position [242, 0]
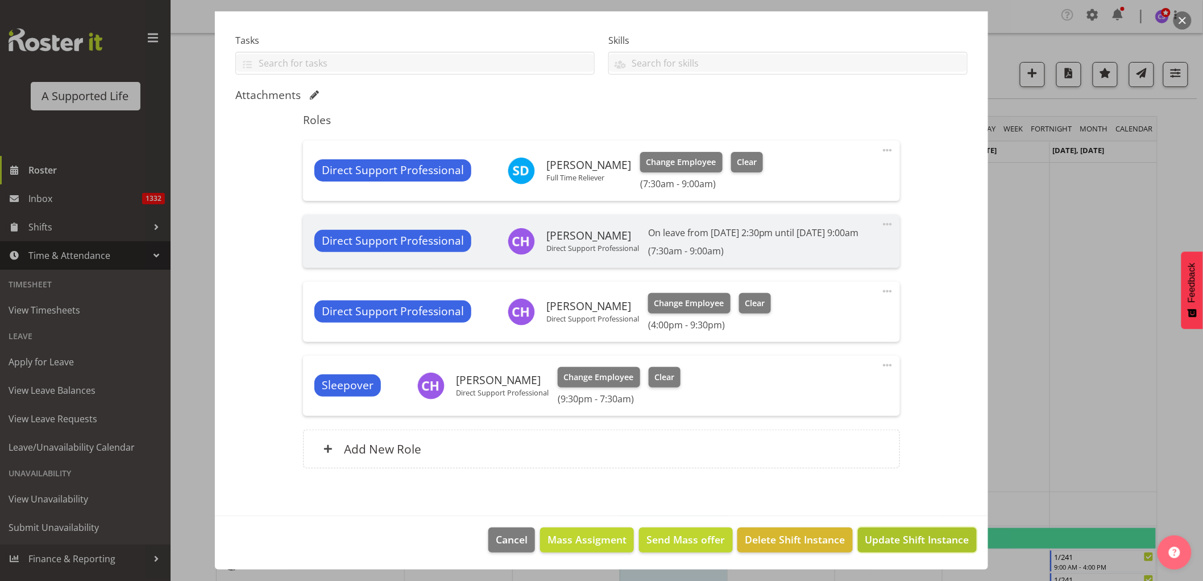
click at [895, 538] on span "Update Shift Instance" at bounding box center [917, 539] width 104 height 15
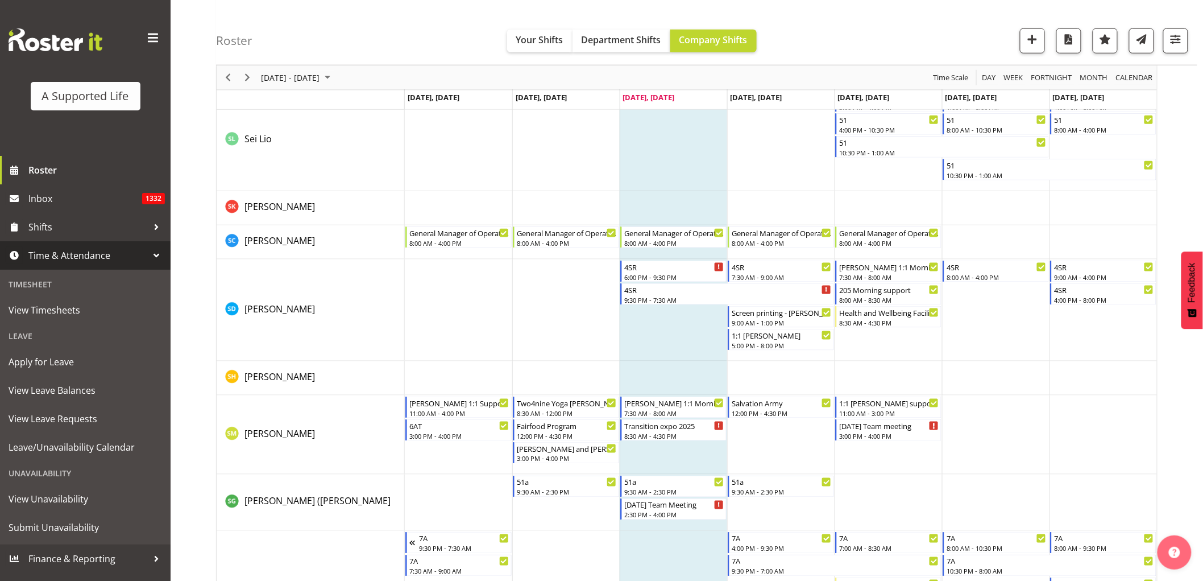
scroll to position [5876, 0]
